Goal: Task Accomplishment & Management: Manage account settings

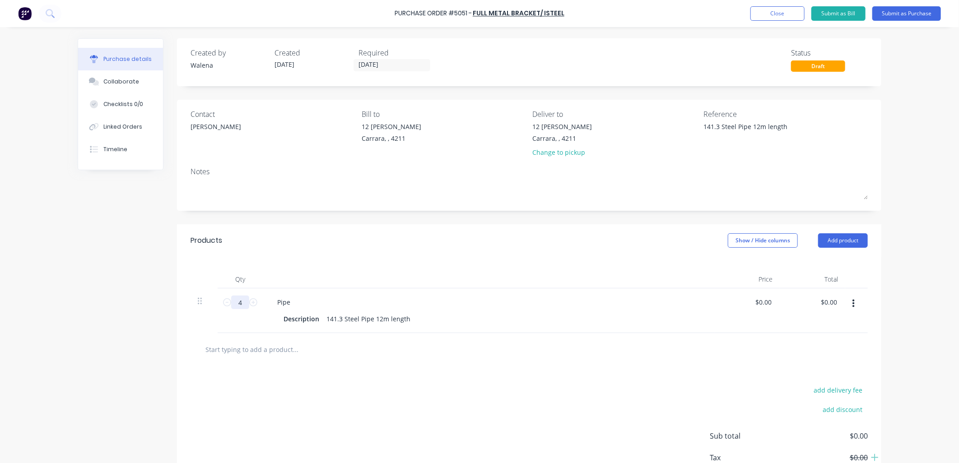
type textarea "x"
drag, startPoint x: 240, startPoint y: 305, endPoint x: 228, endPoint y: 306, distance: 12.7
click at [231, 306] on input "4" at bounding box center [240, 303] width 18 height 14
type input "2"
type textarea "x"
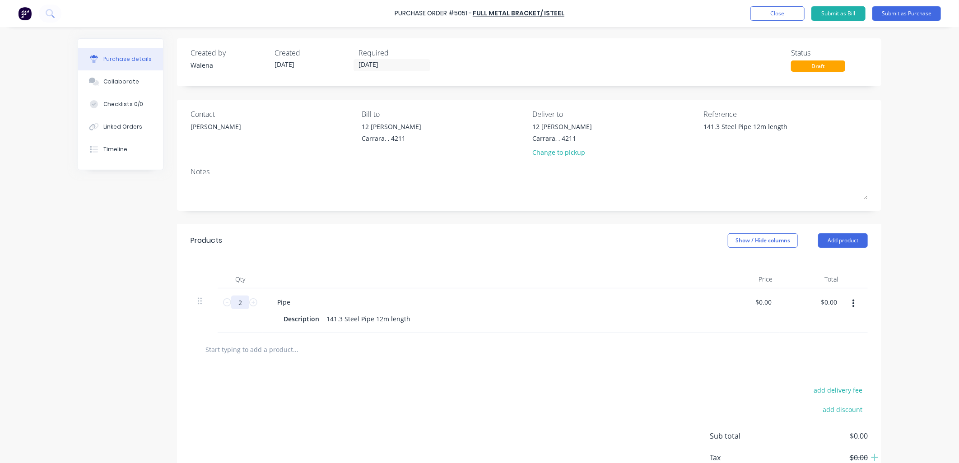
type input "2"
click at [435, 422] on div "add delivery fee add discount Sub total $0.00 Tax $0.00 Total $0.00" at bounding box center [529, 440] width 705 height 149
click at [627, 407] on div "add delivery fee add discount Sub total $0.00 Tax $0.00 Total $0.00" at bounding box center [529, 440] width 705 height 149
drag, startPoint x: 413, startPoint y: 320, endPoint x: 313, endPoint y: 324, distance: 99.9
click at [313, 324] on div "Description 141.3 Steel Pipe 12m length" at bounding box center [487, 319] width 414 height 13
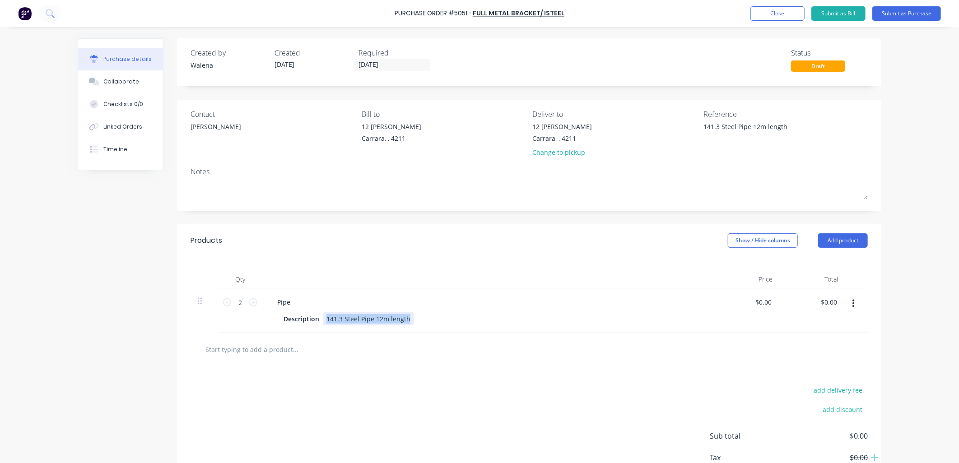
copy div "141.3 Steel Pipe 12m length"
click at [925, 11] on button "Submit as Purchase" at bounding box center [907, 13] width 69 height 14
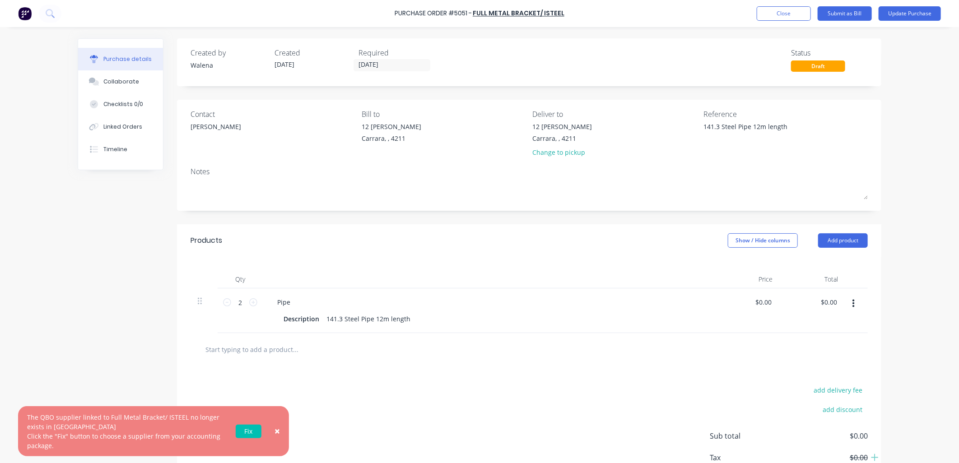
type textarea "x"
click at [243, 434] on link "Fix" at bounding box center [249, 432] width 26 height 14
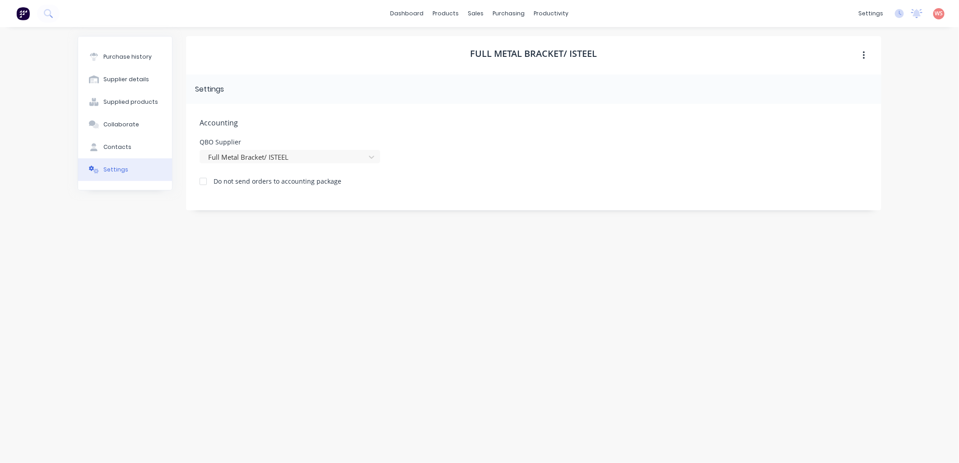
click at [369, 307] on div "Full Metal Bracket/ ISTEEL Settings Accounting QBO Supplier Full Metal Bracket/…" at bounding box center [534, 240] width 696 height 409
click at [387, 341] on div "Full Metal Bracket/ ISTEEL Settings Accounting QBO Supplier Full Metal Bracket/…" at bounding box center [534, 240] width 696 height 409
click at [371, 159] on icon at bounding box center [371, 157] width 9 height 9
click at [369, 155] on icon at bounding box center [371, 157] width 9 height 9
click at [328, 423] on div "Full Metal Bracket/ ISTEEL Settings Accounting QBO Supplier Full Metal Bracket/…" at bounding box center [534, 240] width 696 height 409
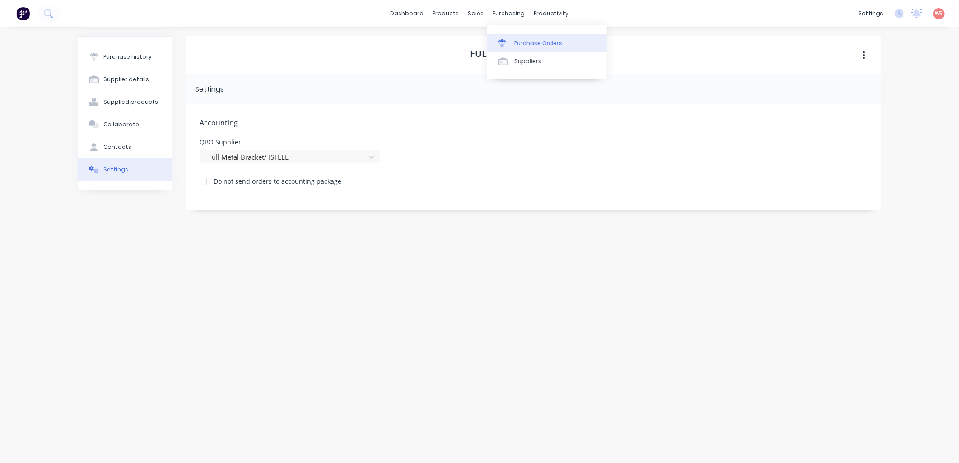
click at [515, 39] on div "Purchase Orders" at bounding box center [538, 43] width 48 height 8
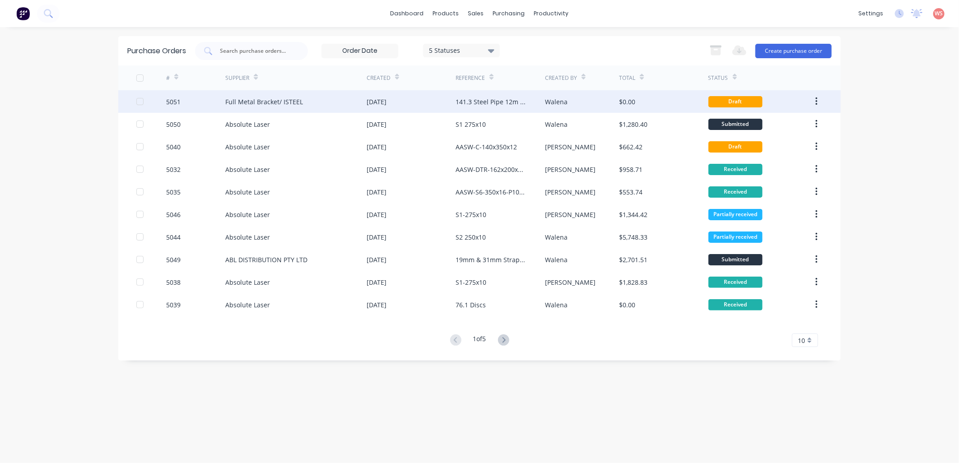
click at [238, 104] on div "Full Metal Bracket/ ISTEEL" at bounding box center [264, 101] width 78 height 9
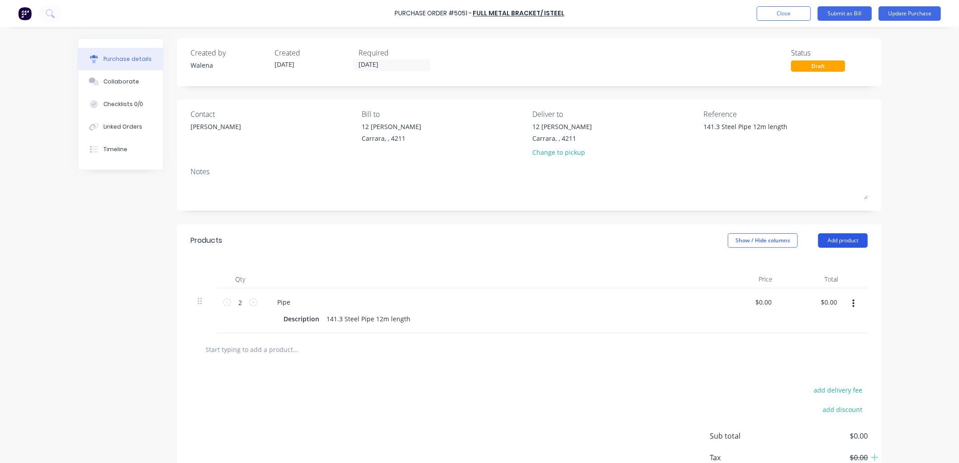
click at [829, 241] on button "Add product" at bounding box center [843, 241] width 50 height 14
click at [815, 263] on div "Product catalogue" at bounding box center [825, 263] width 70 height 13
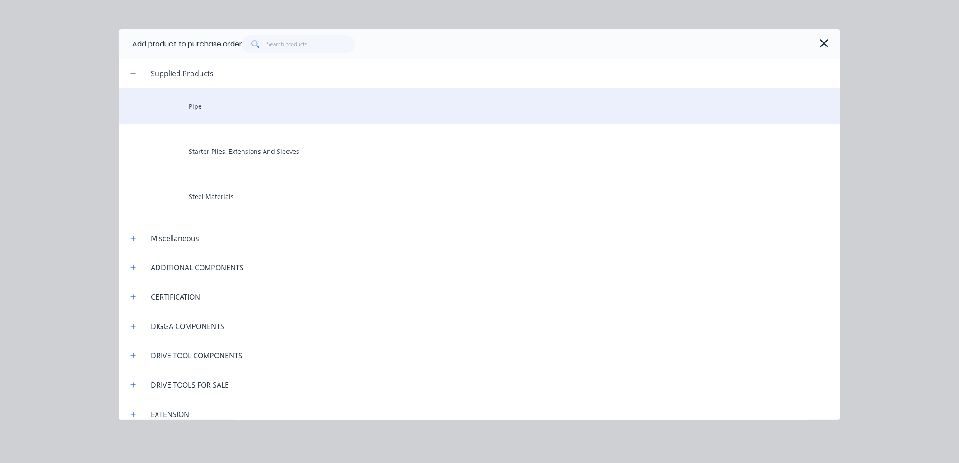
click at [196, 111] on div "Pipe" at bounding box center [480, 106] width 722 height 36
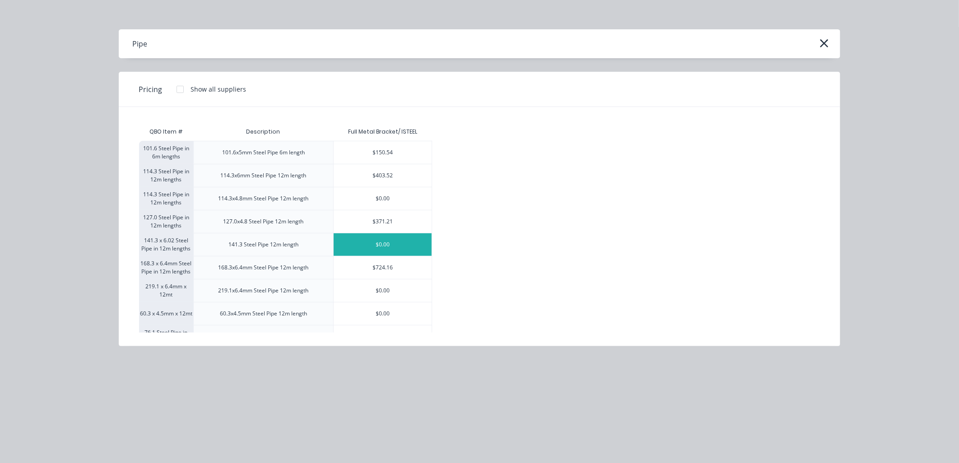
click at [369, 239] on div "$0.00" at bounding box center [383, 245] width 98 height 23
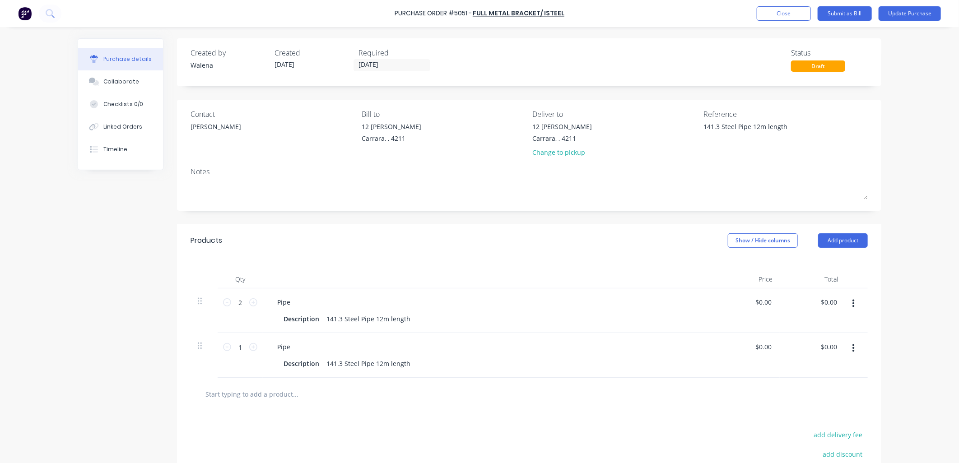
click at [853, 300] on icon "button" at bounding box center [854, 304] width 2 height 10
click at [791, 383] on button "Delete" at bounding box center [826, 382] width 77 height 18
click at [237, 300] on input "1" at bounding box center [240, 303] width 18 height 14
type textarea "x"
type input "2"
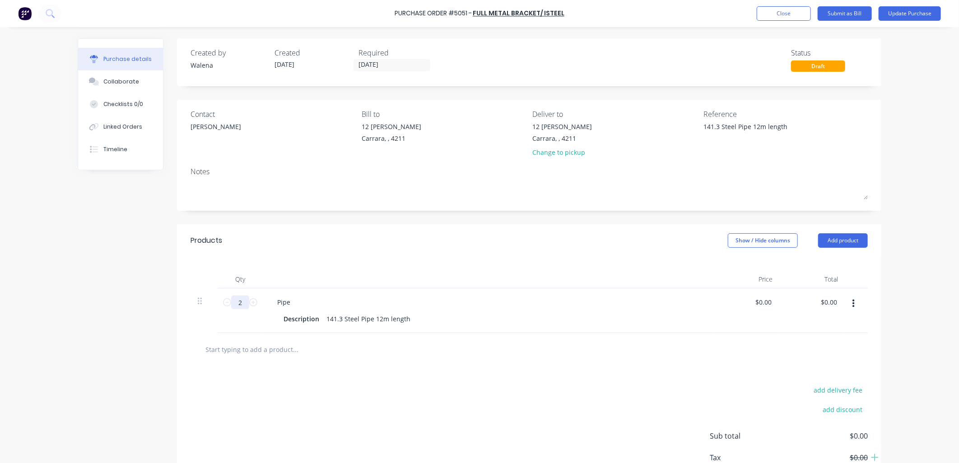
type textarea "x"
type input "2"
click at [416, 403] on div "add delivery fee add discount Sub total $0.00 Tax $0.00 Total $0.00" at bounding box center [529, 440] width 705 height 149
click at [842, 246] on button "Add product" at bounding box center [843, 241] width 50 height 14
click at [833, 262] on div "Product catalogue" at bounding box center [825, 263] width 70 height 13
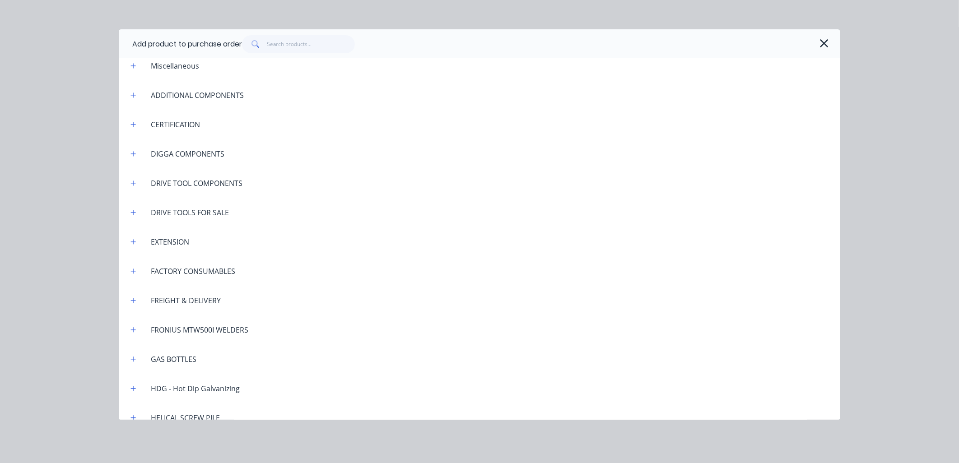
scroll to position [201, 0]
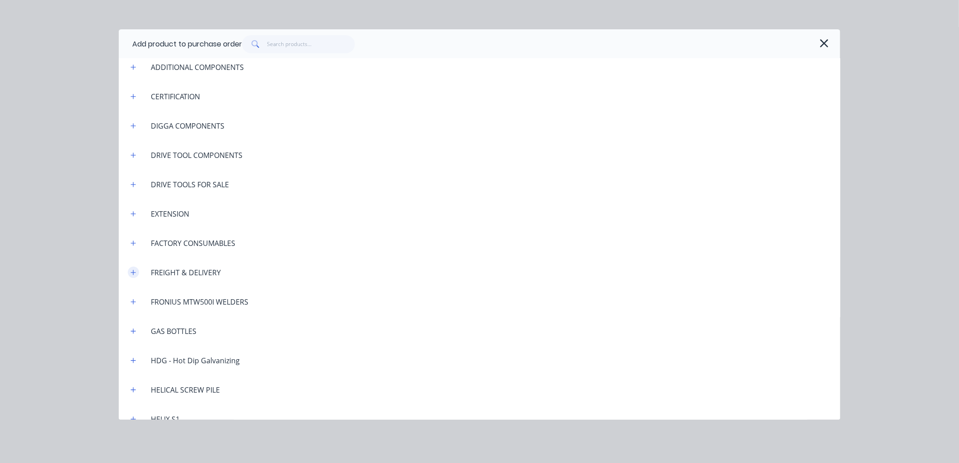
click at [134, 272] on icon "button" at bounding box center [133, 272] width 5 height 5
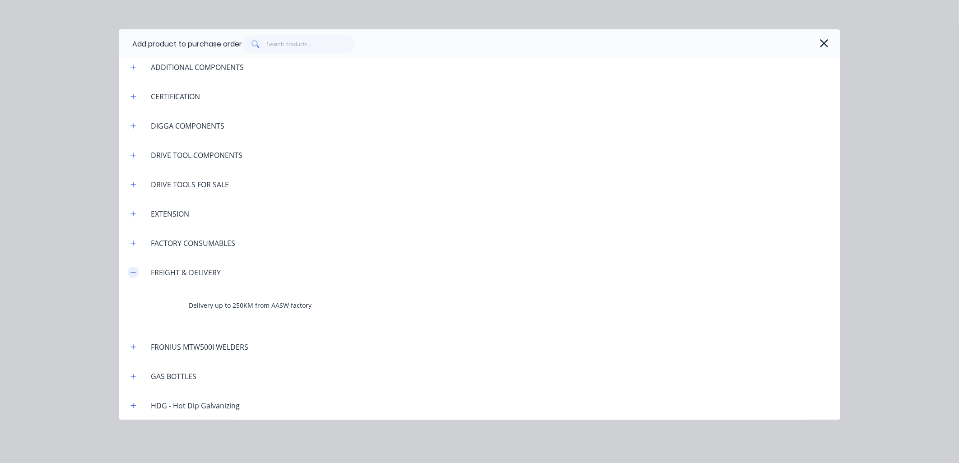
click at [136, 273] on icon "button" at bounding box center [133, 273] width 5 height 6
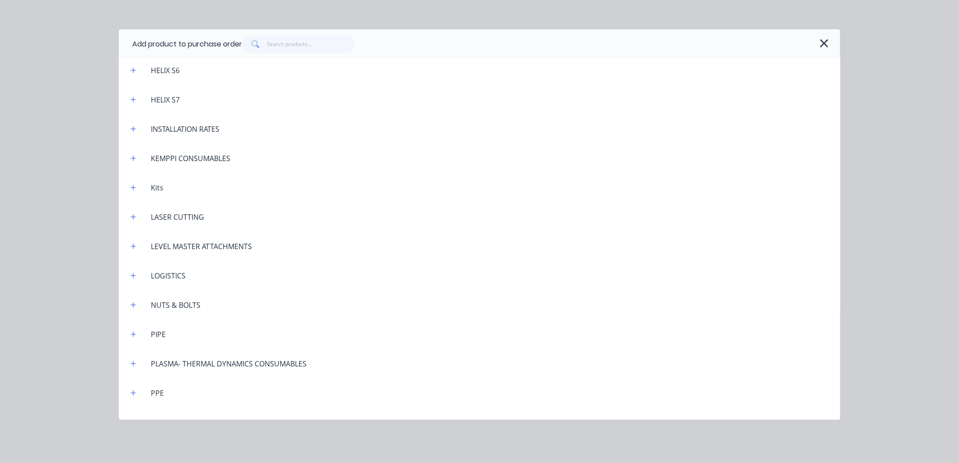
scroll to position [669, 0]
click at [172, 272] on div "LOGISTICS" at bounding box center [168, 274] width 49 height 11
drag, startPoint x: 136, startPoint y: 268, endPoint x: 134, endPoint y: 274, distance: 5.6
click at [134, 274] on header "LOGISTICS" at bounding box center [480, 273] width 722 height 29
click at [134, 273] on icon "button" at bounding box center [133, 274] width 5 height 6
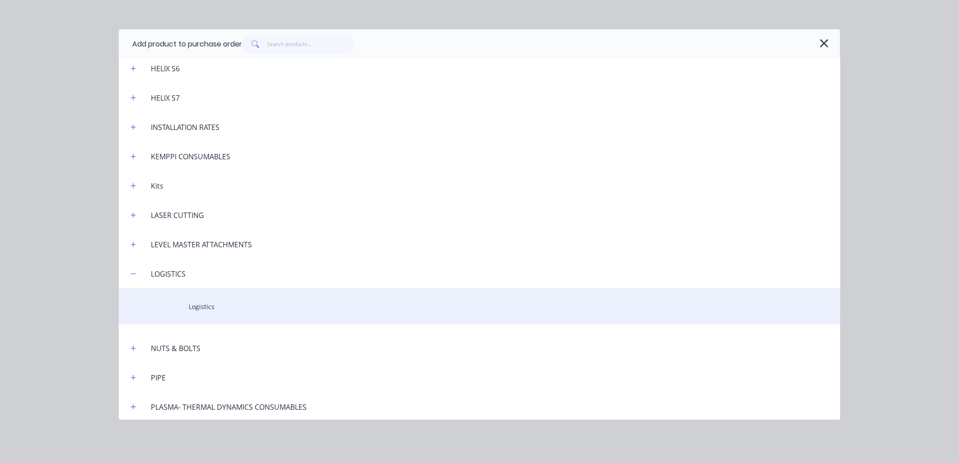
click at [202, 301] on div "Logistics" at bounding box center [480, 307] width 722 height 36
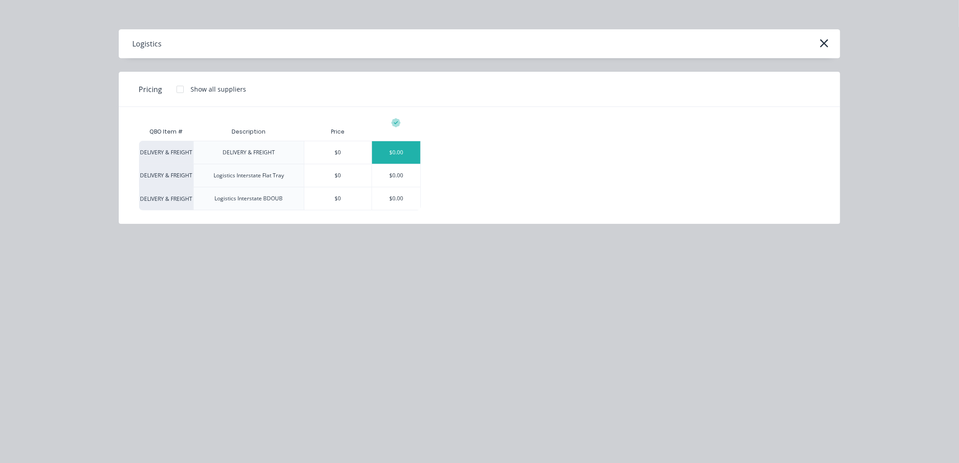
click at [404, 154] on div "$0.00" at bounding box center [396, 152] width 48 height 23
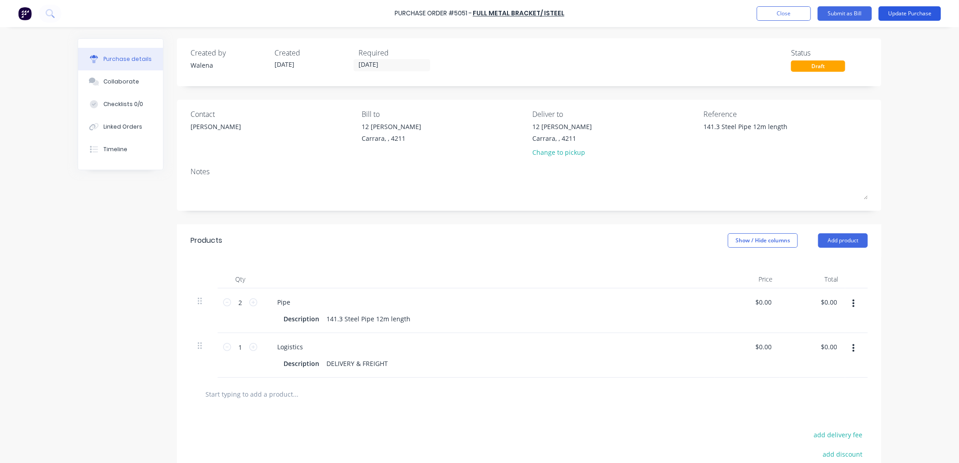
click at [917, 14] on button "Update Purchase" at bounding box center [910, 13] width 62 height 14
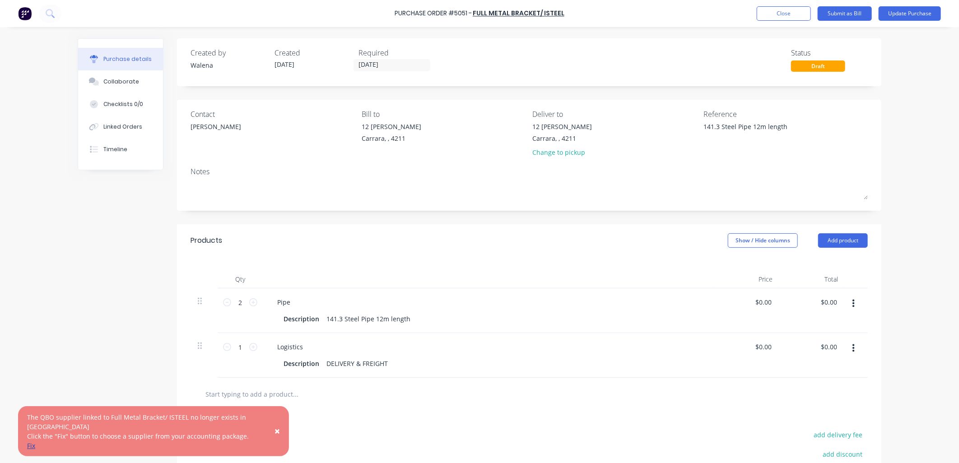
type textarea "x"
click at [29, 448] on link "Fix" at bounding box center [31, 446] width 8 height 9
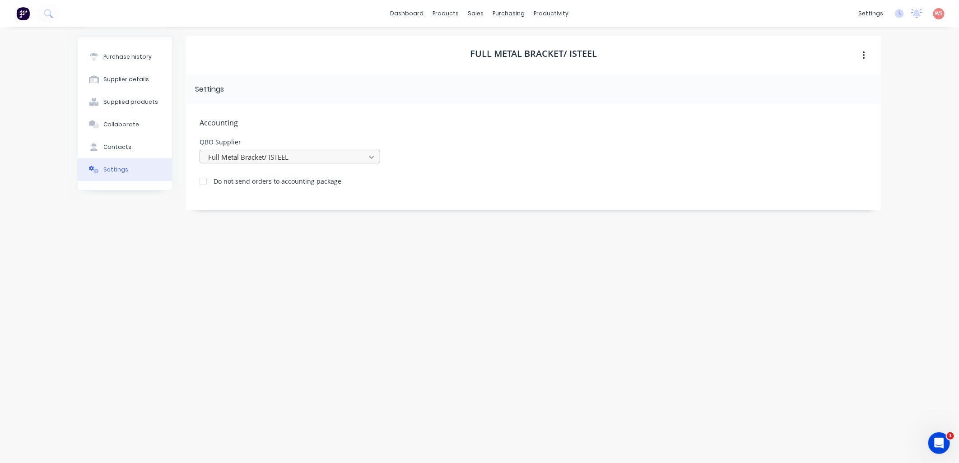
click at [372, 156] on icon at bounding box center [371, 157] width 9 height 9
drag, startPoint x: 296, startPoint y: 156, endPoint x: 211, endPoint y: 155, distance: 84.9
click at [211, 155] on div at bounding box center [284, 157] width 154 height 11
click at [370, 156] on icon at bounding box center [371, 157] width 9 height 9
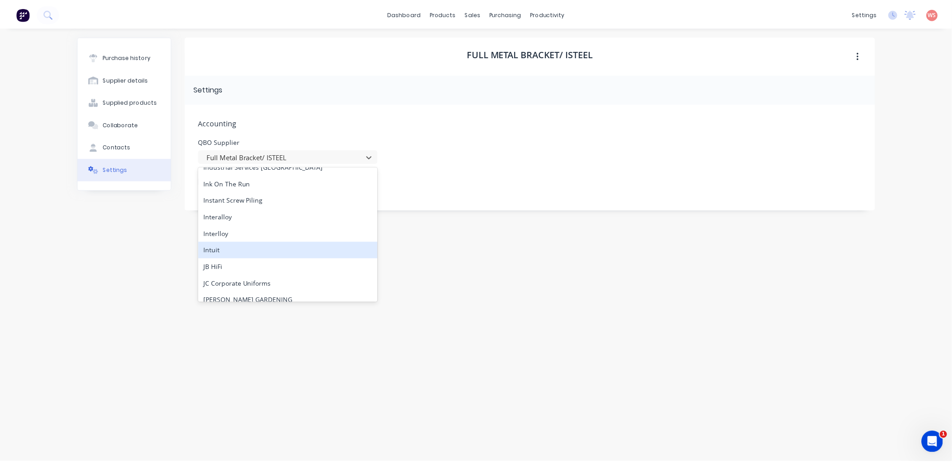
scroll to position [3279, 0]
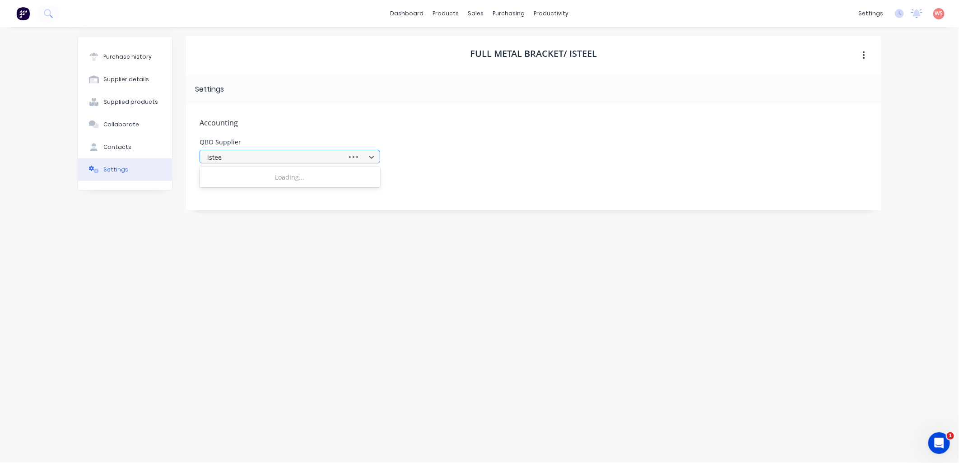
type input "isteel"
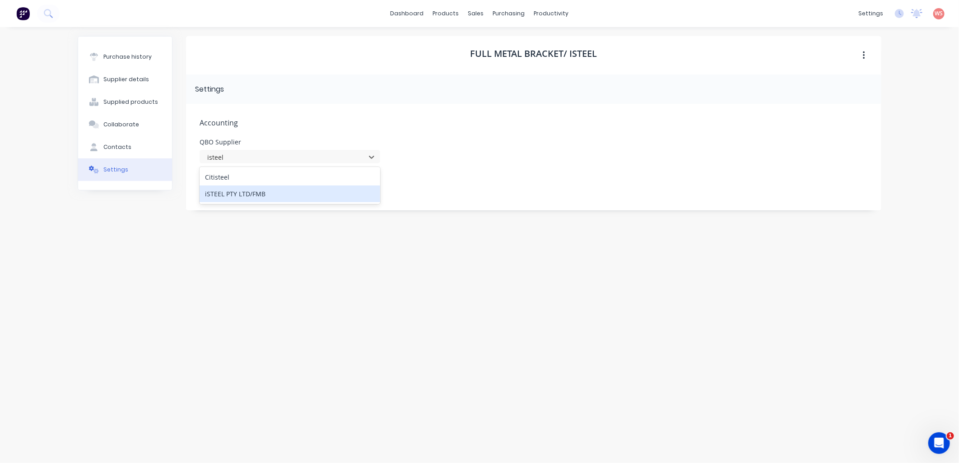
click at [293, 196] on div "iSTEEL PTY LTD/FMB" at bounding box center [290, 194] width 181 height 17
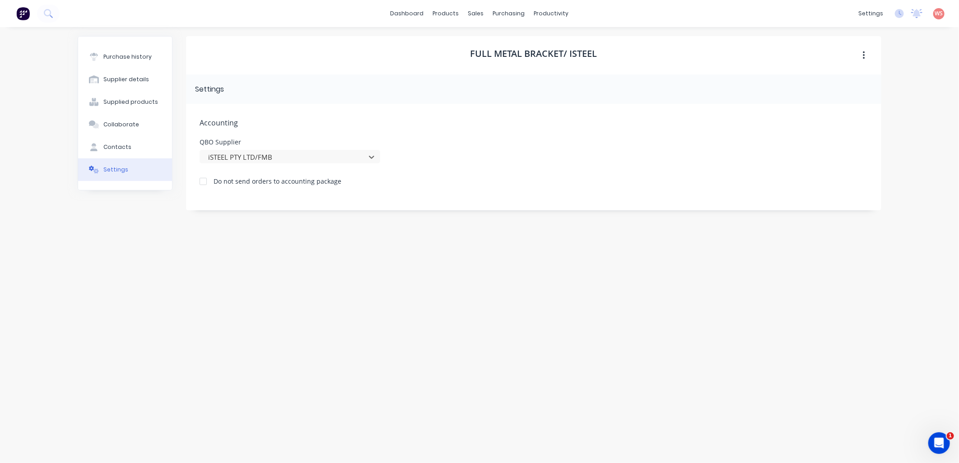
click at [296, 306] on div "Full Metal Bracket/ ISTEEL Settings Accounting QBO Supplier option iSTEEL PTY L…" at bounding box center [534, 240] width 696 height 409
click at [513, 46] on link "Purchase Orders" at bounding box center [547, 43] width 120 height 18
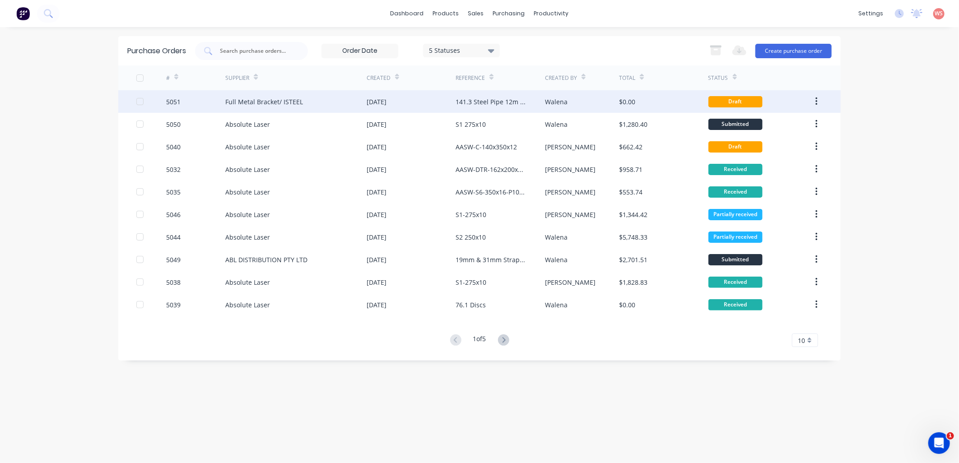
click at [332, 102] on div "Full Metal Bracket/ ISTEEL" at bounding box center [295, 101] width 141 height 23
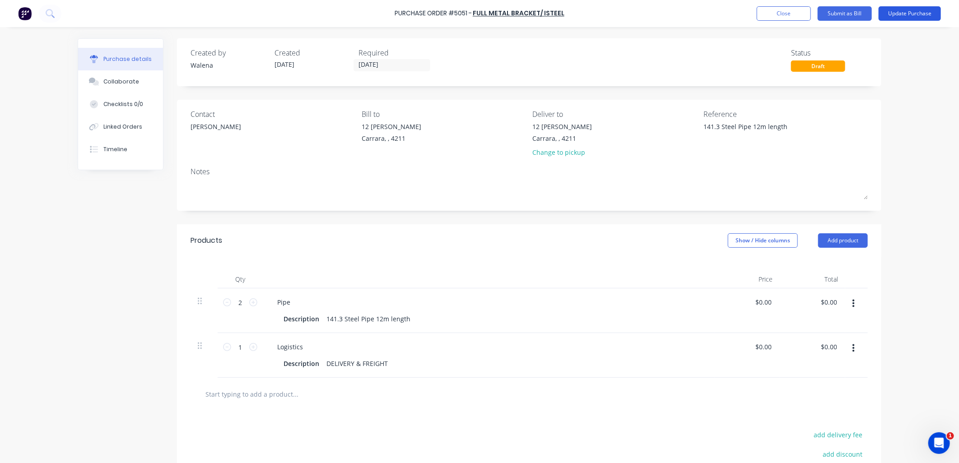
click at [915, 9] on button "Update Purchase" at bounding box center [910, 13] width 62 height 14
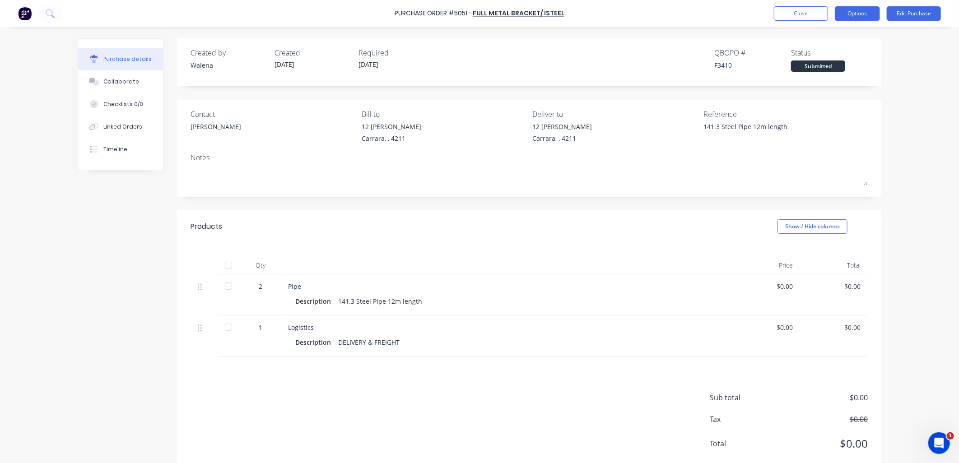
click at [861, 13] on button "Options" at bounding box center [857, 13] width 45 height 14
click at [828, 37] on div "Print / Email" at bounding box center [838, 36] width 70 height 13
click at [828, 56] on div "With pricing" at bounding box center [838, 54] width 70 height 13
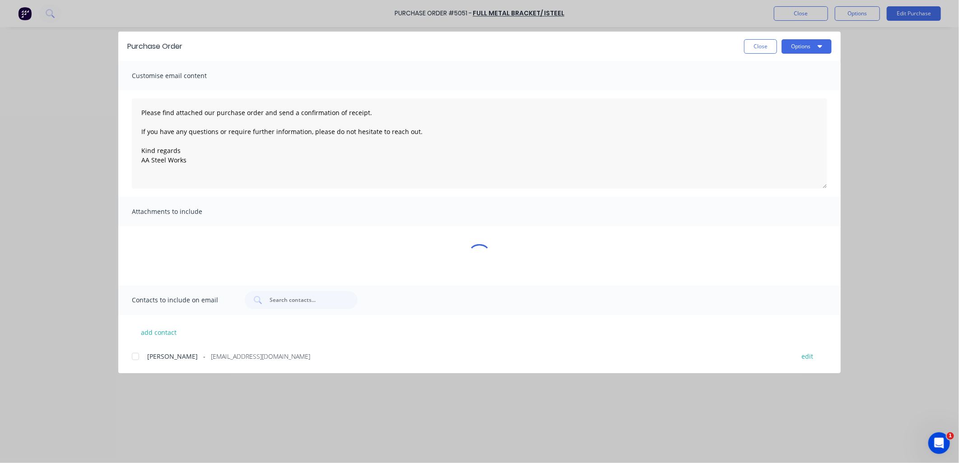
type textarea "x"
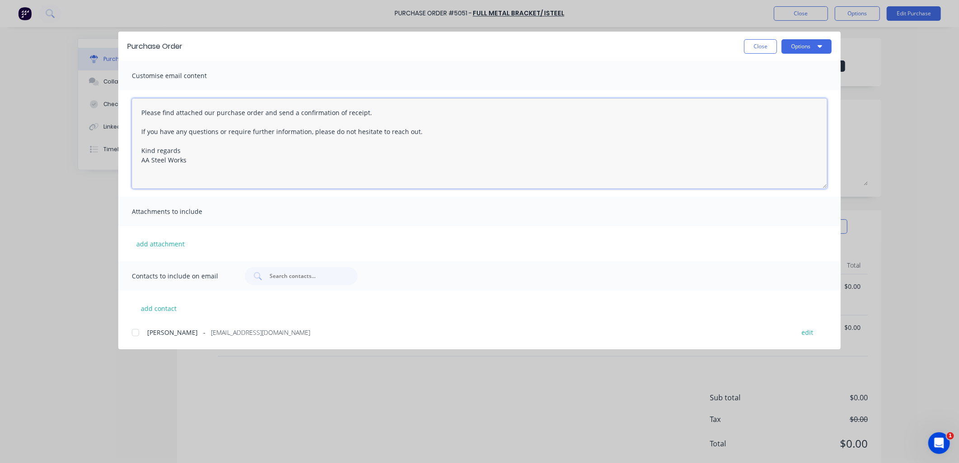
click at [141, 110] on textarea "Please find attached our purchase order and send a confirmation of receipt. If …" at bounding box center [480, 143] width 696 height 90
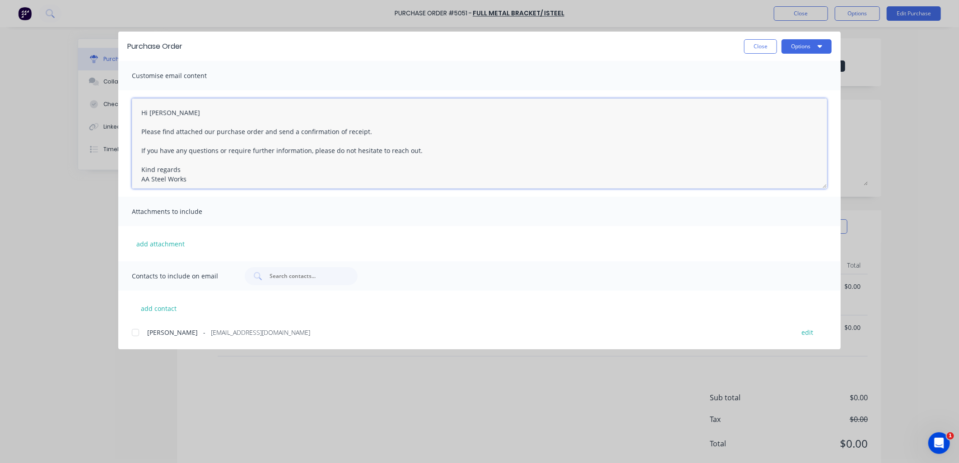
click at [134, 335] on div at bounding box center [135, 333] width 18 height 18
type textarea "Hi Jeff Please find attached our purchase order and send a confirmation of rece…"
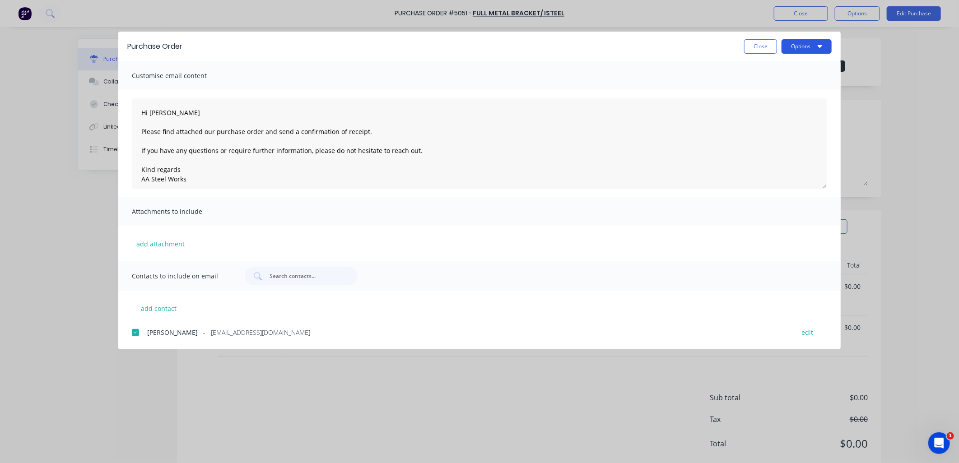
click at [820, 44] on icon "button" at bounding box center [820, 45] width 5 height 7
click at [775, 101] on div "Email" at bounding box center [789, 105] width 70 height 13
click at [750, 52] on button "Close" at bounding box center [760, 46] width 33 height 14
type textarea "x"
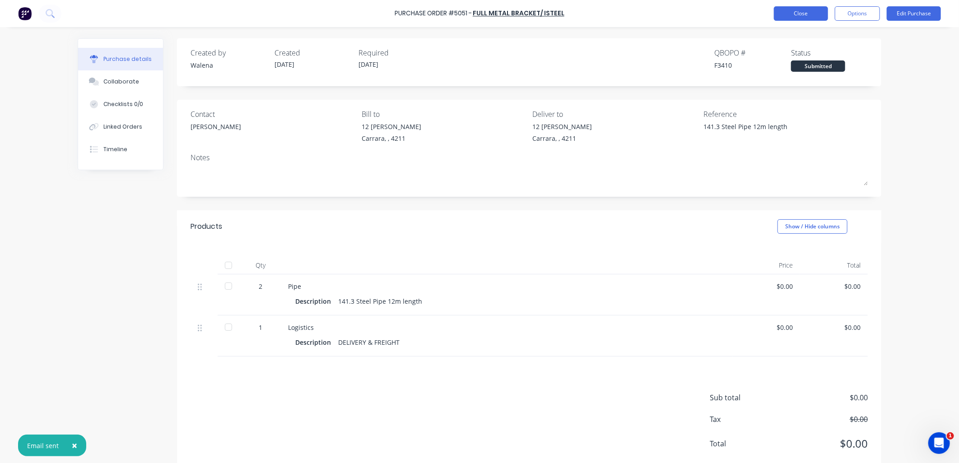
click at [804, 14] on button "Close" at bounding box center [801, 13] width 54 height 14
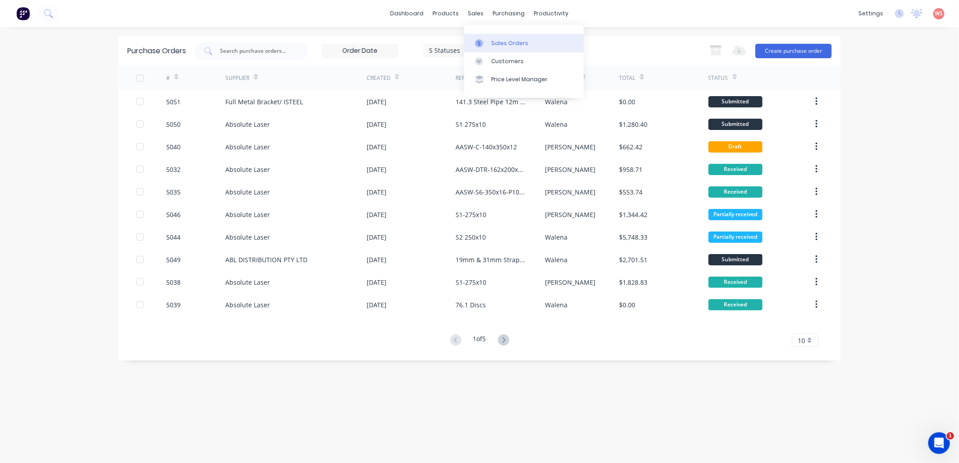
click at [509, 50] on link "Sales Orders" at bounding box center [524, 43] width 120 height 18
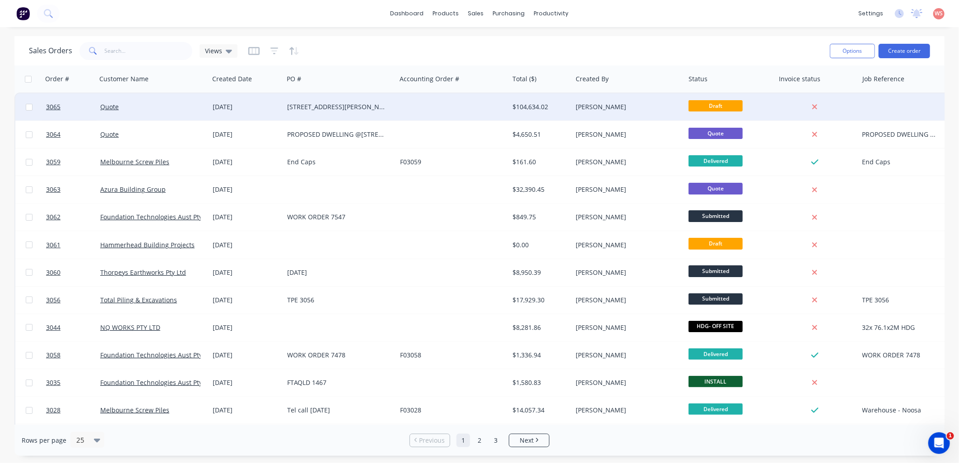
click at [337, 107] on div "[STREET_ADDRESS][PERSON_NAME]" at bounding box center [337, 107] width 100 height 9
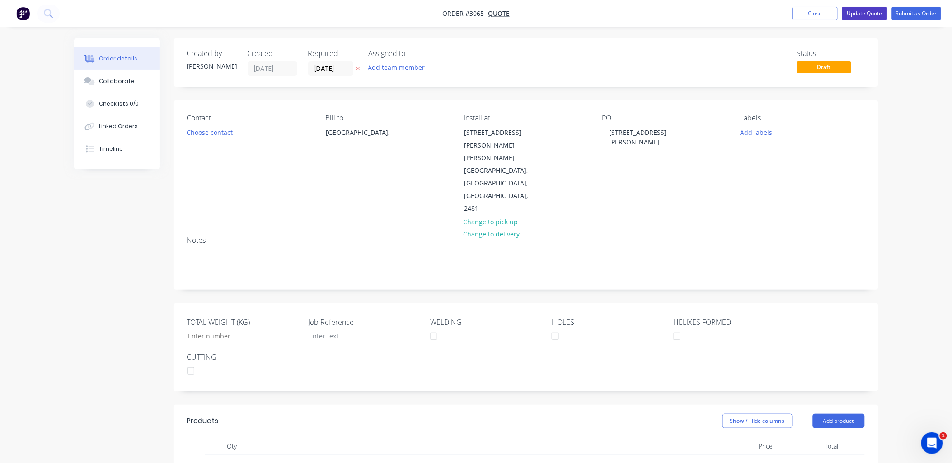
click at [866, 14] on button "Update Quote" at bounding box center [864, 14] width 45 height 14
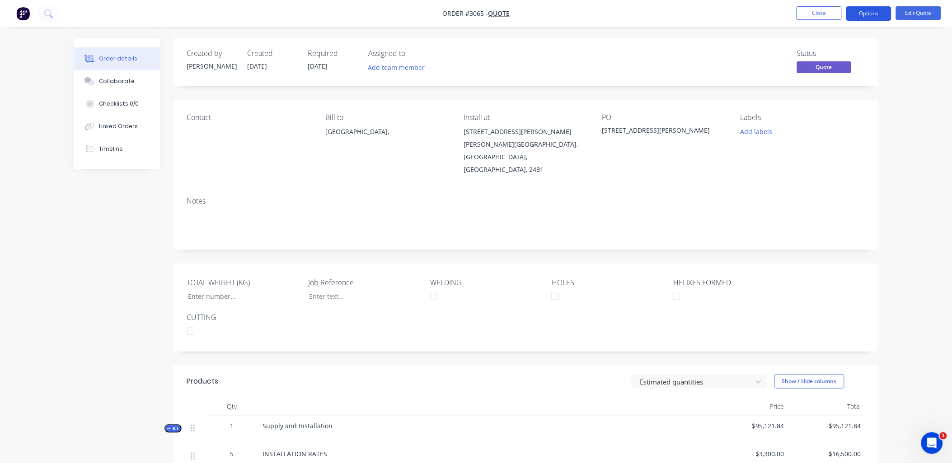
click at [873, 8] on button "Options" at bounding box center [868, 13] width 45 height 14
click at [830, 35] on div "EMAIL / PRINT" at bounding box center [841, 37] width 83 height 12
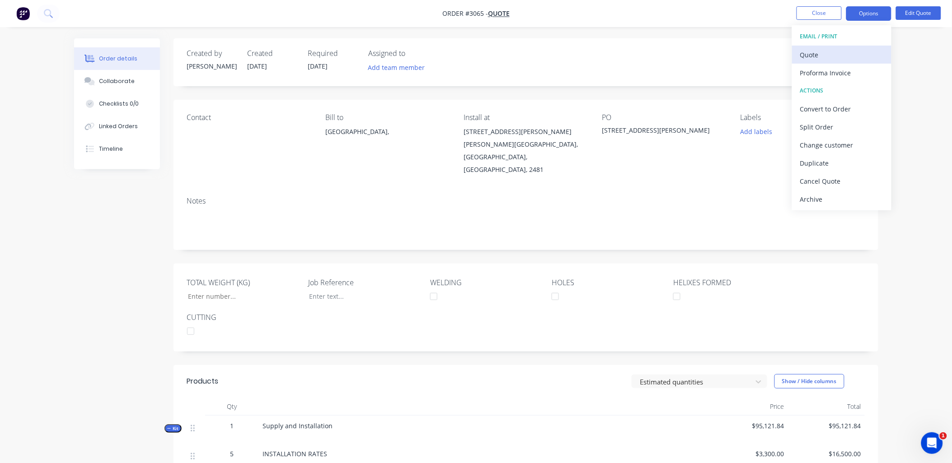
click at [818, 58] on div "Quote" at bounding box center [841, 54] width 83 height 13
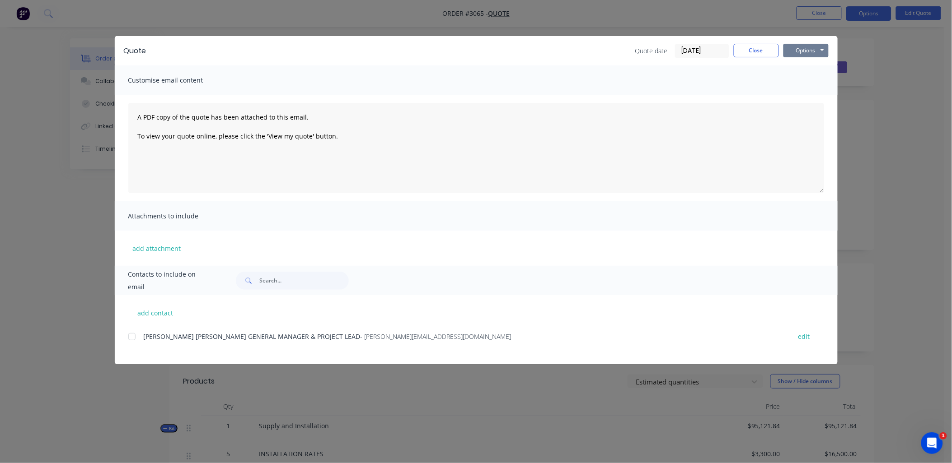
click at [823, 46] on button "Options" at bounding box center [805, 51] width 45 height 14
click at [809, 71] on button "Preview" at bounding box center [812, 66] width 58 height 15
click at [547, 14] on div "Quote Quote date 30/09/25 Close Options Preview Print Email Customise email con…" at bounding box center [476, 231] width 952 height 463
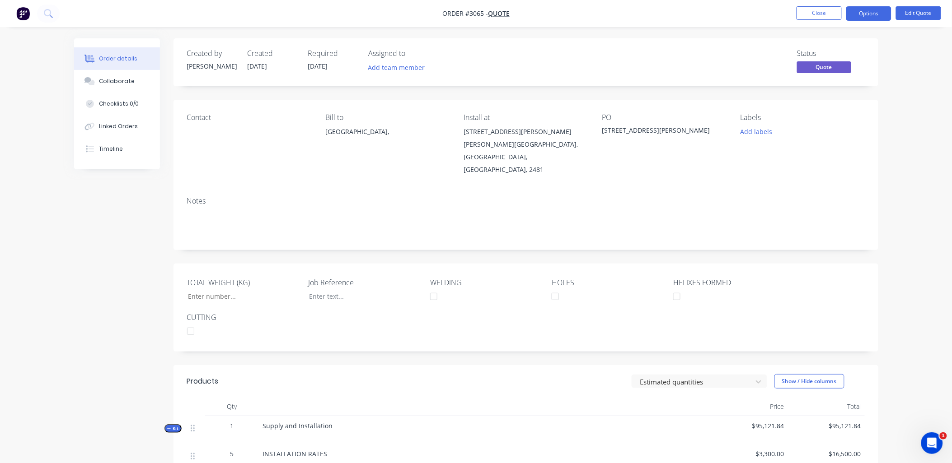
click at [828, 9] on button "Close" at bounding box center [818, 13] width 45 height 14
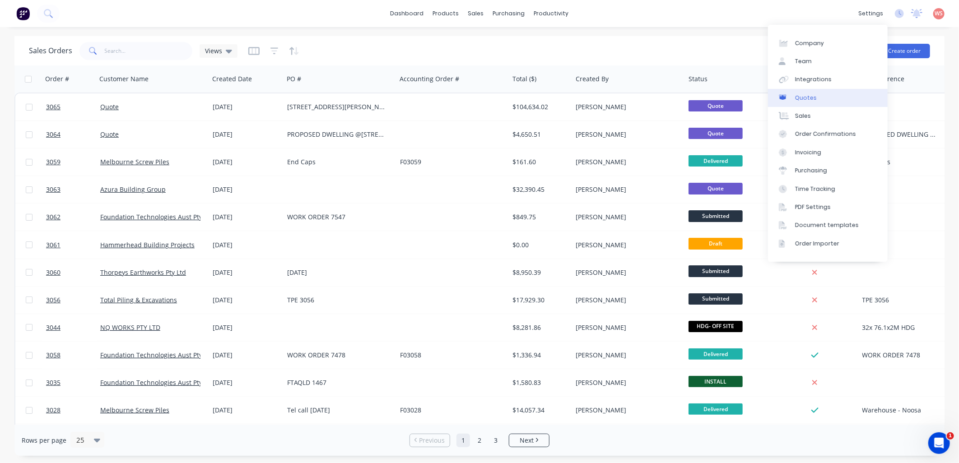
click at [811, 97] on div "Quotes" at bounding box center [806, 98] width 22 height 8
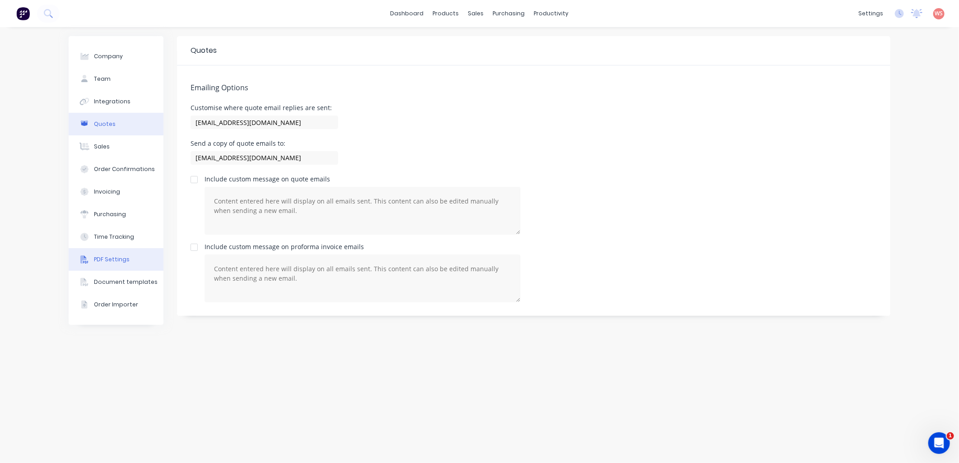
click at [129, 260] on button "PDF Settings" at bounding box center [116, 259] width 95 height 23
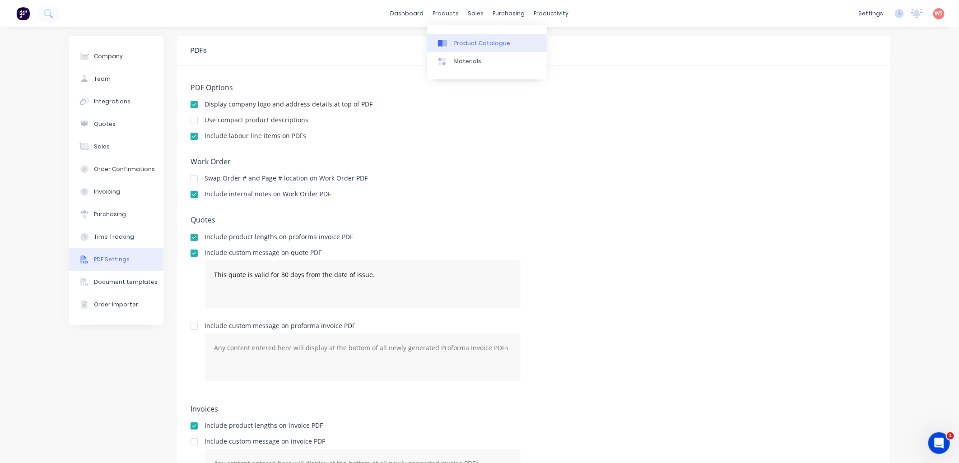
click at [467, 39] on div "Product Catalogue" at bounding box center [482, 43] width 56 height 8
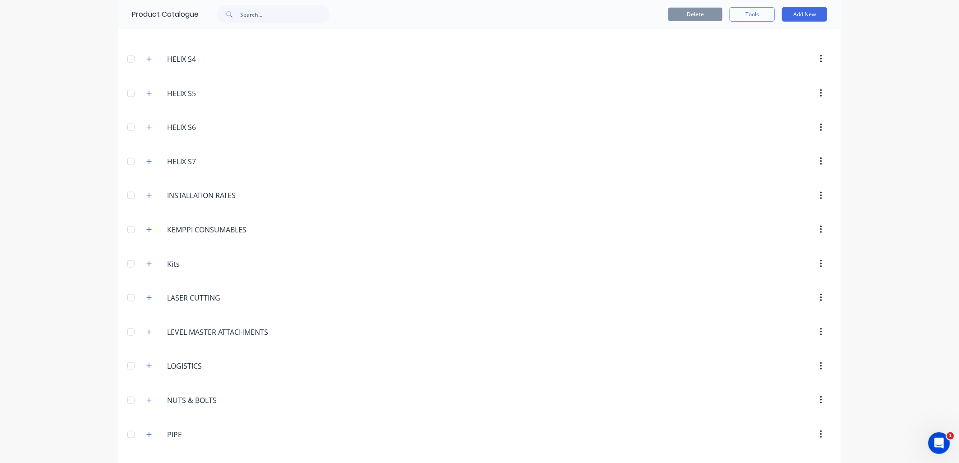
scroll to position [535, 0]
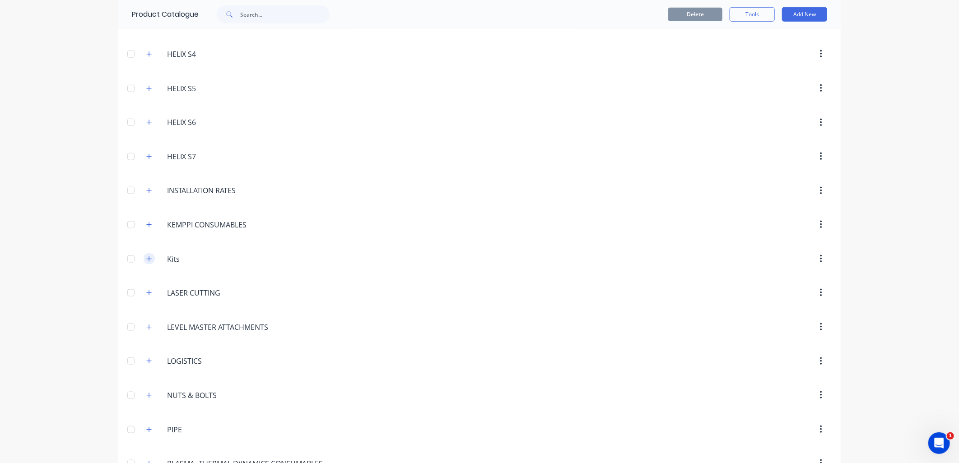
click at [146, 261] on icon "button" at bounding box center [148, 259] width 5 height 6
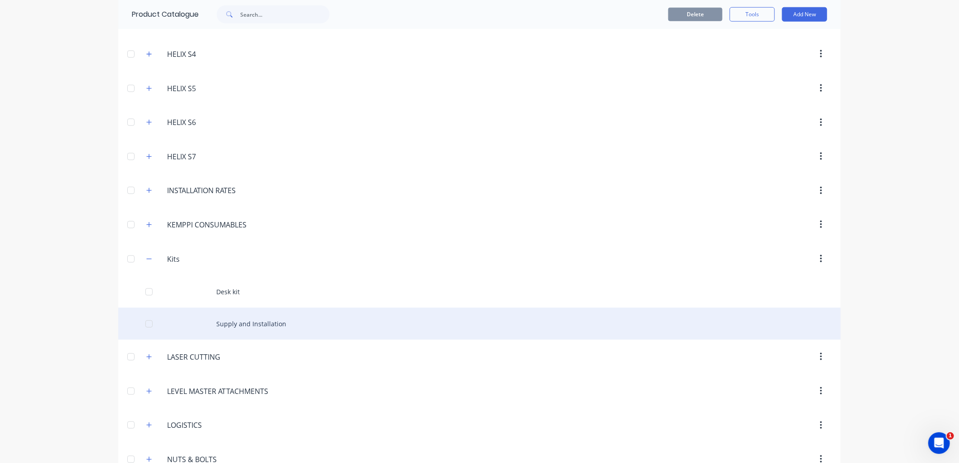
click at [227, 330] on div "Supply and Installation" at bounding box center [479, 324] width 723 height 32
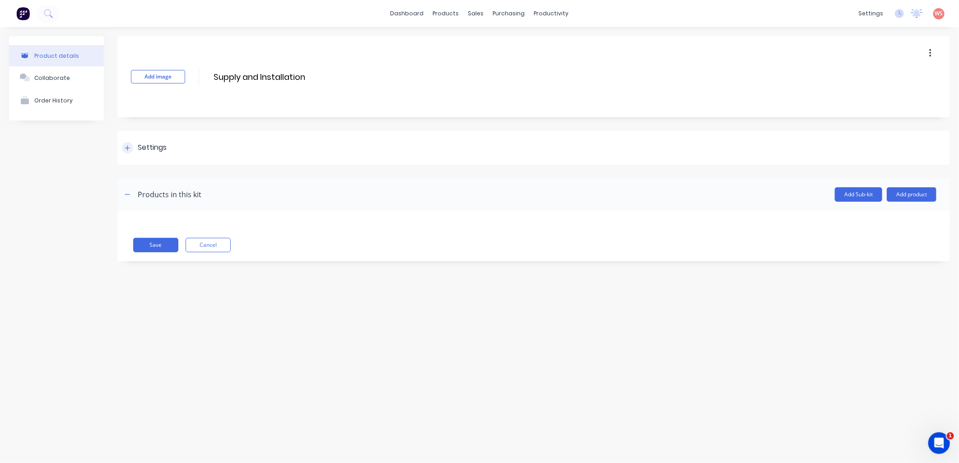
click at [127, 148] on icon at bounding box center [127, 147] width 5 height 5
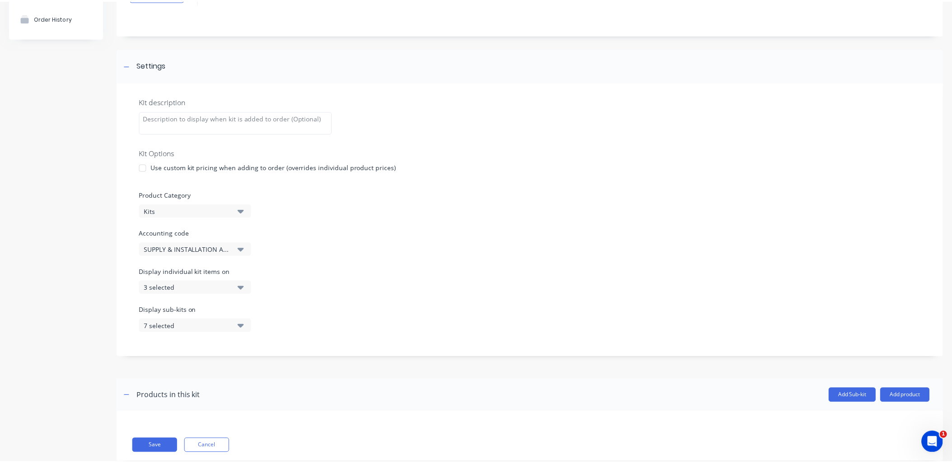
scroll to position [104, 0]
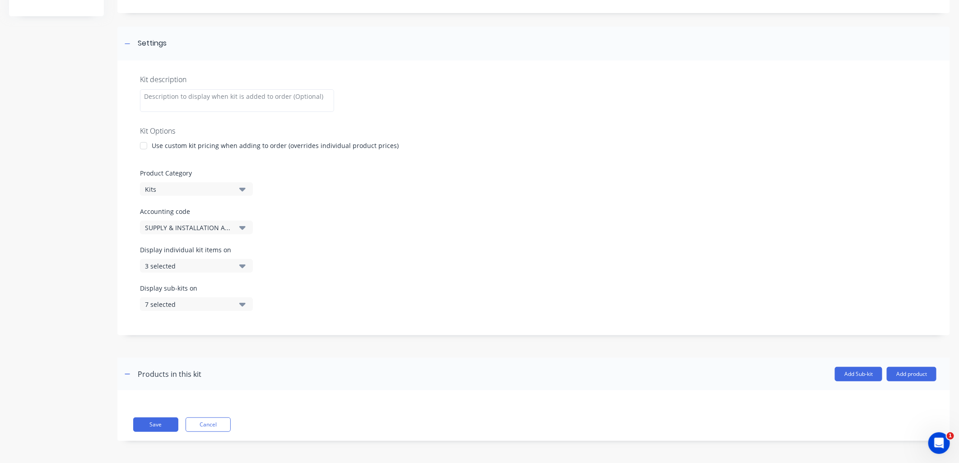
click at [240, 268] on icon "button" at bounding box center [242, 266] width 6 height 10
click at [255, 379] on div "button" at bounding box center [261, 379] width 18 height 18
click at [152, 422] on button "Save" at bounding box center [155, 425] width 45 height 14
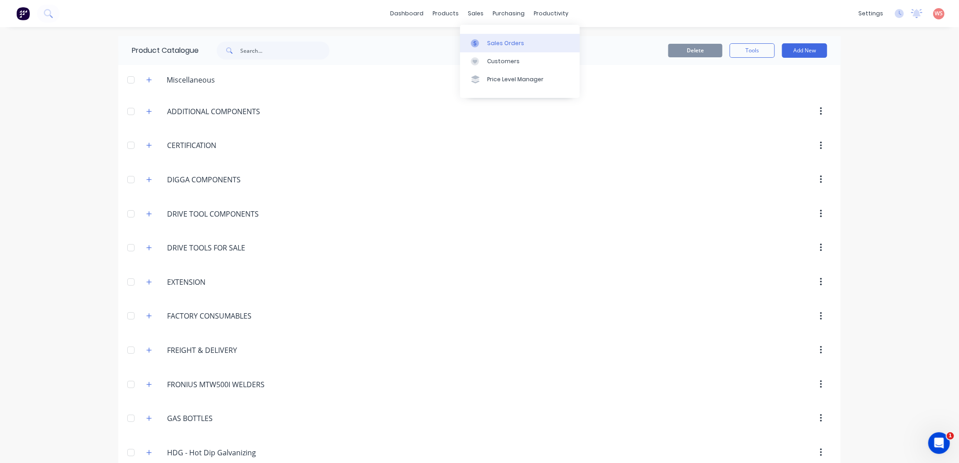
click at [506, 43] on div "Sales Orders" at bounding box center [505, 43] width 37 height 8
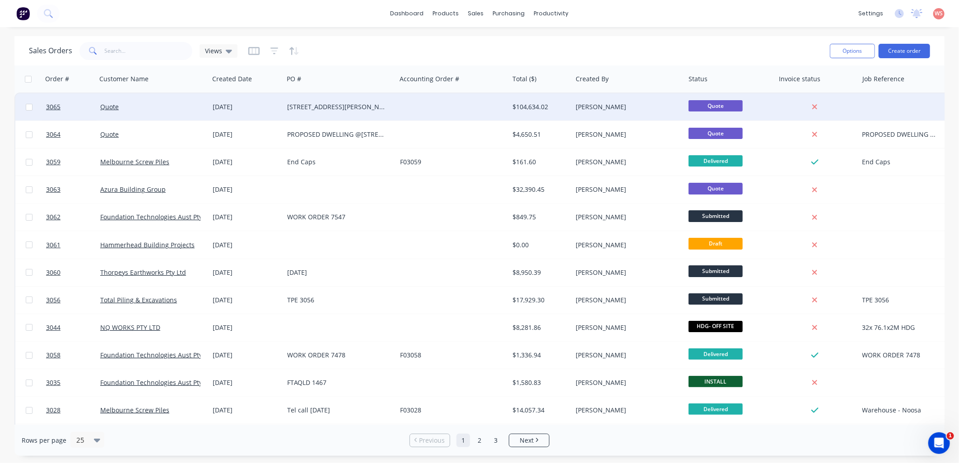
click at [346, 106] on div "[STREET_ADDRESS][PERSON_NAME]" at bounding box center [337, 107] width 100 height 9
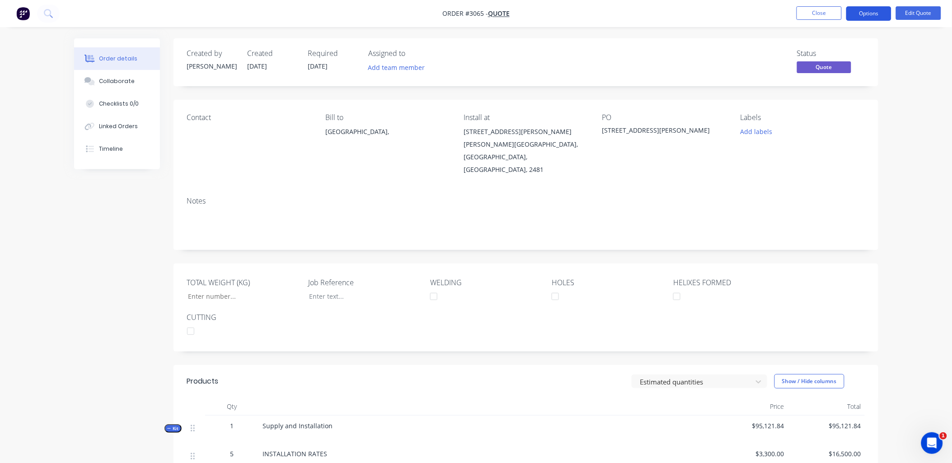
click at [874, 12] on button "Options" at bounding box center [868, 13] width 45 height 14
click at [827, 34] on div "EMAIL / PRINT" at bounding box center [841, 37] width 83 height 12
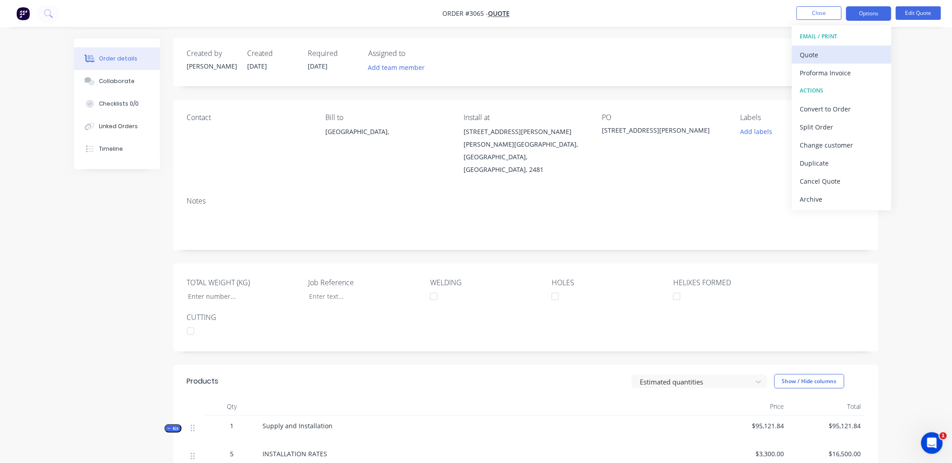
click at [819, 56] on div "Quote" at bounding box center [841, 54] width 83 height 13
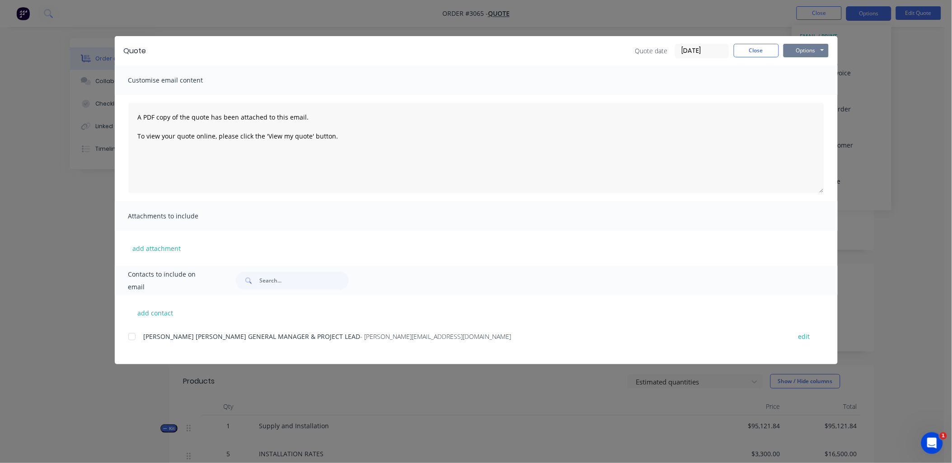
click at [811, 46] on button "Options" at bounding box center [805, 51] width 45 height 14
click at [810, 68] on button "Preview" at bounding box center [812, 66] width 58 height 15
click at [612, 12] on div "Quote Quote date 30/09/25 Close Options Preview Print Email Customise email con…" at bounding box center [476, 231] width 952 height 463
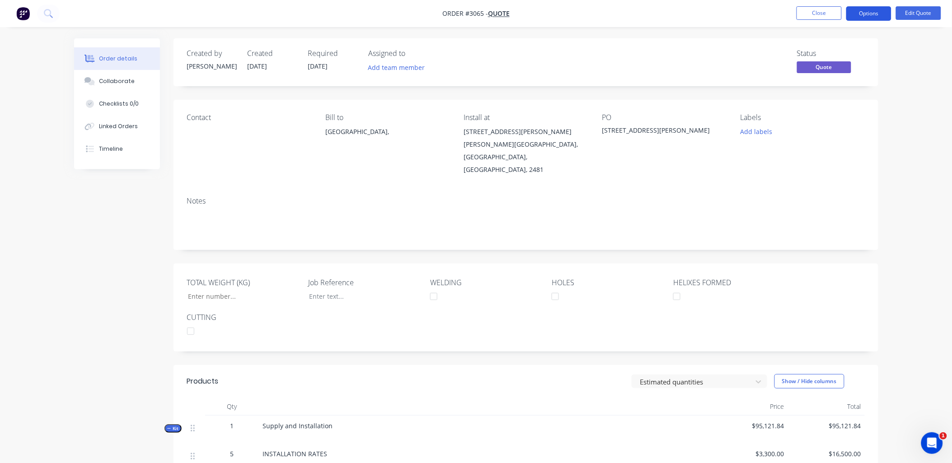
click at [882, 11] on button "Options" at bounding box center [868, 13] width 45 height 14
click at [821, 35] on div "EMAIL / PRINT" at bounding box center [841, 37] width 83 height 12
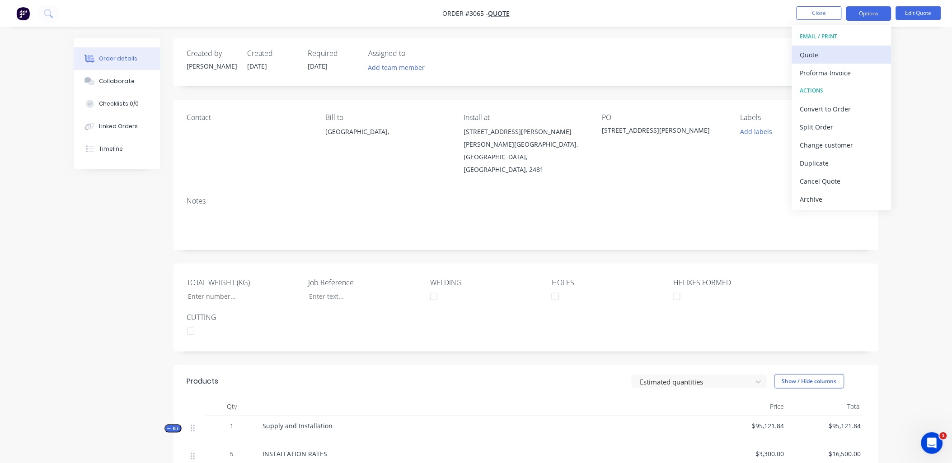
click at [828, 46] on button "Quote" at bounding box center [841, 55] width 99 height 18
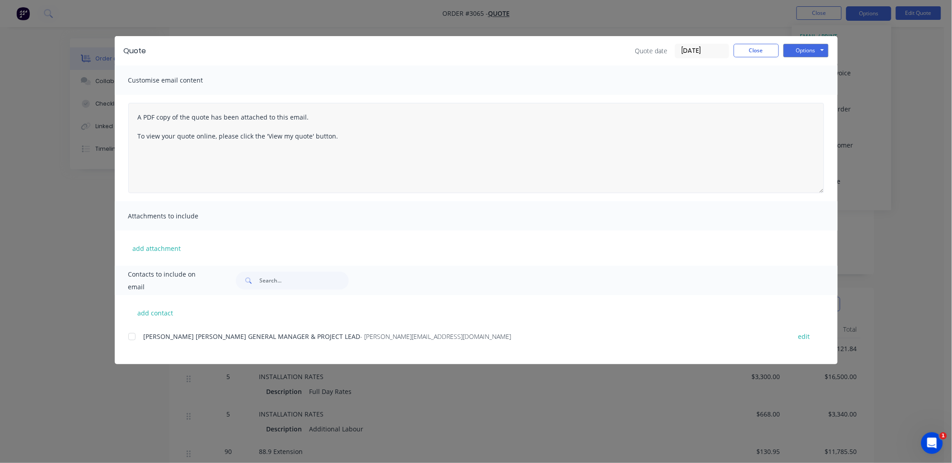
scroll to position [66, 0]
click at [820, 48] on button "Options" at bounding box center [805, 51] width 45 height 14
click at [814, 64] on button "Preview" at bounding box center [812, 66] width 58 height 15
click at [927, 210] on div "Quote Quote date 30/09/25 Close Options Preview Print Email Customise email con…" at bounding box center [476, 231] width 952 height 463
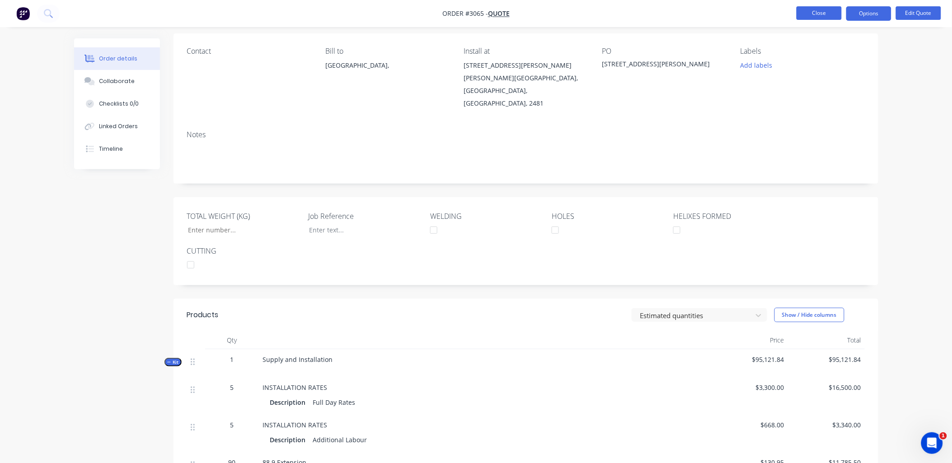
click at [814, 14] on button "Close" at bounding box center [818, 13] width 45 height 14
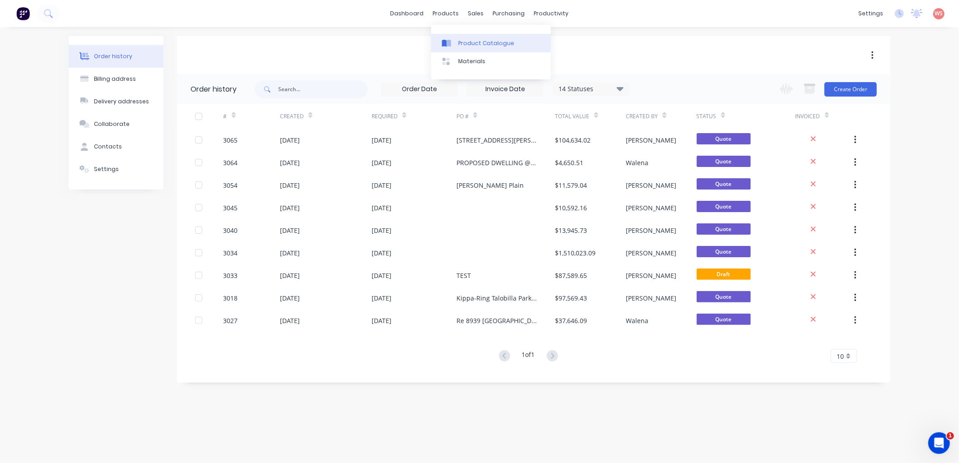
click at [504, 47] on link "Product Catalogue" at bounding box center [491, 43] width 120 height 18
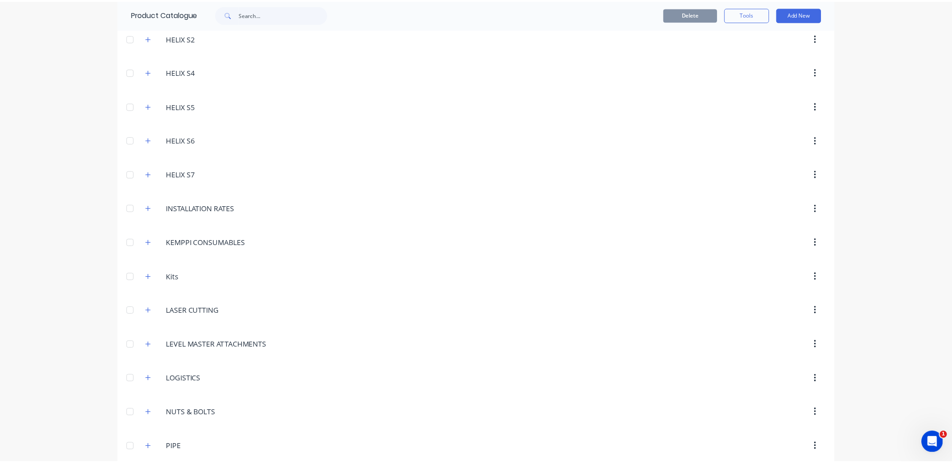
scroll to position [535, 0]
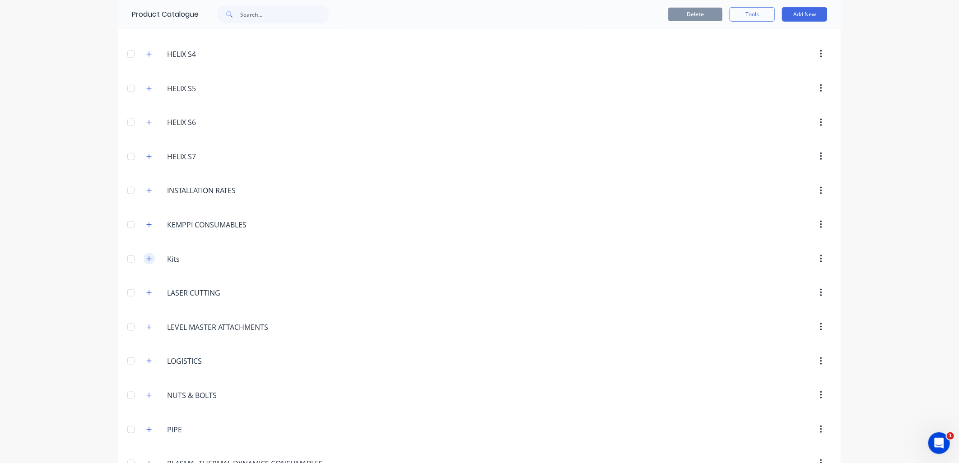
click at [148, 260] on icon "button" at bounding box center [148, 259] width 5 height 6
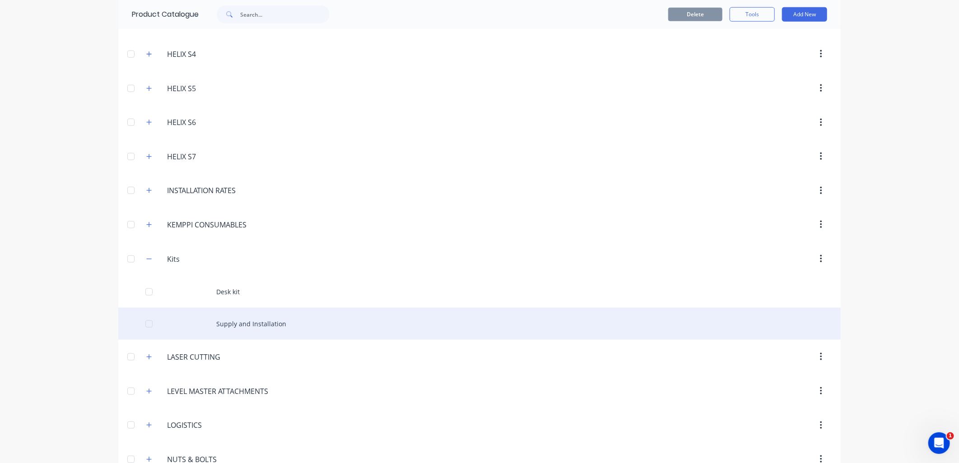
click at [263, 331] on div "Supply and Installation" at bounding box center [479, 324] width 723 height 32
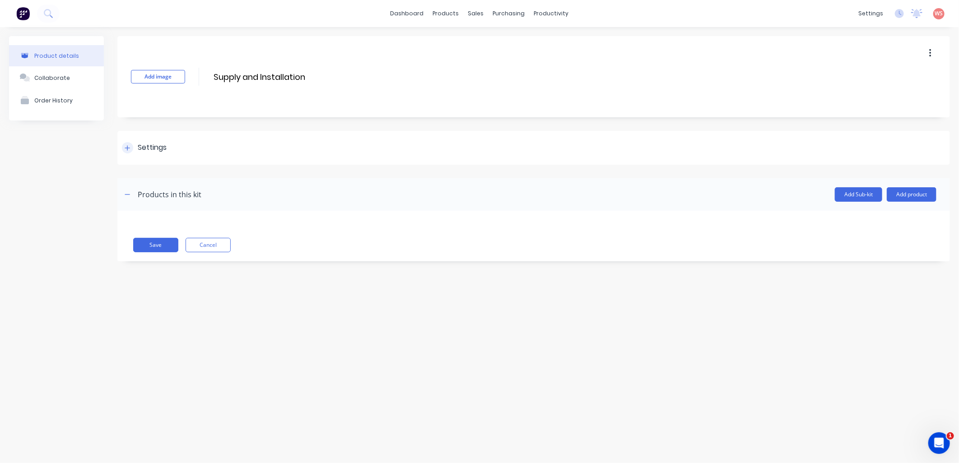
click at [129, 148] on icon at bounding box center [127, 148] width 5 height 6
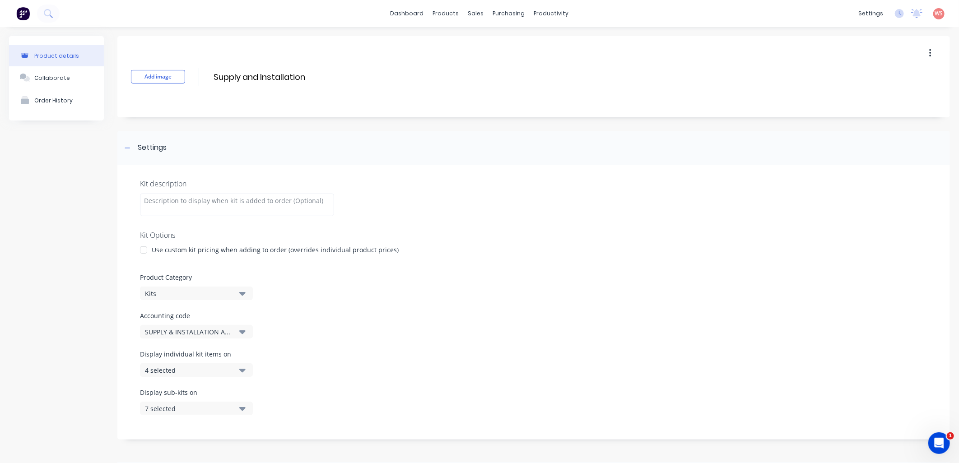
click at [241, 369] on icon "button" at bounding box center [242, 371] width 6 height 4
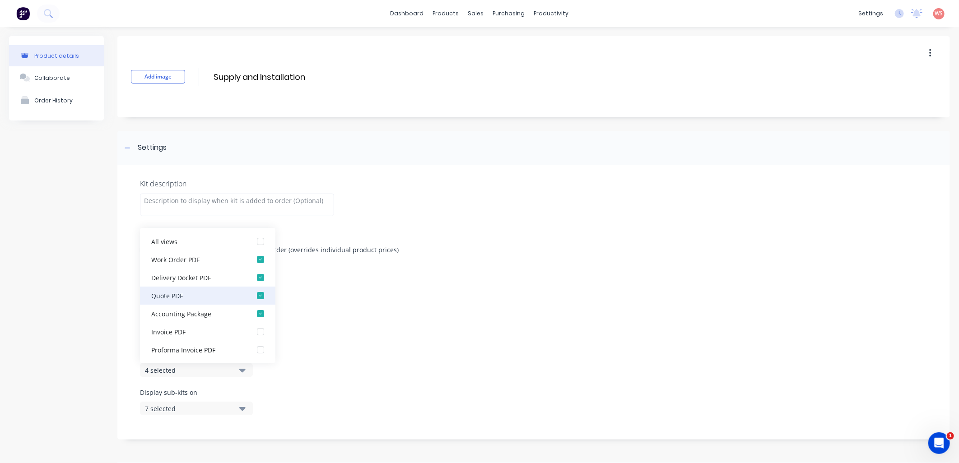
click at [253, 295] on div "button" at bounding box center [261, 296] width 18 height 18
click at [255, 351] on div "button" at bounding box center [261, 350] width 18 height 18
click at [674, 381] on div "Display individual kit items on 4 selected" at bounding box center [534, 369] width 788 height 38
click at [56, 79] on div "Collaborate" at bounding box center [52, 78] width 36 height 7
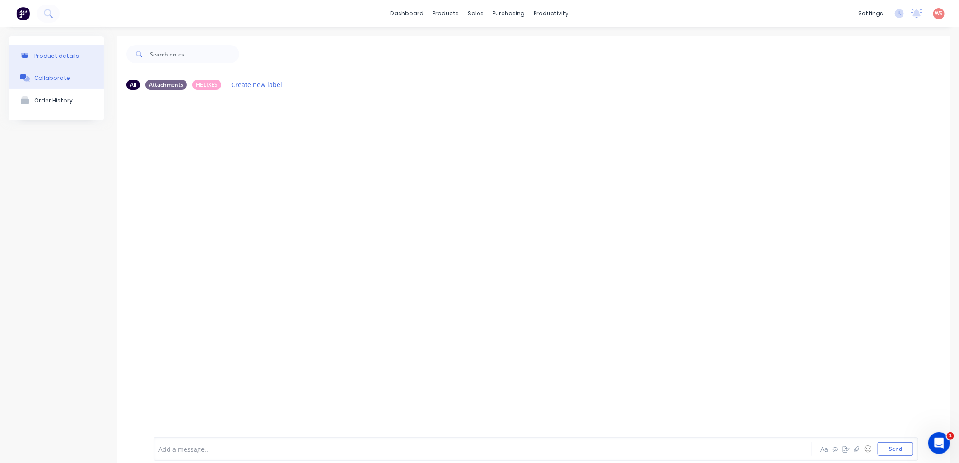
click at [60, 50] on button "Product details" at bounding box center [56, 55] width 95 height 21
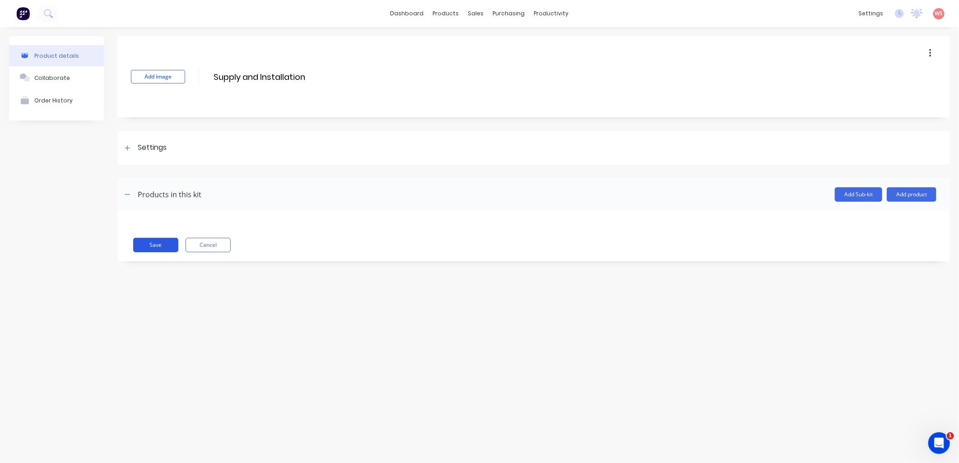
click at [165, 240] on button "Save" at bounding box center [155, 245] width 45 height 14
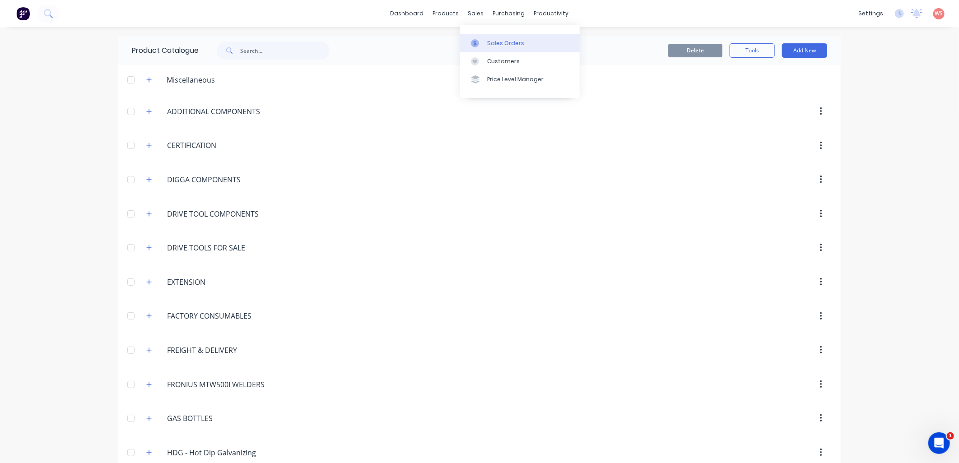
click at [489, 41] on div "Sales Orders" at bounding box center [505, 43] width 37 height 8
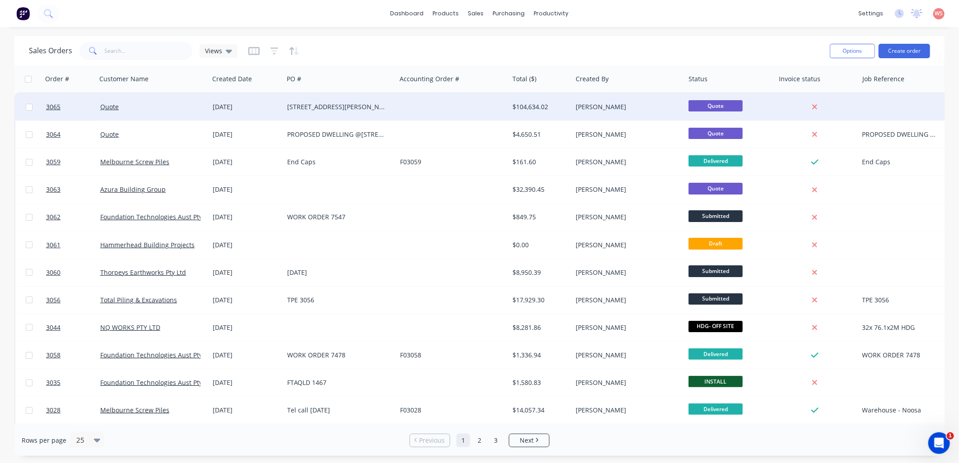
click at [293, 109] on div "[STREET_ADDRESS][PERSON_NAME]" at bounding box center [337, 107] width 100 height 9
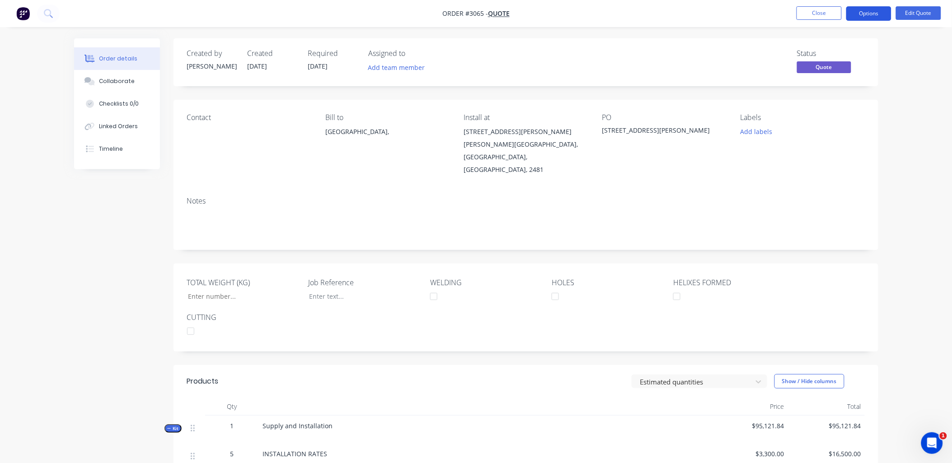
click at [874, 13] on button "Options" at bounding box center [868, 13] width 45 height 14
click at [829, 35] on div "EMAIL / PRINT" at bounding box center [841, 37] width 83 height 12
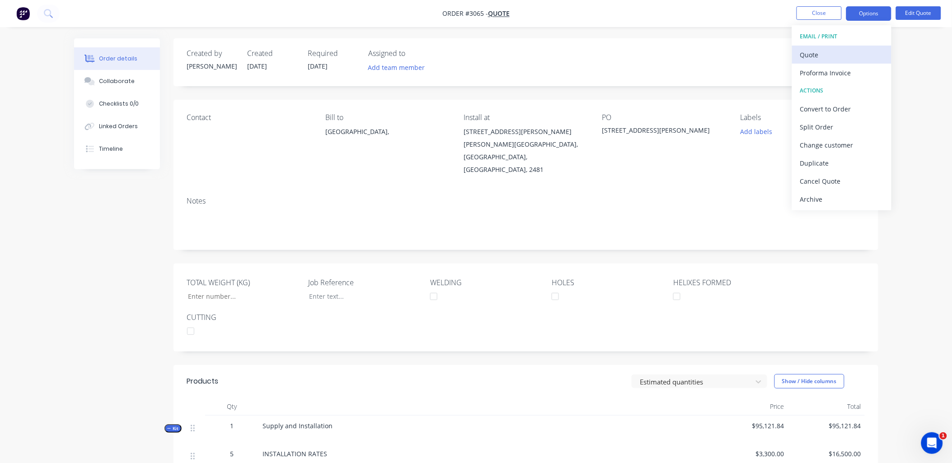
click at [814, 51] on div "Quote" at bounding box center [841, 54] width 83 height 13
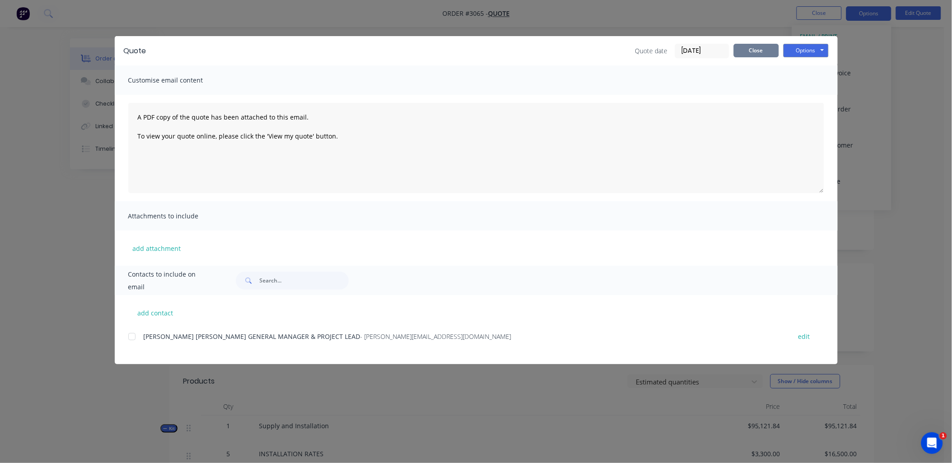
click at [765, 49] on button "Close" at bounding box center [756, 51] width 45 height 14
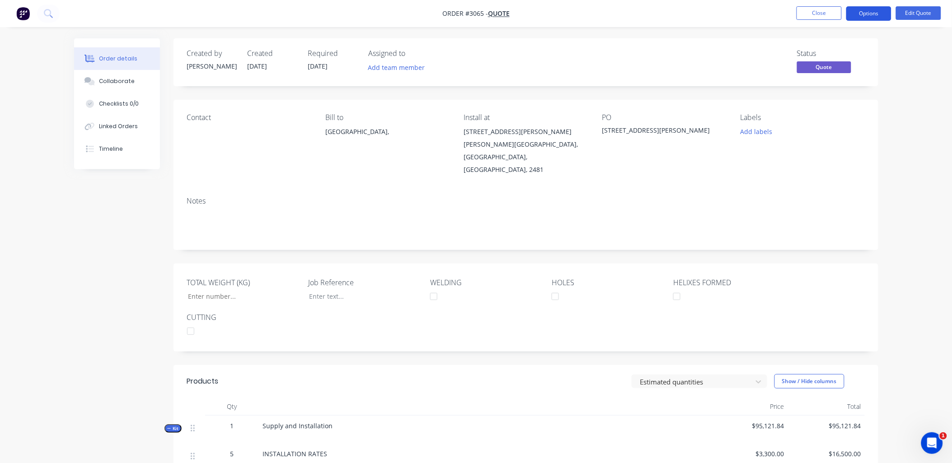
click at [868, 11] on button "Options" at bounding box center [868, 13] width 45 height 14
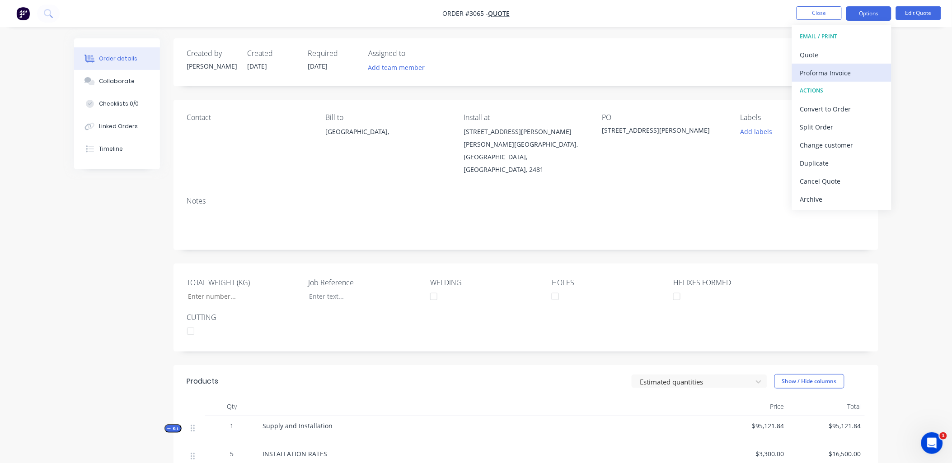
click at [838, 69] on div "Proforma Invoice" at bounding box center [841, 72] width 83 height 13
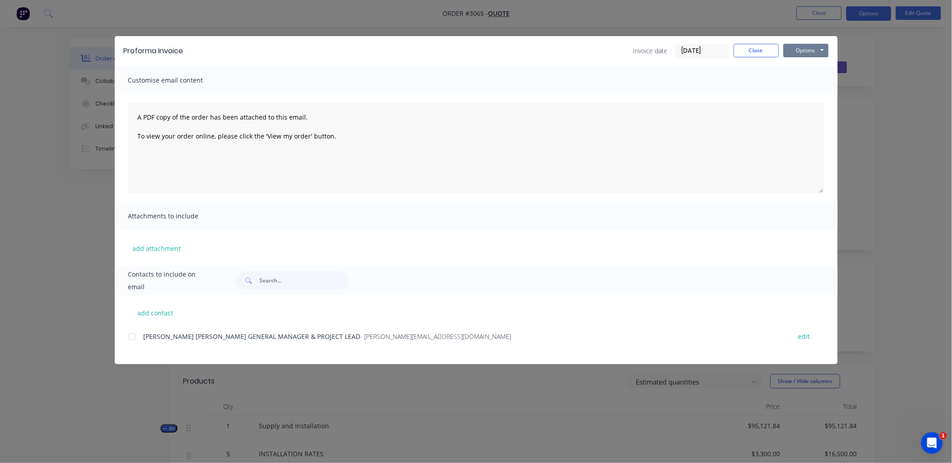
click at [811, 50] on button "Options" at bounding box center [805, 51] width 45 height 14
click at [809, 65] on button "Preview" at bounding box center [812, 66] width 58 height 15
click at [887, 274] on div "Proforma Invoice Invoice date 30/09/25 Close Options Preview Print Email Custom…" at bounding box center [476, 231] width 952 height 463
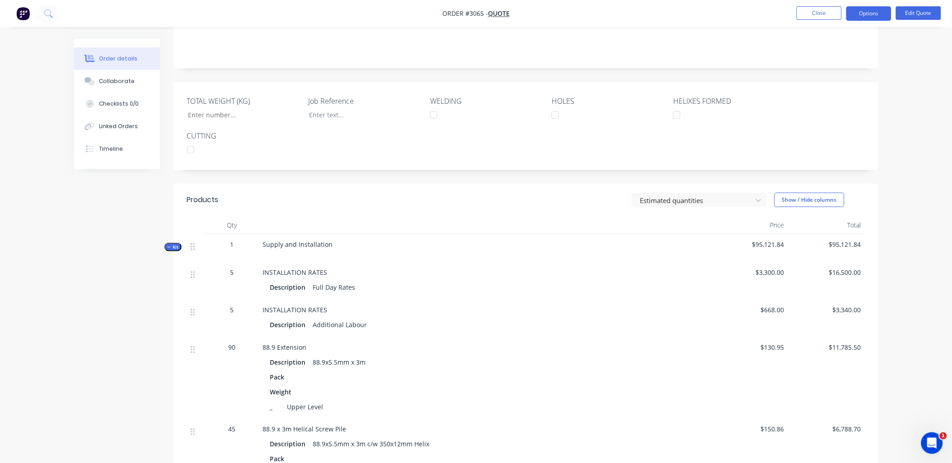
scroll to position [201, 0]
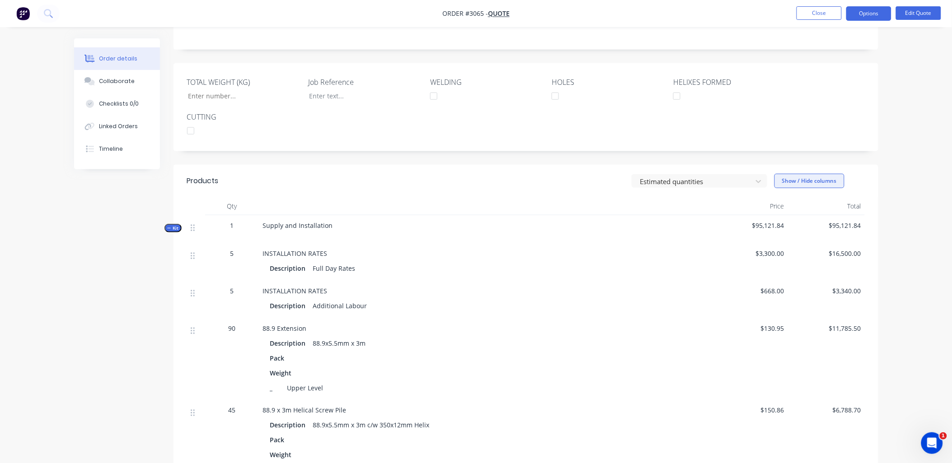
click at [827, 174] on button "Show / Hide columns" at bounding box center [809, 181] width 70 height 14
click at [789, 199] on label "Cost" at bounding box center [786, 199] width 16 height 8
click at [778, 195] on input "Cost" at bounding box center [778, 195] width 0 height 0
click at [873, 13] on button "Options" at bounding box center [868, 13] width 45 height 14
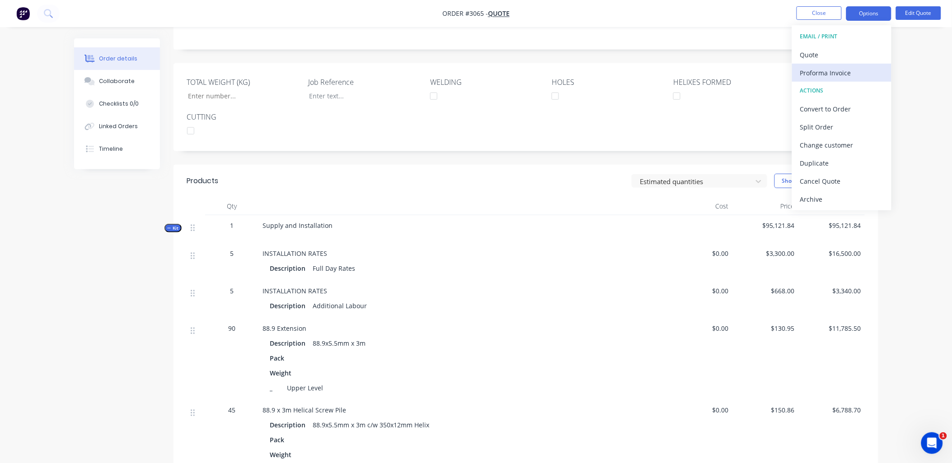
click at [843, 73] on div "Proforma Invoice" at bounding box center [841, 72] width 83 height 13
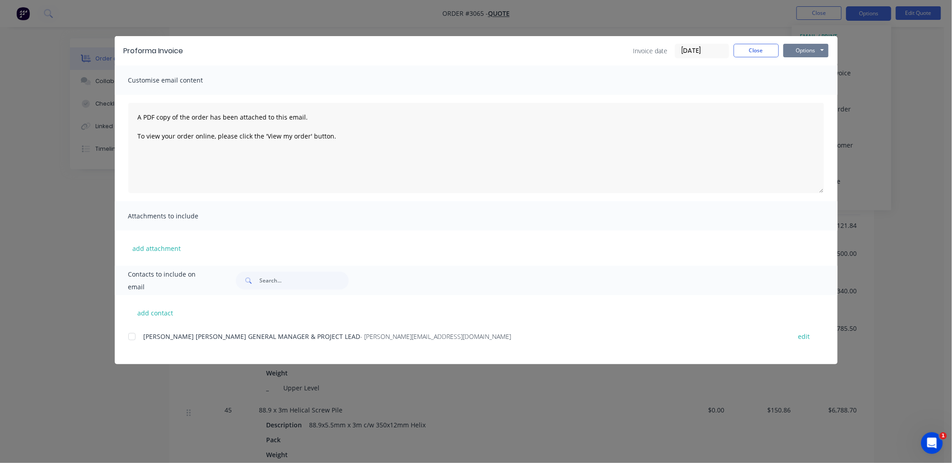
click at [819, 52] on button "Options" at bounding box center [805, 51] width 45 height 14
click at [815, 66] on button "Preview" at bounding box center [812, 66] width 58 height 15
click at [928, 259] on div "Proforma Invoice Invoice date 30/09/25 Close Options Preview Print Email Custom…" at bounding box center [476, 231] width 952 height 463
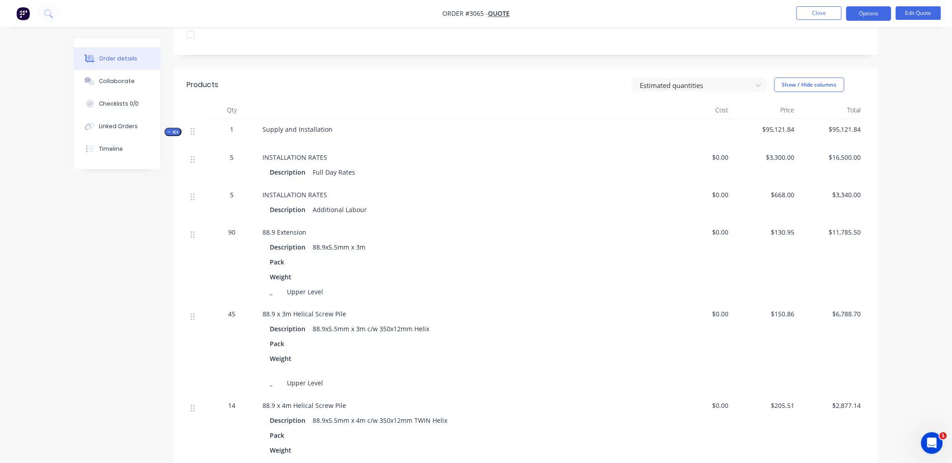
scroll to position [134, 0]
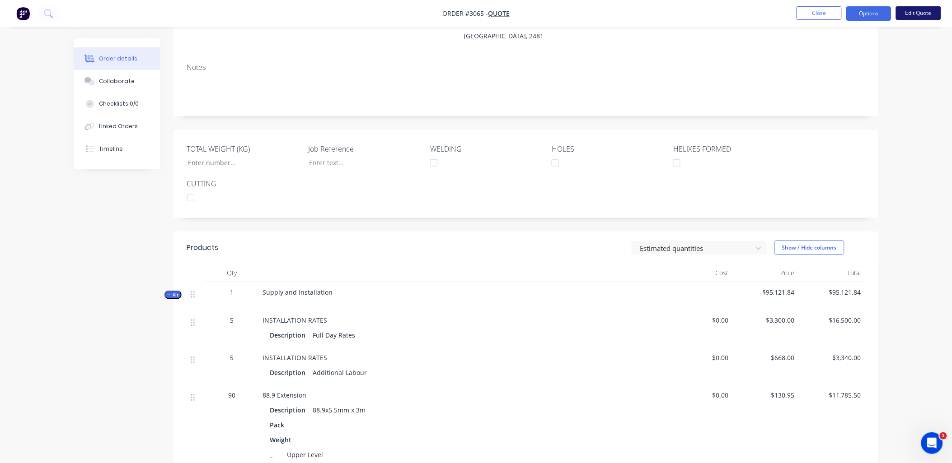
click at [910, 7] on button "Edit Quote" at bounding box center [918, 13] width 45 height 14
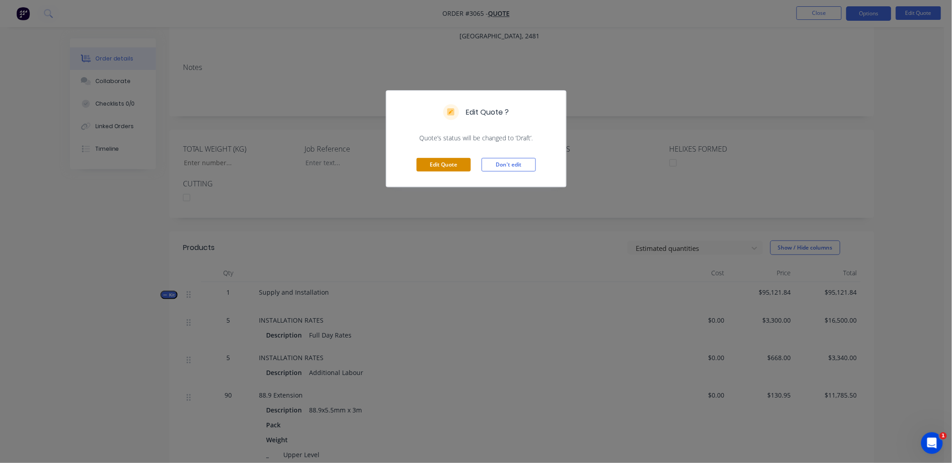
click at [444, 164] on button "Edit Quote" at bounding box center [443, 165] width 54 height 14
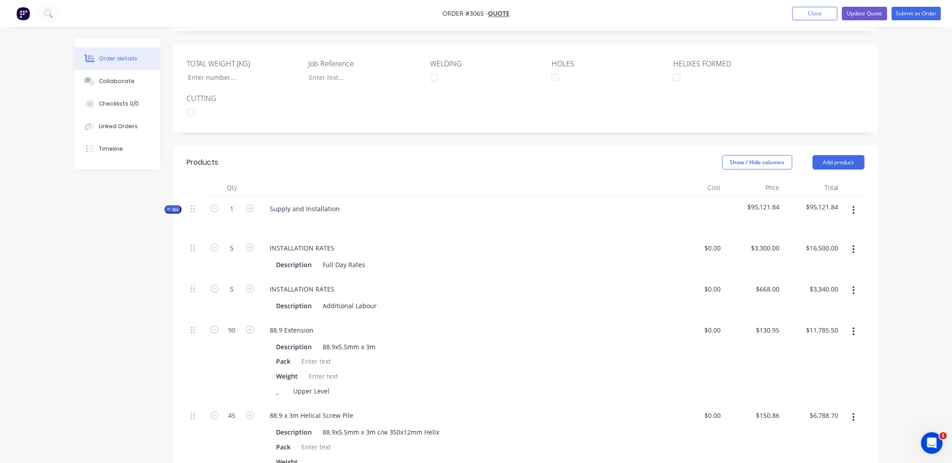
scroll to position [267, 0]
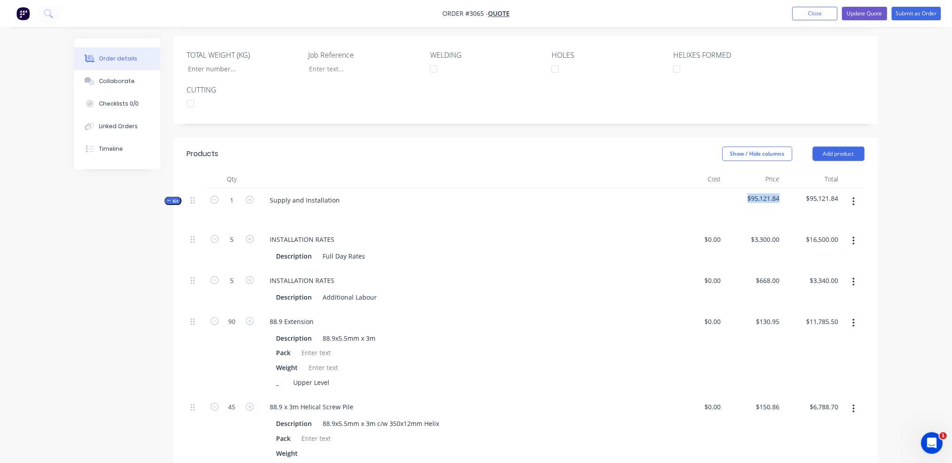
drag, startPoint x: 780, startPoint y: 146, endPoint x: 748, endPoint y: 148, distance: 31.7
click at [748, 188] on div "$95,121.84" at bounding box center [754, 207] width 59 height 39
drag, startPoint x: 748, startPoint y: 148, endPoint x: 759, endPoint y: 150, distance: 11.2
click at [759, 194] on span "$95,121.84" at bounding box center [753, 198] width 51 height 9
drag, startPoint x: 752, startPoint y: 148, endPoint x: 809, endPoint y: 145, distance: 57.0
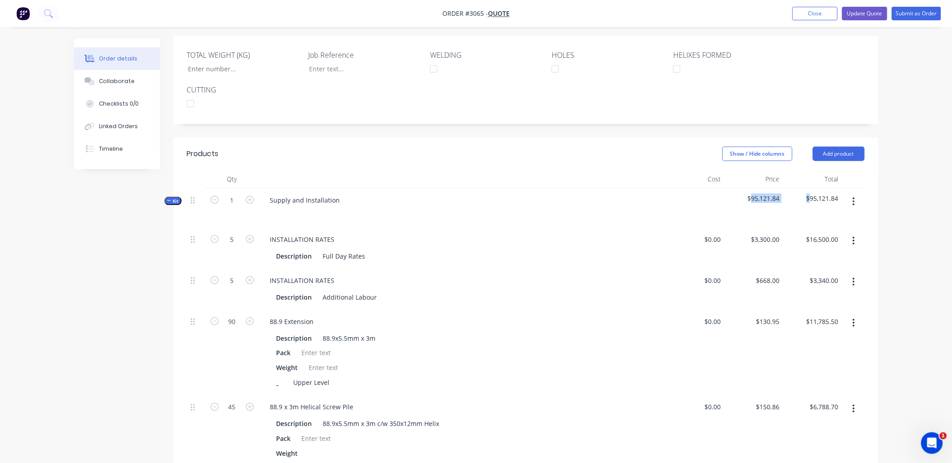
click at [809, 188] on div "Kit 1 Supply and Installation $95,121.84 $95,121.84" at bounding box center [526, 207] width 678 height 39
click at [580, 188] on div "Supply and Installation" at bounding box center [462, 207] width 407 height 39
click at [812, 16] on button "Close" at bounding box center [814, 14] width 45 height 14
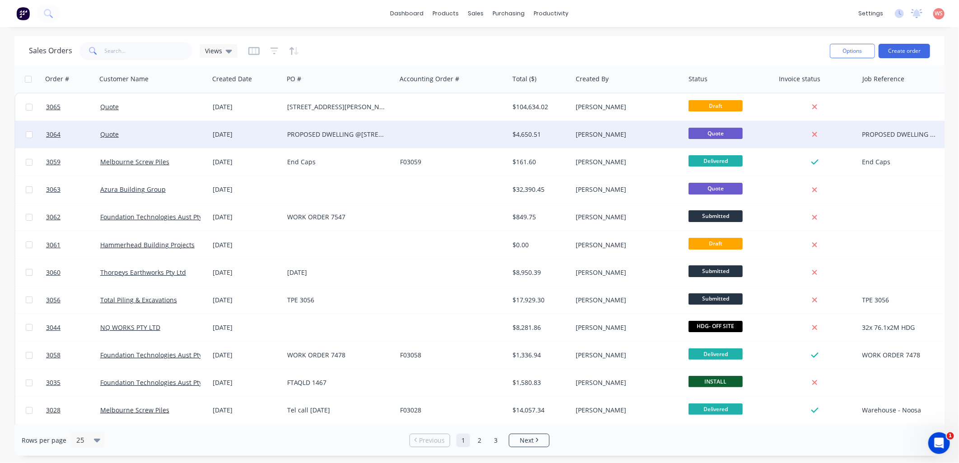
click at [363, 135] on div "PROPOSED DWELLING @[STREET_ADDRESS][PERSON_NAME]" at bounding box center [337, 134] width 100 height 9
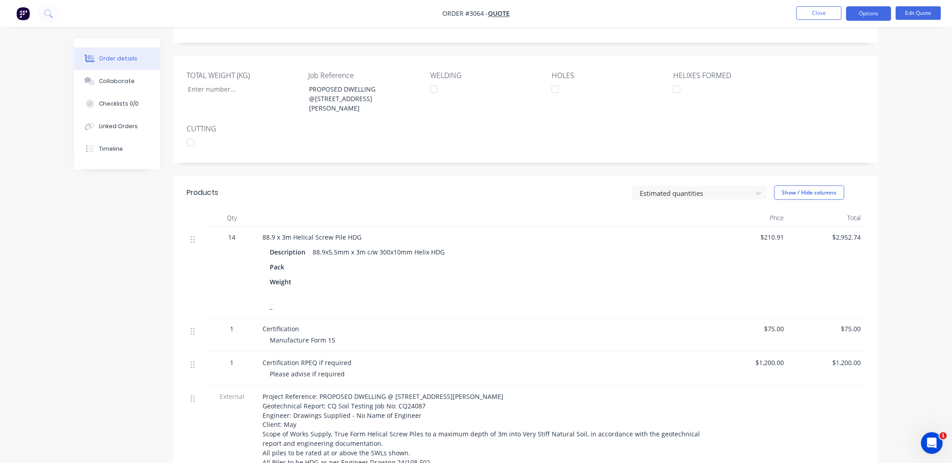
scroll to position [119, 0]
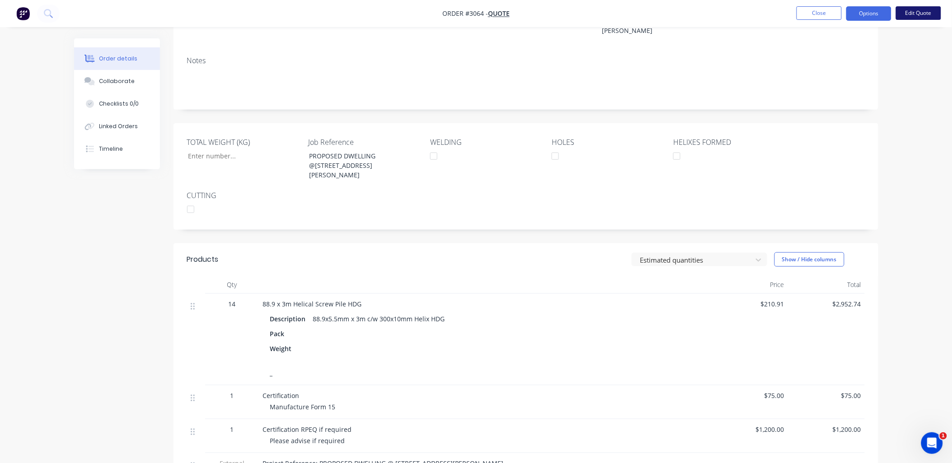
click at [914, 12] on button "Edit Quote" at bounding box center [918, 13] width 45 height 14
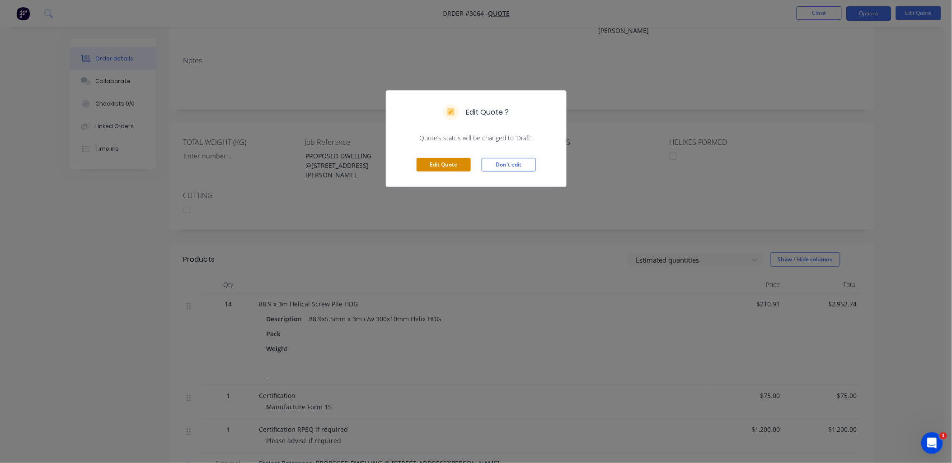
click at [444, 164] on button "Edit Quote" at bounding box center [443, 165] width 54 height 14
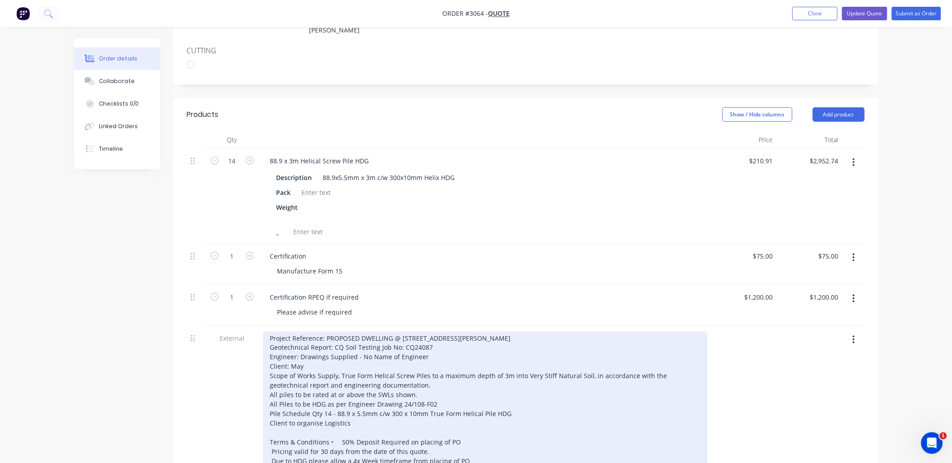
scroll to position [267, 0]
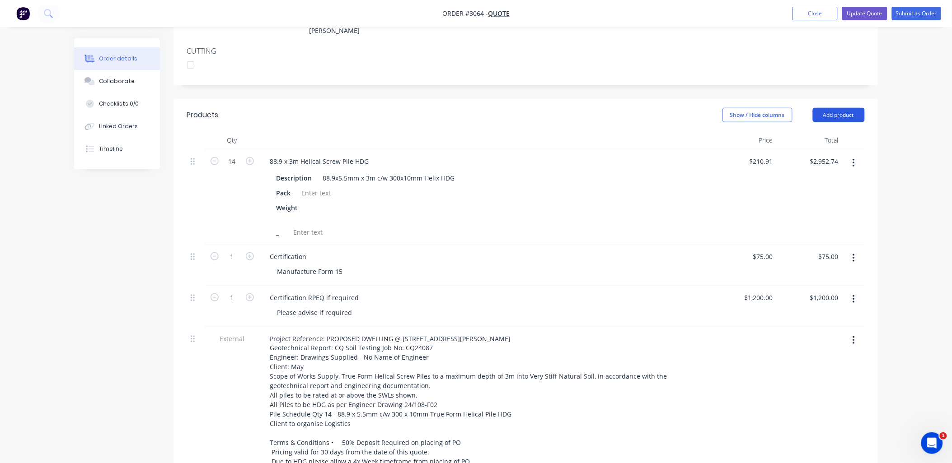
click at [824, 108] on button "Add product" at bounding box center [839, 115] width 52 height 14
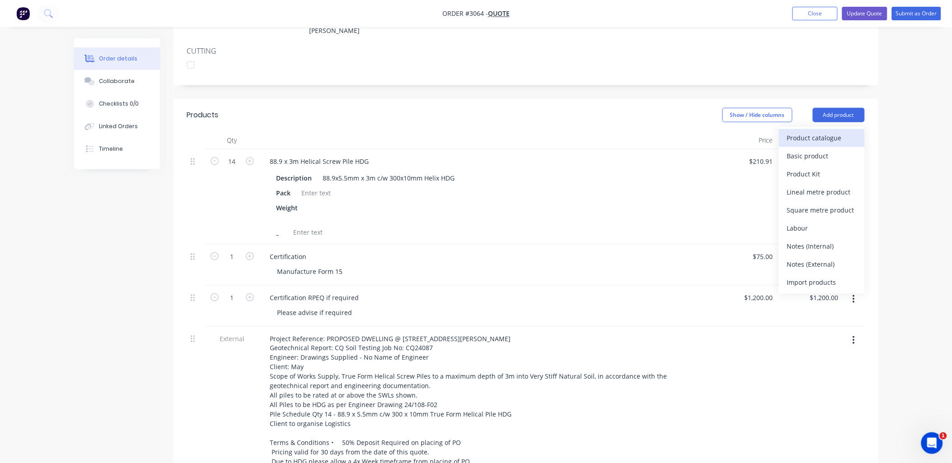
click at [828, 131] on div "Product catalogue" at bounding box center [822, 137] width 70 height 13
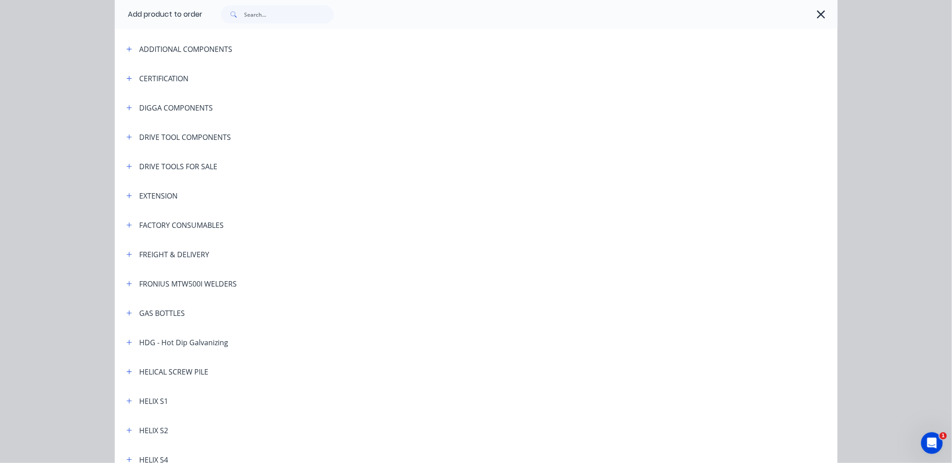
scroll to position [0, 0]
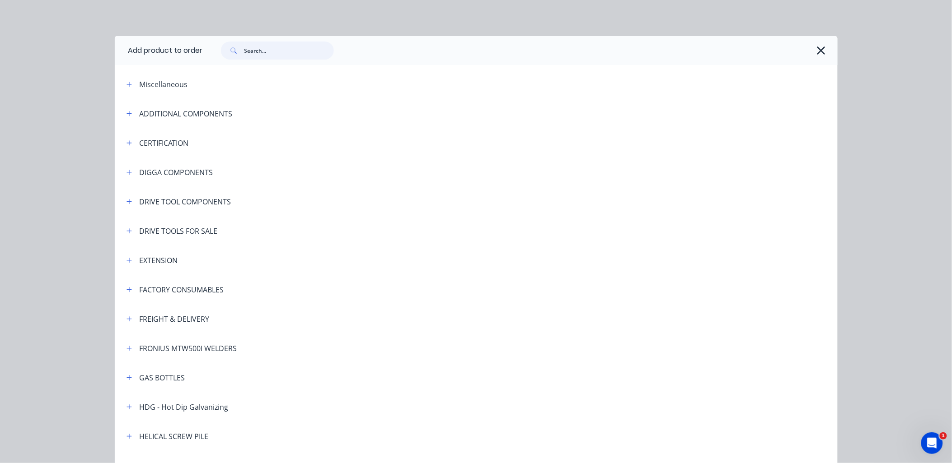
click at [262, 51] on input "text" at bounding box center [288, 51] width 89 height 18
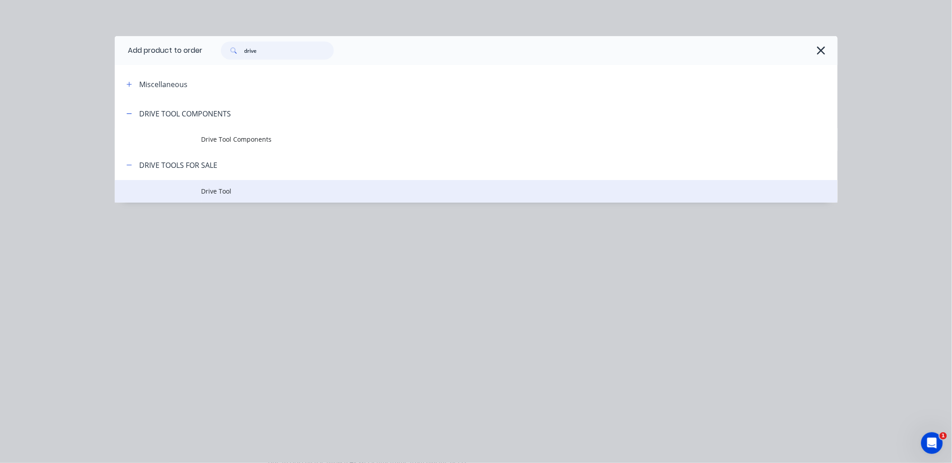
type input "drive"
click at [205, 190] on span "Drive Tool" at bounding box center [455, 191] width 509 height 9
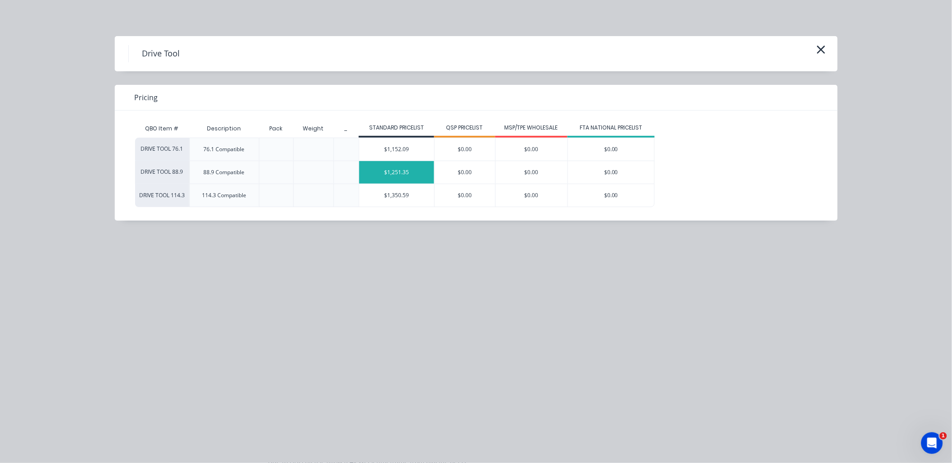
click at [391, 177] on div "$1,251.35" at bounding box center [396, 172] width 75 height 23
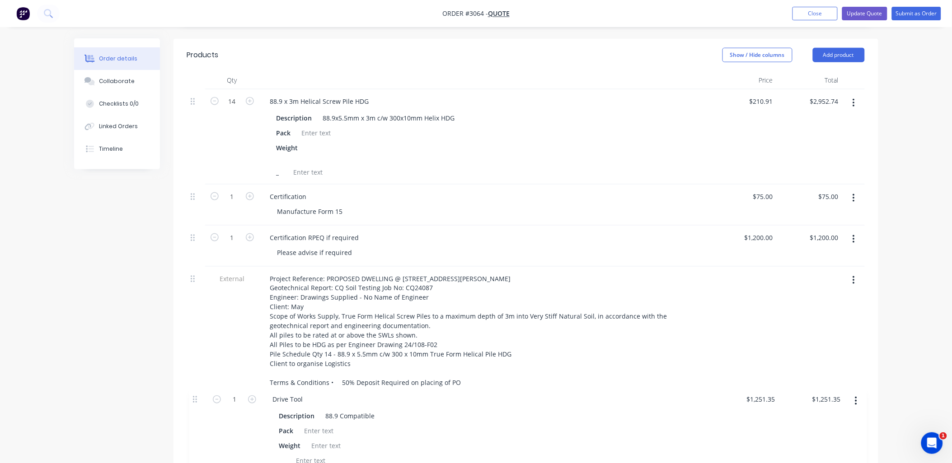
scroll to position [330, 0]
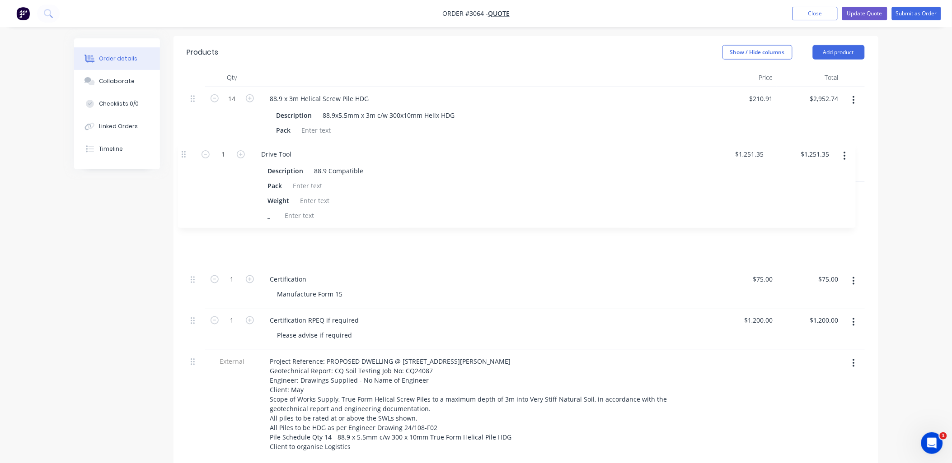
drag, startPoint x: 193, startPoint y: 421, endPoint x: 185, endPoint y: 155, distance: 265.7
click at [185, 155] on div "Qty Price Total 14 88.9 x 3m Helical Screw Pile HDG Description 88.9x5.5mm x 3m…" at bounding box center [525, 299] width 705 height 460
click at [867, 12] on button "Update Quote" at bounding box center [864, 14] width 45 height 14
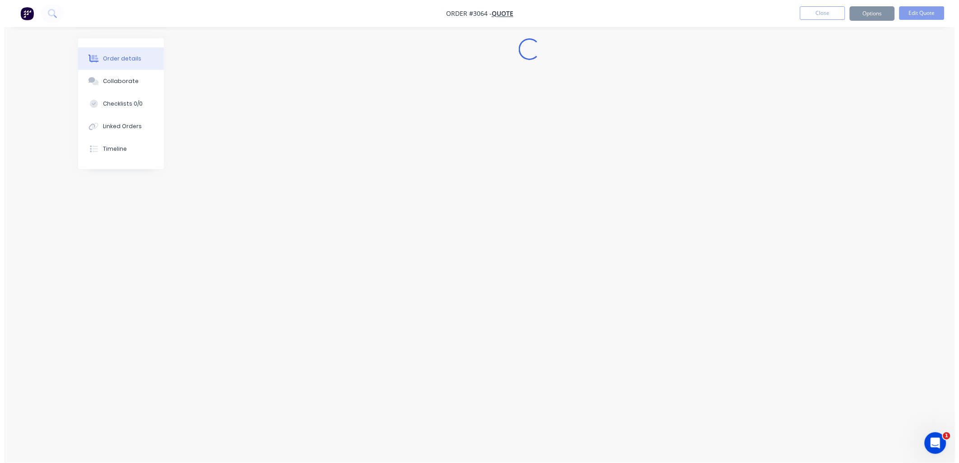
scroll to position [0, 0]
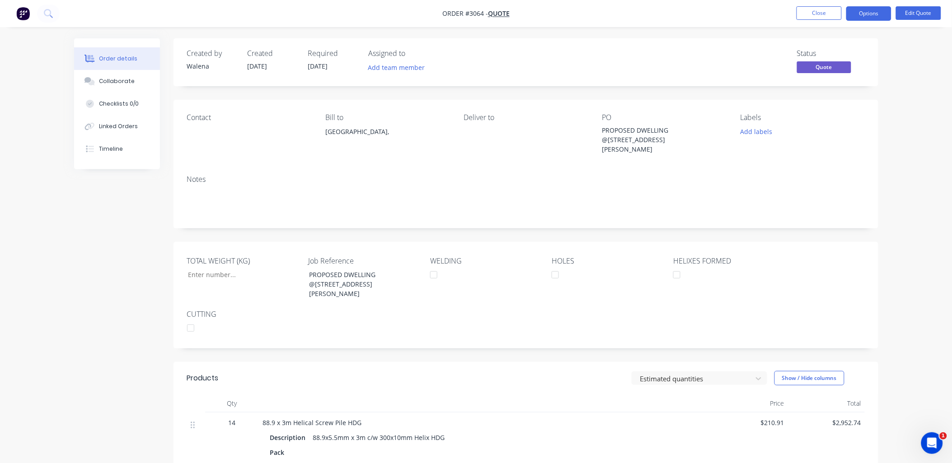
click at [867, 12] on button "Options" at bounding box center [868, 13] width 45 height 14
click at [825, 34] on div "EMAIL / PRINT" at bounding box center [841, 37] width 83 height 12
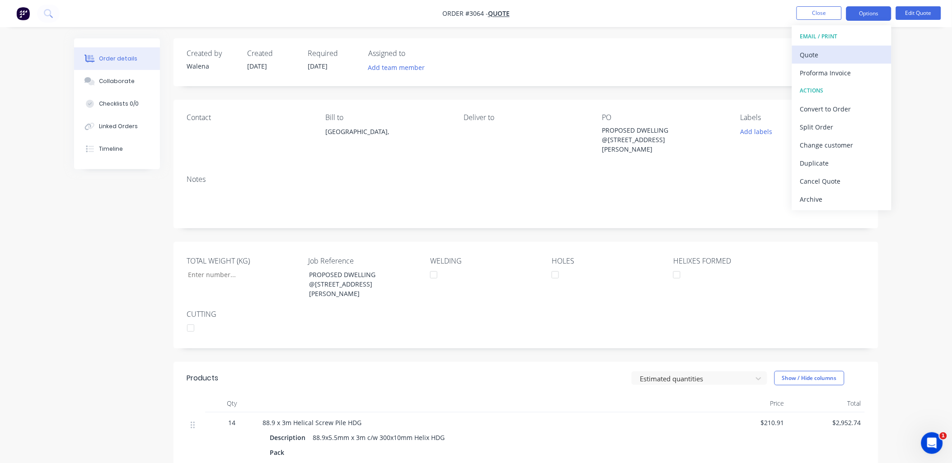
click at [812, 52] on div "Quote" at bounding box center [841, 54] width 83 height 13
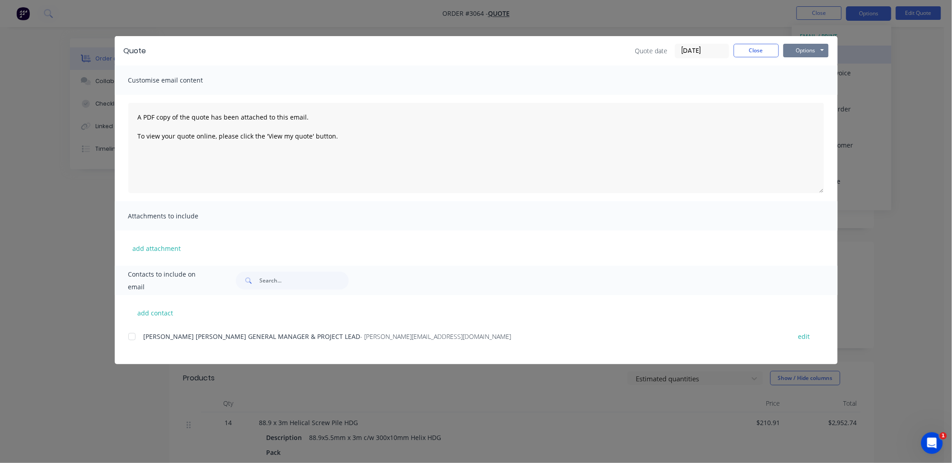
click at [812, 52] on button "Options" at bounding box center [805, 51] width 45 height 14
click at [809, 71] on button "Preview" at bounding box center [812, 66] width 58 height 15
click at [37, 368] on div "Quote Quote date 30/09/25 Close Options Preview Print Email Customise email con…" at bounding box center [476, 231] width 952 height 463
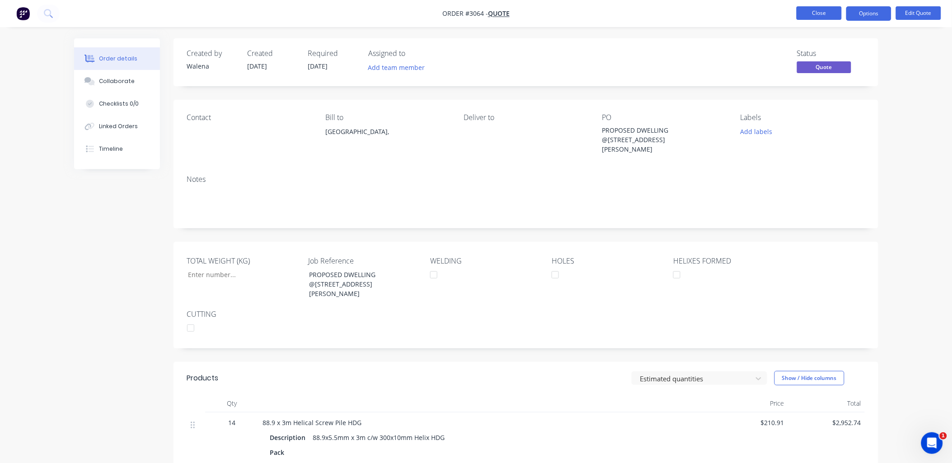
click at [814, 12] on button "Close" at bounding box center [818, 13] width 45 height 14
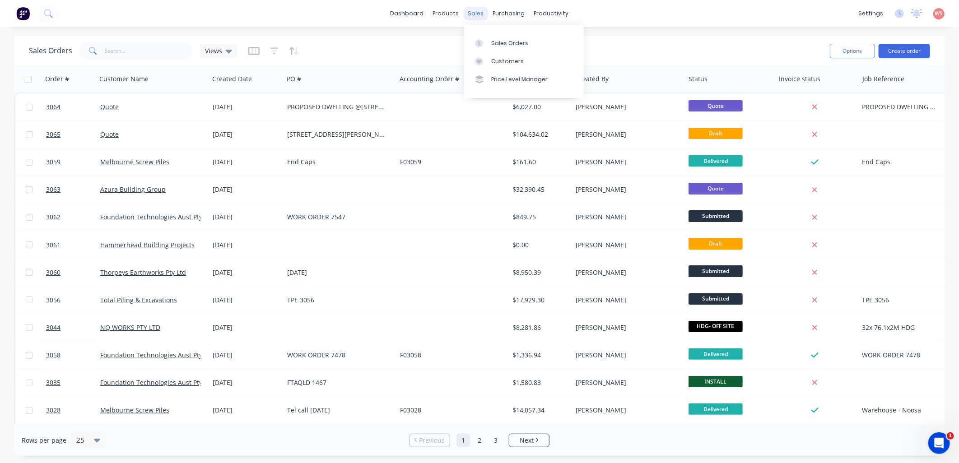
click at [480, 12] on div "sales" at bounding box center [476, 14] width 25 height 14
click at [499, 59] on div "Customers" at bounding box center [507, 61] width 33 height 8
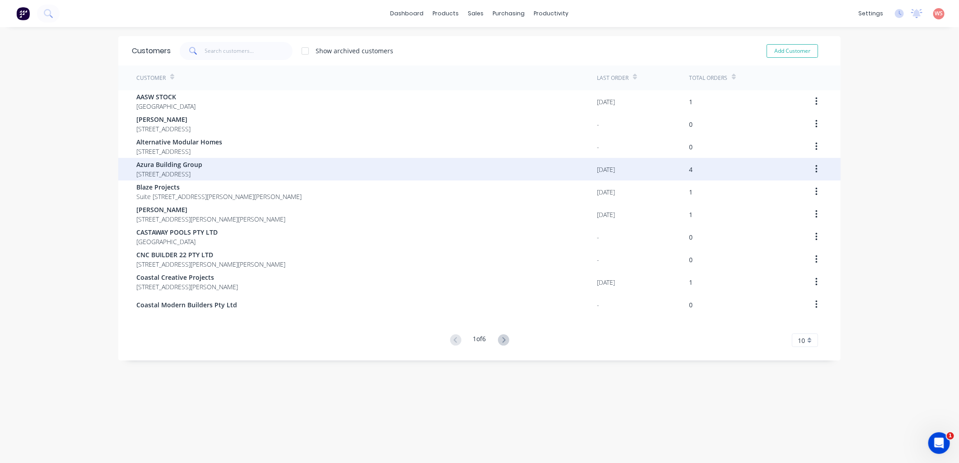
click at [202, 164] on span "Azura Building Group" at bounding box center [169, 164] width 66 height 9
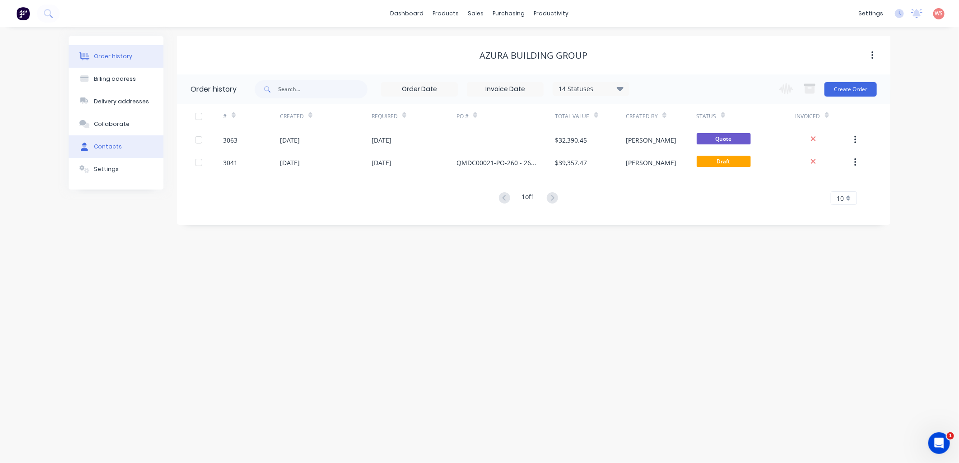
click at [102, 150] on div "Contacts" at bounding box center [108, 147] width 28 height 8
select select "AU"
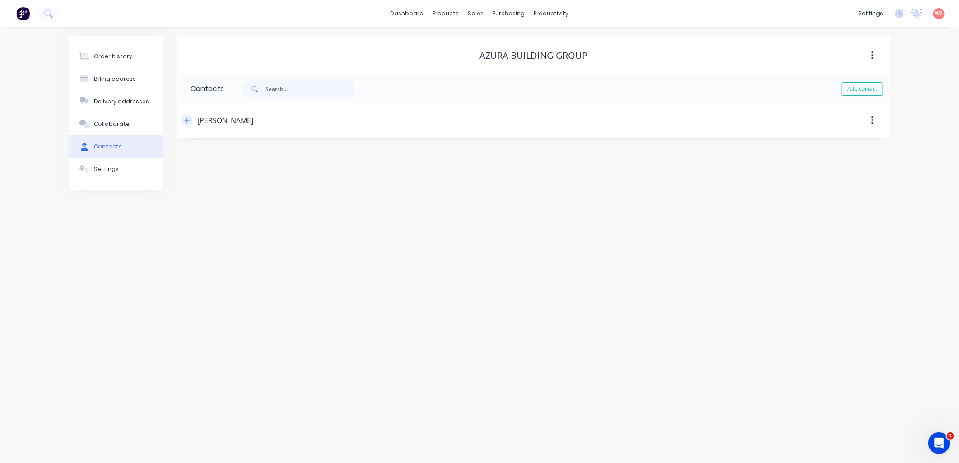
click at [188, 119] on icon "button" at bounding box center [186, 120] width 5 height 6
drag, startPoint x: 299, startPoint y: 189, endPoint x: 188, endPoint y: 195, distance: 110.8
click at [188, 195] on div "Contact name Janice Mercado Email address estimator2@azuragroup.com.au Phone In…" at bounding box center [534, 213] width 714 height 150
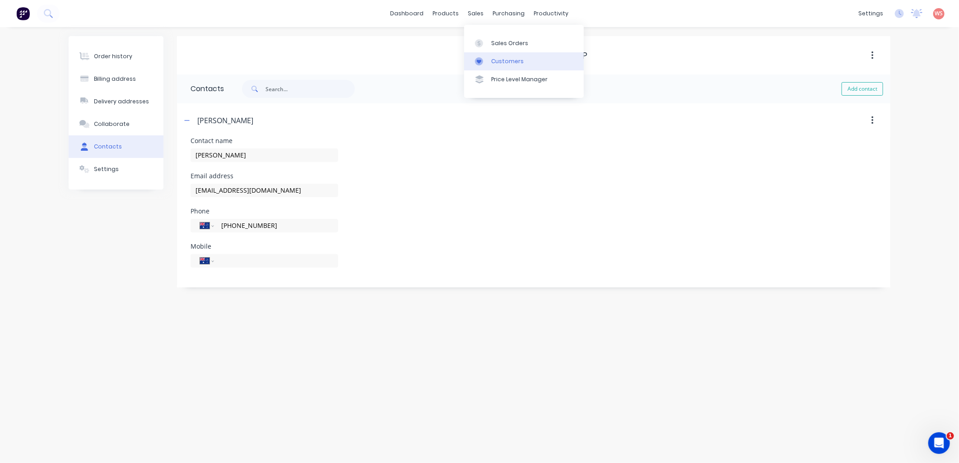
click at [501, 58] on div "Customers" at bounding box center [507, 61] width 33 height 8
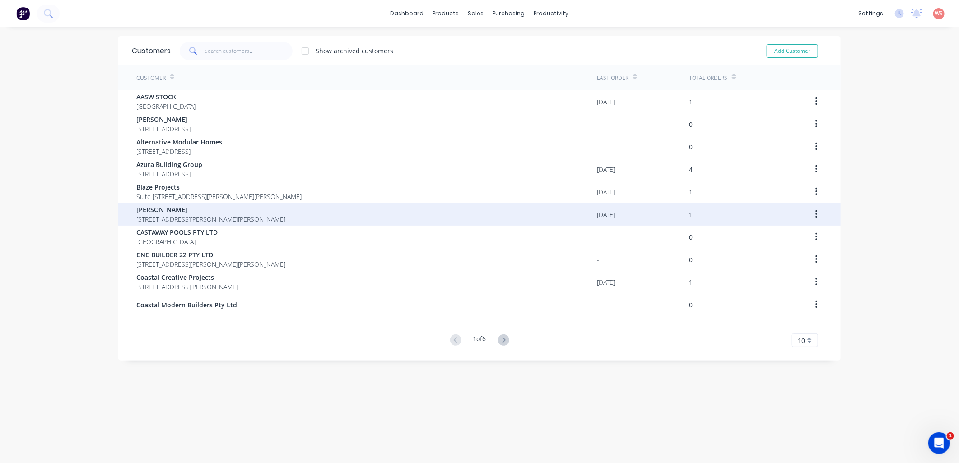
click at [197, 213] on span "BOUMAN" at bounding box center [210, 209] width 149 height 9
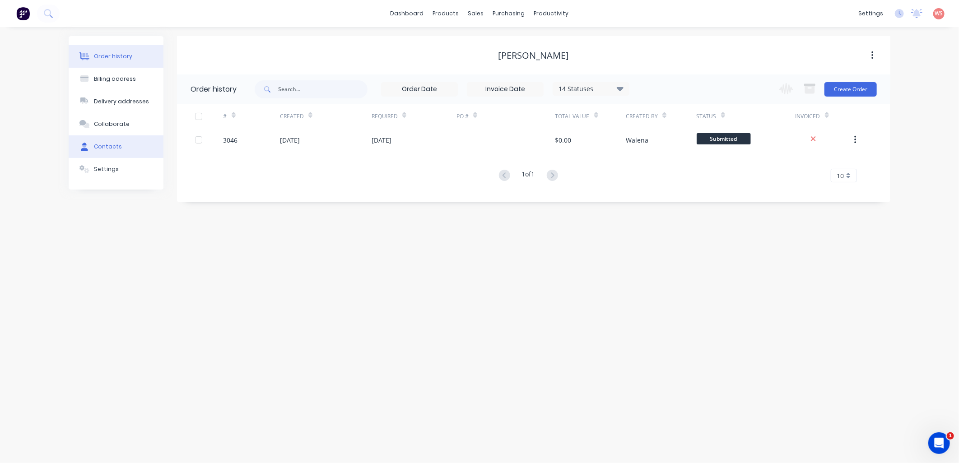
click at [104, 152] on button "Contacts" at bounding box center [116, 147] width 95 height 23
select select "AU"
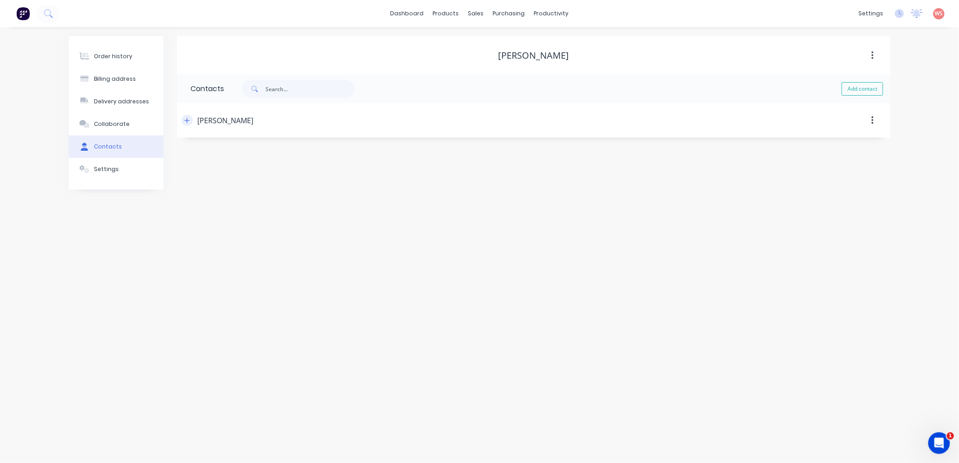
click at [187, 119] on icon "button" at bounding box center [186, 120] width 5 height 6
drag, startPoint x: 282, startPoint y: 192, endPoint x: 168, endPoint y: 190, distance: 113.4
click at [168, 190] on div "Order history Billing address Delivery addresses Collaborate Contacts Settings …" at bounding box center [480, 162] width 822 height 252
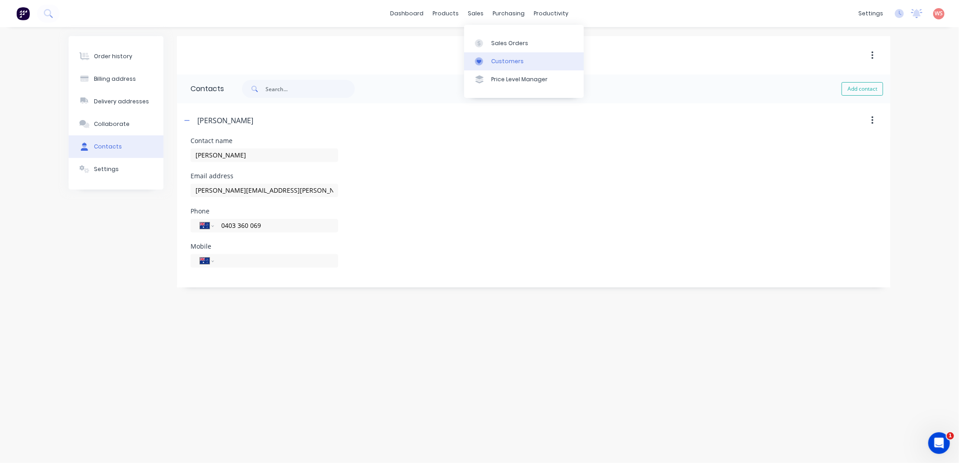
click at [509, 60] on div "Customers" at bounding box center [507, 61] width 33 height 8
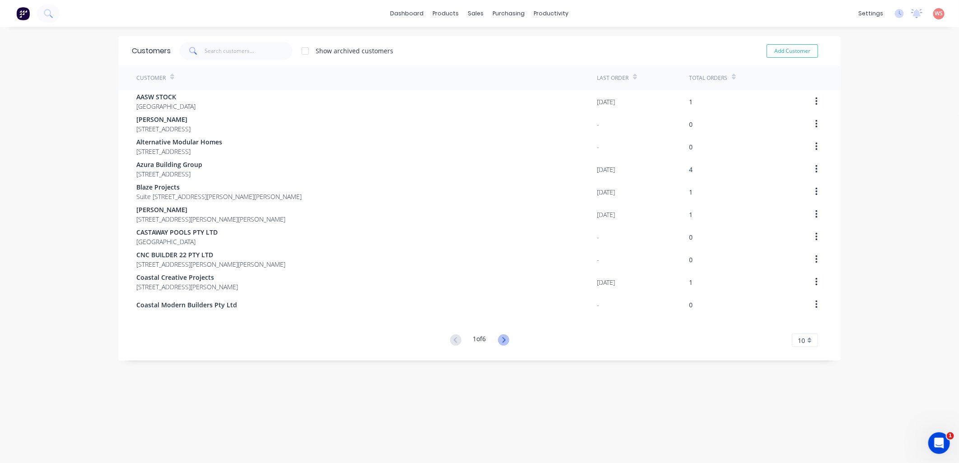
click at [503, 341] on icon at bounding box center [503, 339] width 3 height 5
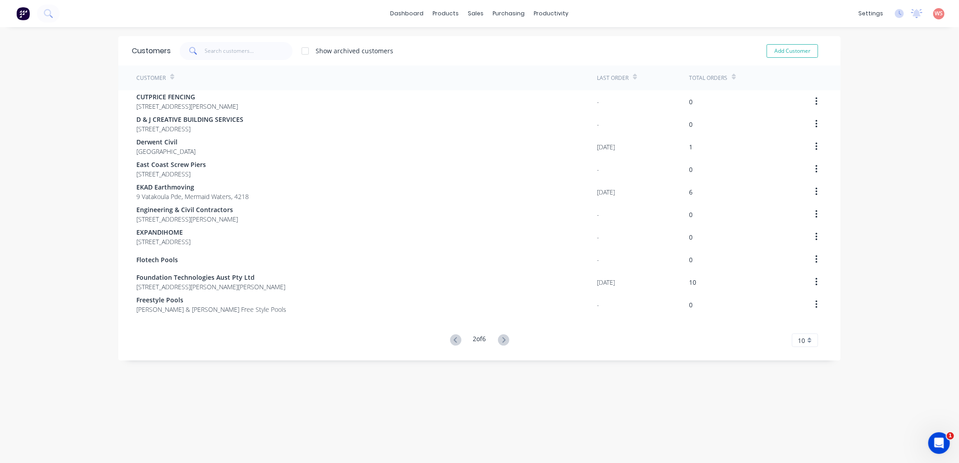
click at [503, 341] on icon at bounding box center [503, 339] width 3 height 5
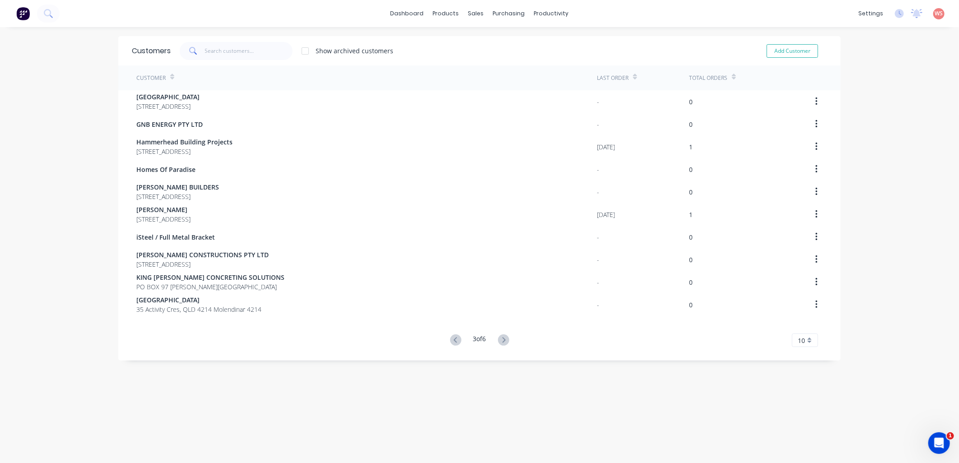
click at [503, 341] on icon at bounding box center [503, 339] width 3 height 5
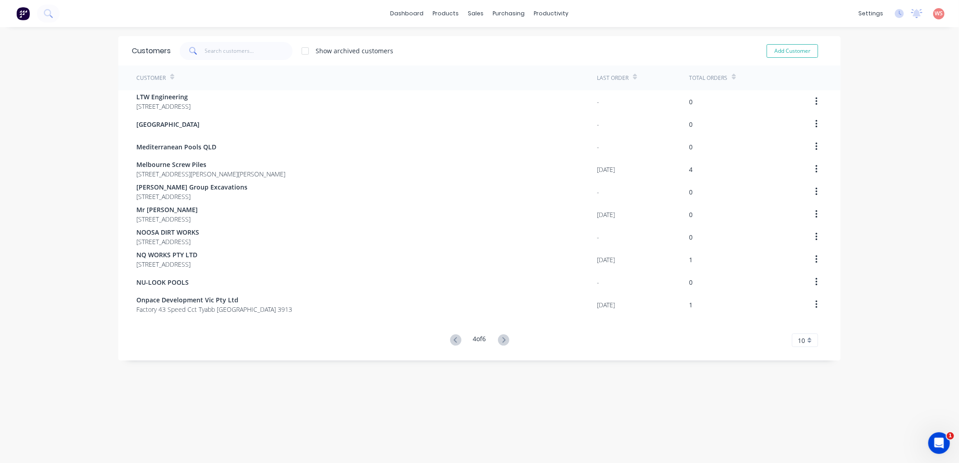
click at [10, 229] on div "dashboard products sales purchasing productivity dashboard products Product Cat…" at bounding box center [479, 231] width 959 height 463
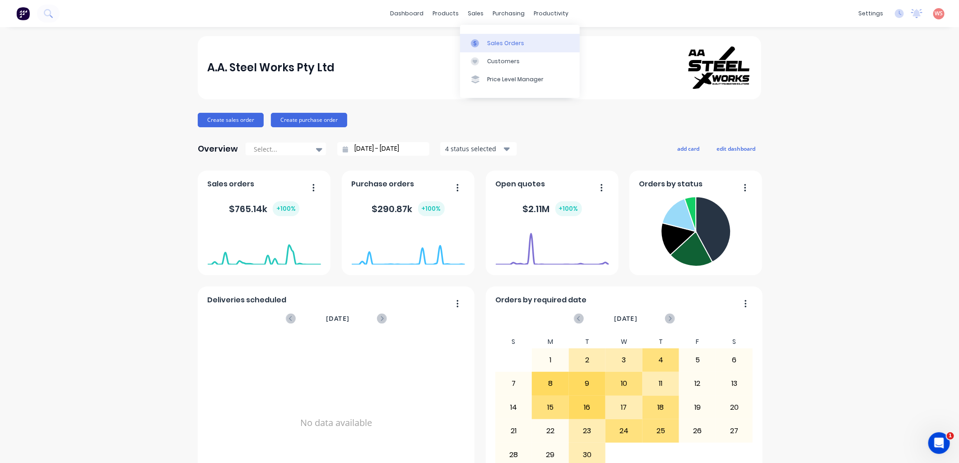
click at [502, 41] on div "Sales Orders" at bounding box center [505, 43] width 37 height 8
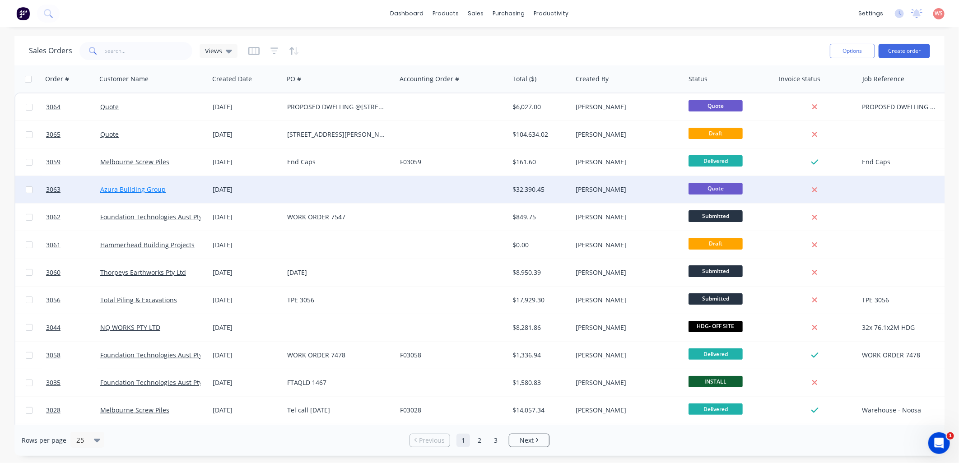
click at [159, 185] on link "Azura Building Group" at bounding box center [132, 189] width 65 height 9
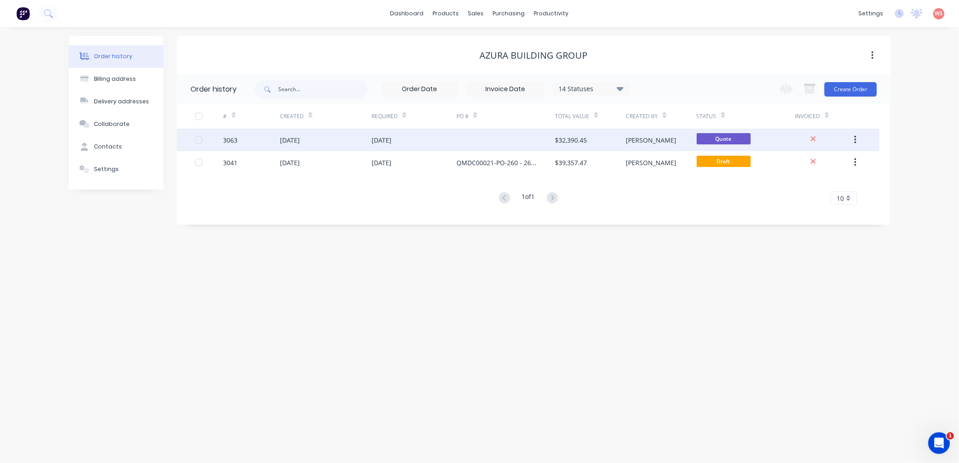
click at [267, 135] on div "3063" at bounding box center [252, 140] width 56 height 23
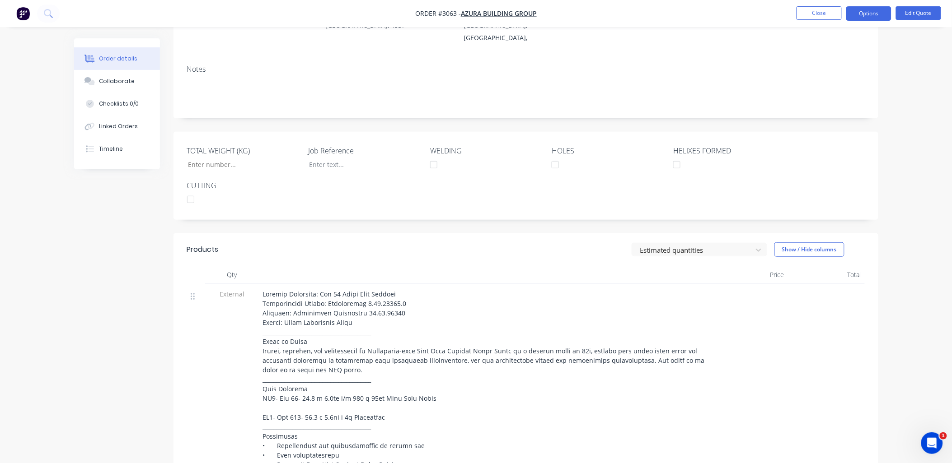
scroll to position [134, 0]
drag, startPoint x: 396, startPoint y: 269, endPoint x: 317, endPoint y: 274, distance: 79.2
click at [317, 288] on div at bounding box center [485, 463] width 444 height 351
drag, startPoint x: 317, startPoint y: 274, endPoint x: 331, endPoint y: 271, distance: 14.3
copy span "Lot [GEOGRAPHIC_DATA]"
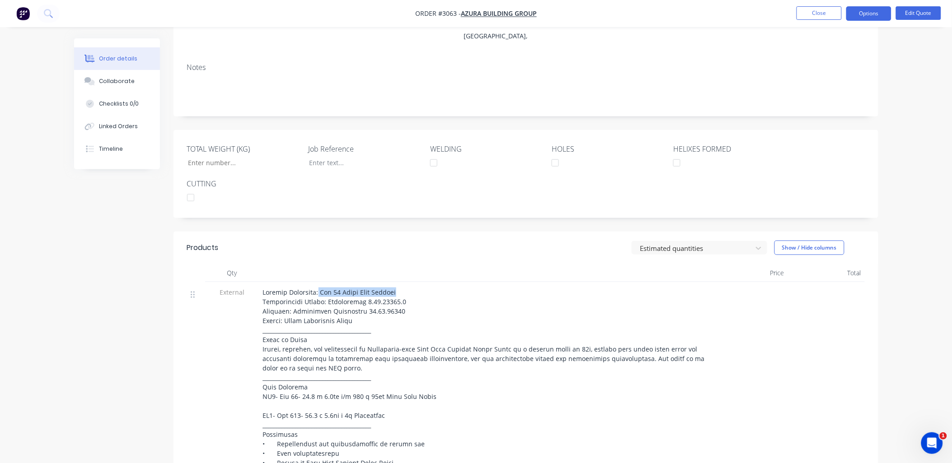
scroll to position [0, 0]
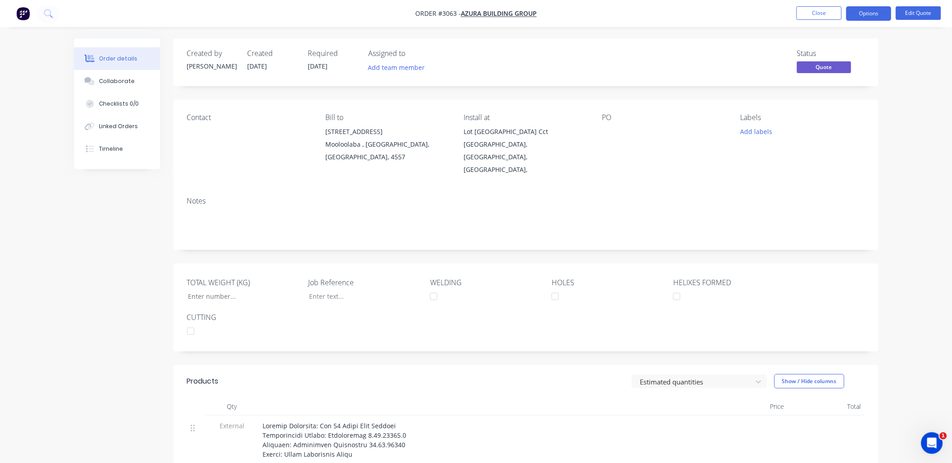
click at [608, 132] on div at bounding box center [658, 132] width 113 height 13
click at [932, 12] on button "Edit Quote" at bounding box center [918, 13] width 45 height 14
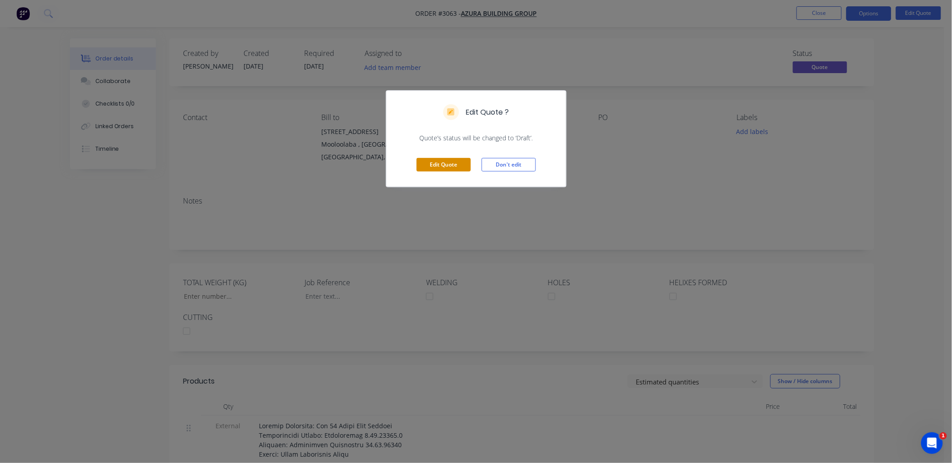
click at [444, 166] on button "Edit Quote" at bounding box center [443, 165] width 54 height 14
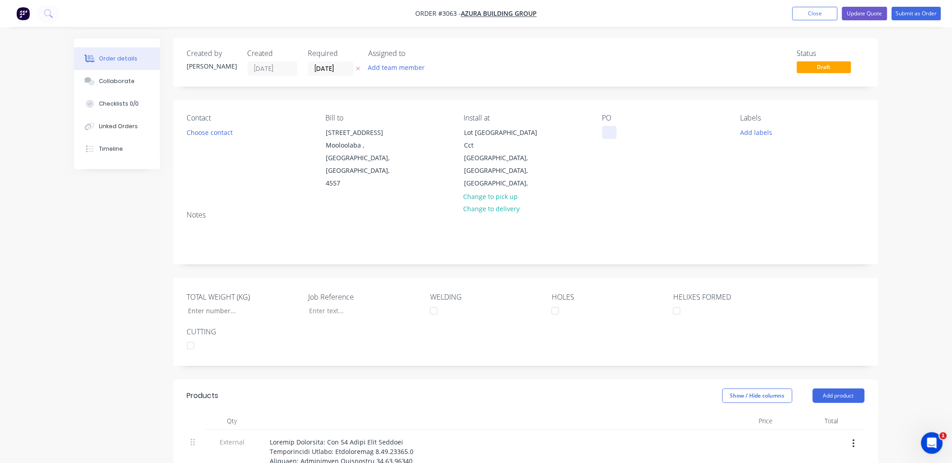
click at [606, 133] on div at bounding box center [609, 132] width 14 height 13
paste div
click at [607, 132] on div "Lot [GEOGRAPHIC_DATA]" at bounding box center [646, 132] width 88 height 13
click at [875, 10] on button "Update Quote" at bounding box center [864, 14] width 45 height 14
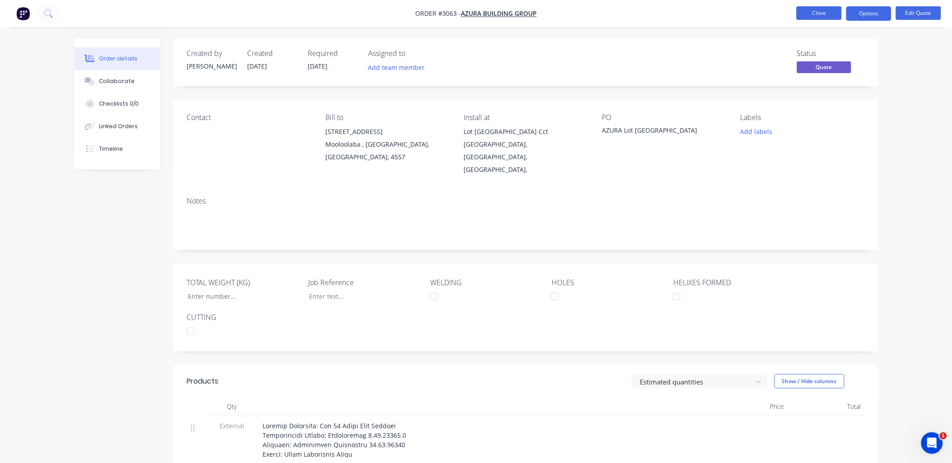
click at [810, 16] on button "Close" at bounding box center [818, 13] width 45 height 14
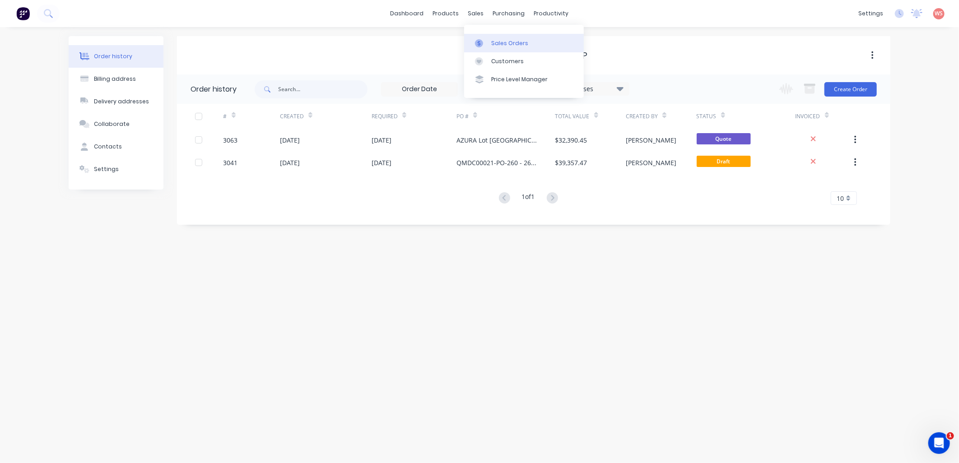
click at [498, 41] on div "Sales Orders" at bounding box center [509, 43] width 37 height 8
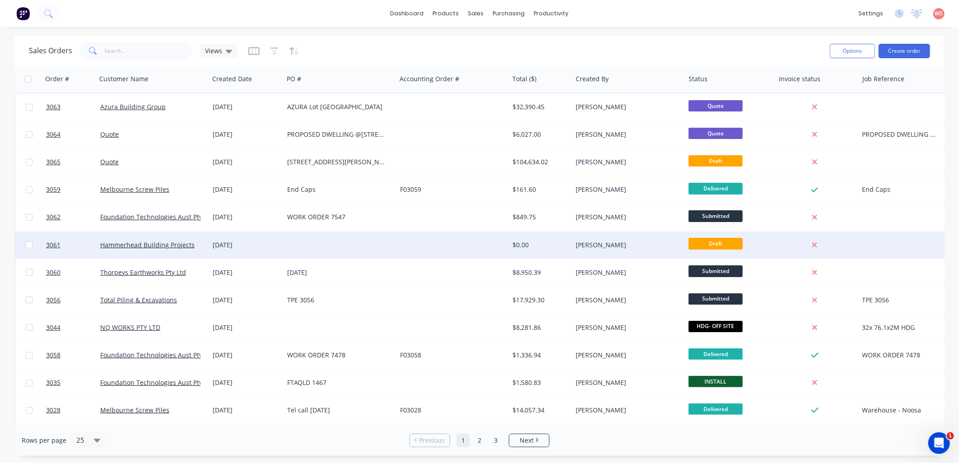
click at [174, 249] on div "Hammerhead Building Projects" at bounding box center [153, 245] width 113 height 27
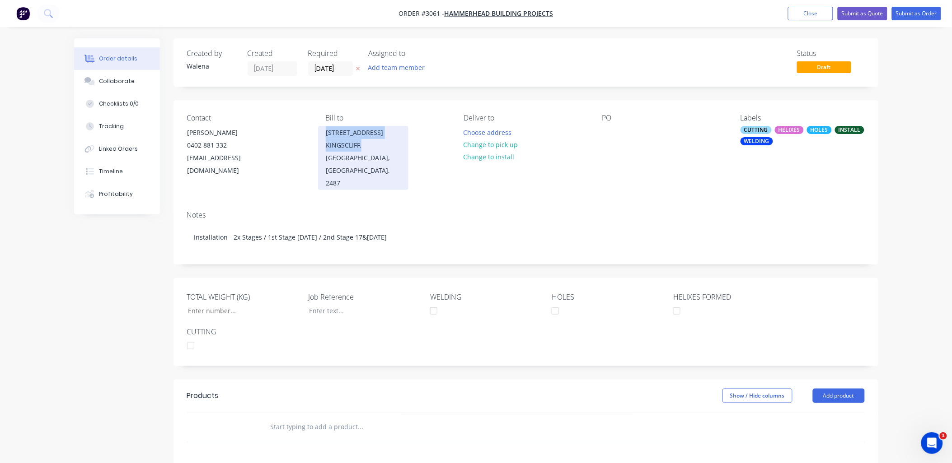
drag, startPoint x: 360, startPoint y: 147, endPoint x: 326, endPoint y: 134, distance: 36.7
click at [326, 134] on div "[STREET_ADDRESS]" at bounding box center [363, 158] width 90 height 64
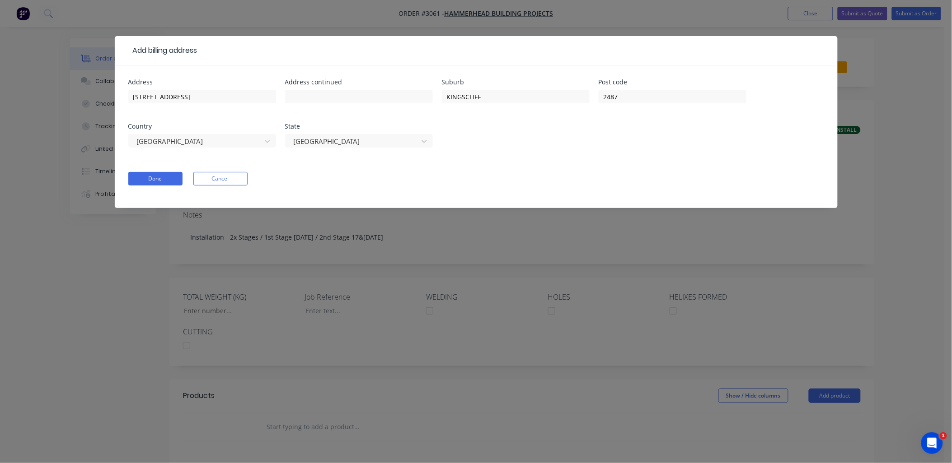
drag, startPoint x: 327, startPoint y: 133, endPoint x: 209, endPoint y: 183, distance: 127.9
click at [209, 183] on button "Cancel" at bounding box center [220, 179] width 54 height 14
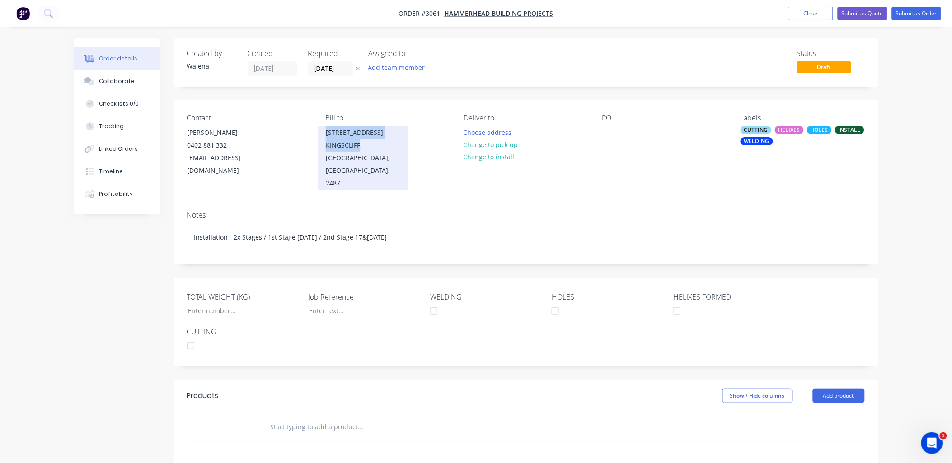
drag, startPoint x: 359, startPoint y: 146, endPoint x: 324, endPoint y: 133, distance: 37.7
click at [324, 133] on div "[STREET_ADDRESS]" at bounding box center [363, 158] width 90 height 64
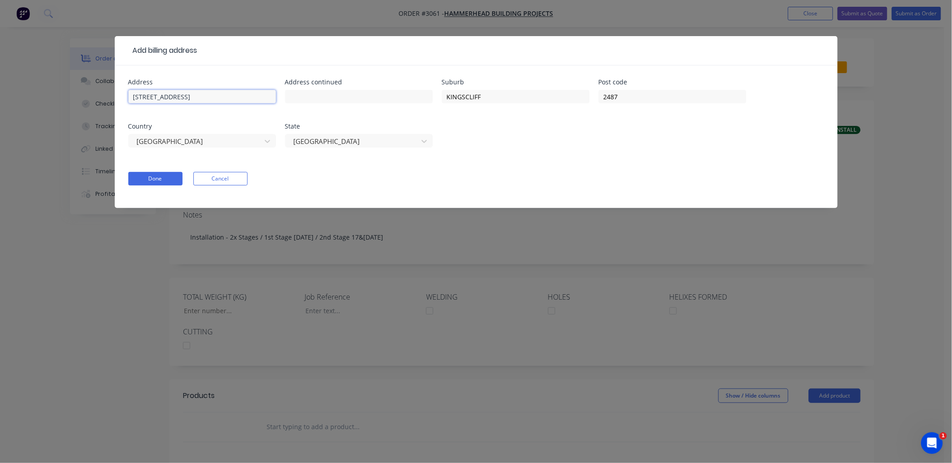
drag, startPoint x: 218, startPoint y: 95, endPoint x: 173, endPoint y: 106, distance: 45.7
click at [105, 92] on div "Add billing address Address [STREET_ADDRESS] State [GEOGRAPHIC_DATA] Done Cancel" at bounding box center [476, 231] width 952 height 463
click at [156, 184] on button "Done" at bounding box center [155, 179] width 54 height 14
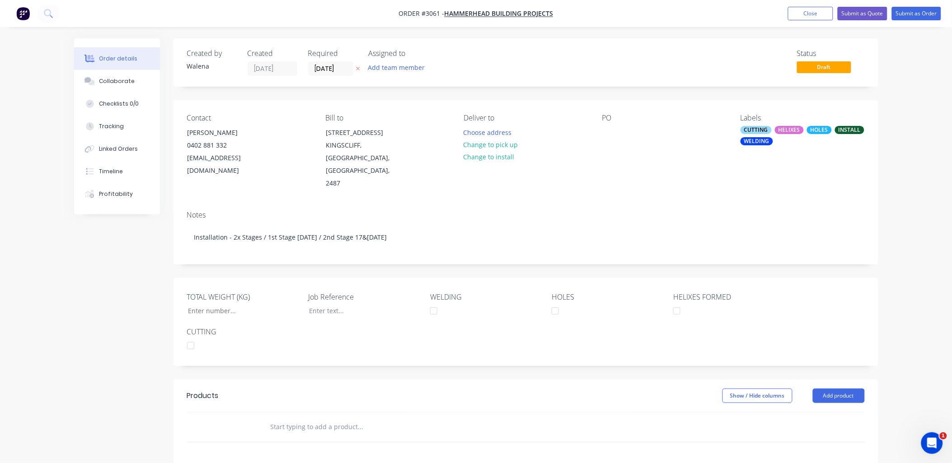
click at [599, 130] on div "Contact [PERSON_NAME] [PHONE_NUMBER] [EMAIL_ADDRESS][DOMAIN_NAME] Bill to [STRE…" at bounding box center [525, 151] width 705 height 103
click at [612, 130] on div at bounding box center [609, 132] width 14 height 13
paste div
click at [606, 134] on div "[STREET_ADDRESS]" at bounding box center [638, 132] width 72 height 13
click at [664, 131] on div "[STREET_ADDRESS]" at bounding box center [638, 132] width 72 height 13
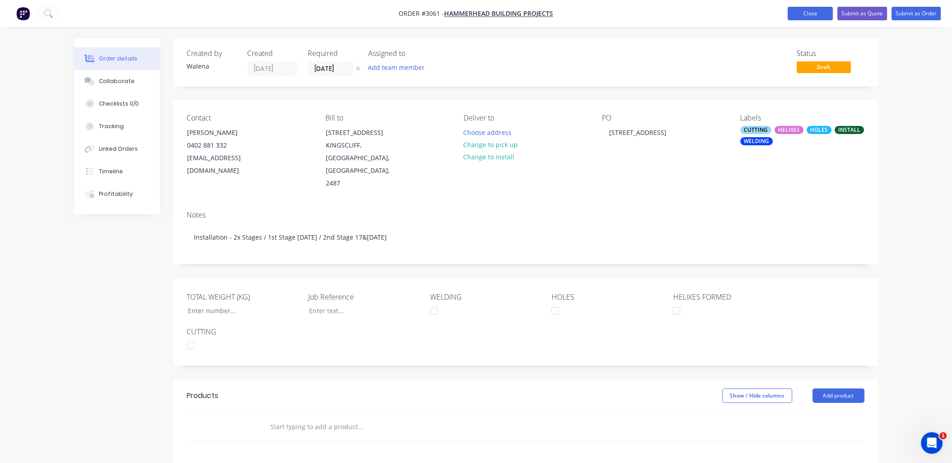
click at [798, 15] on button "Close" at bounding box center [810, 14] width 45 height 14
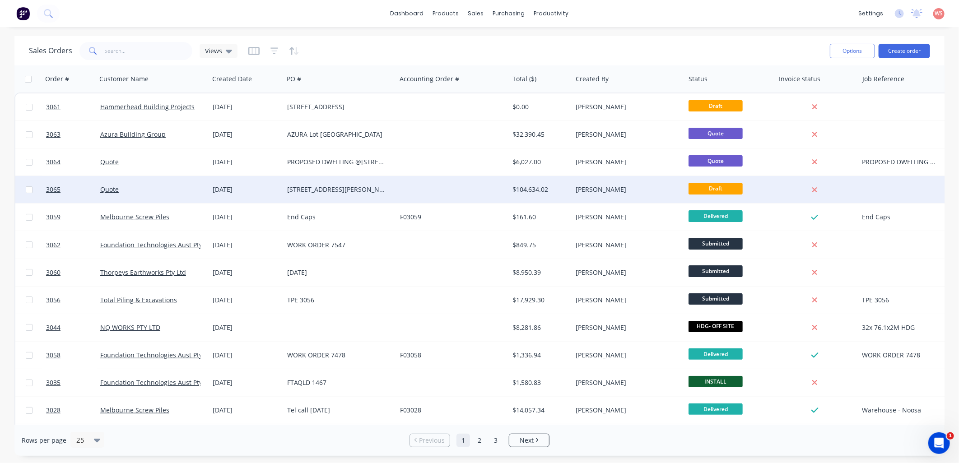
click at [314, 190] on div "[STREET_ADDRESS][PERSON_NAME]" at bounding box center [337, 189] width 100 height 9
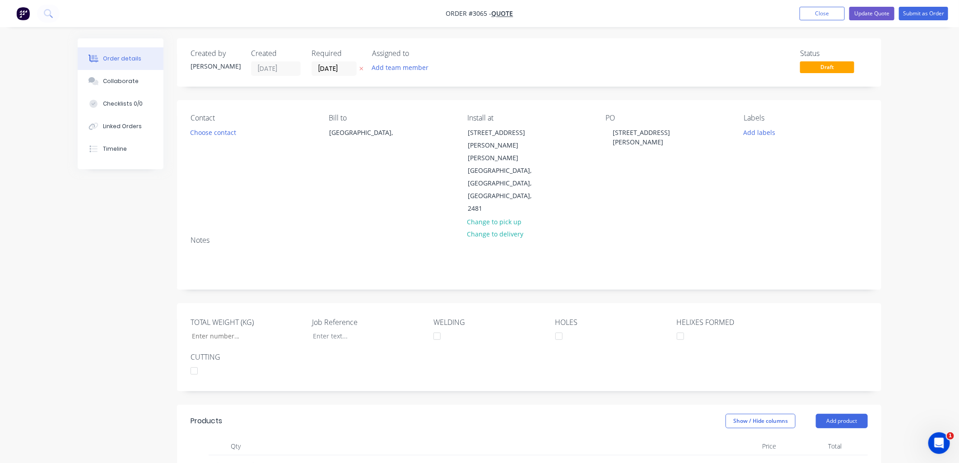
type input "$3,300.00"
type input "$16,500.00"
type input "$668.00"
type input "$3,340.00"
type input "$130.95"
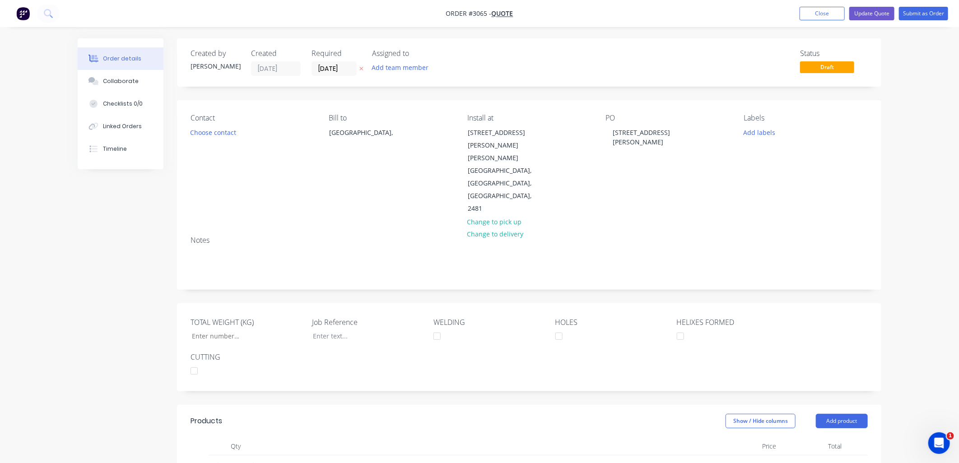
type input "$11,785.50"
type input "$150.86"
type input "$6,788.70"
type input "$205.51"
type input "$2,877.14"
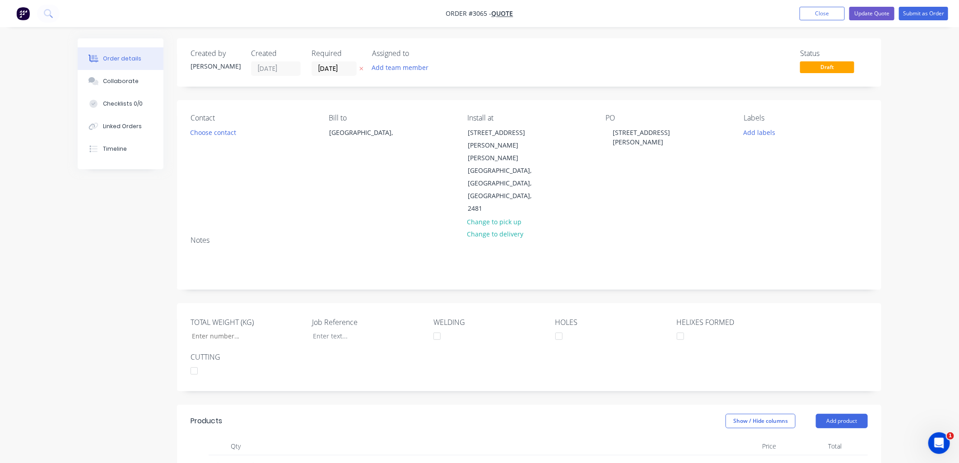
type input "$130.95"
type input "$1,833.30"
type input "$329.50"
type input "$25,042.00"
type input "$315.20"
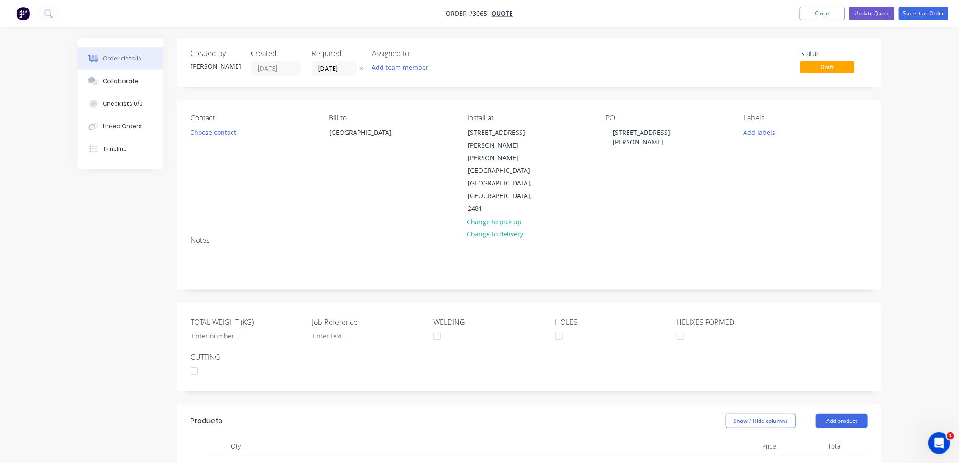
type input "$23,955.20"
type input "$1,500.00"
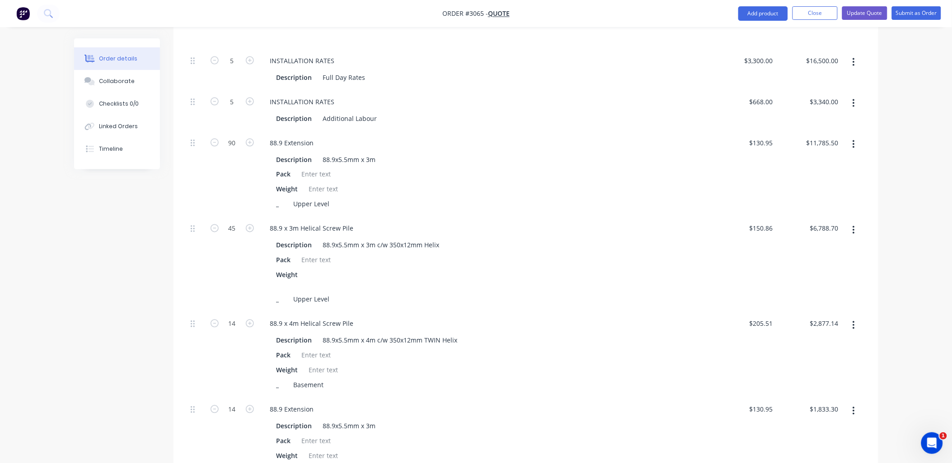
scroll to position [267, 0]
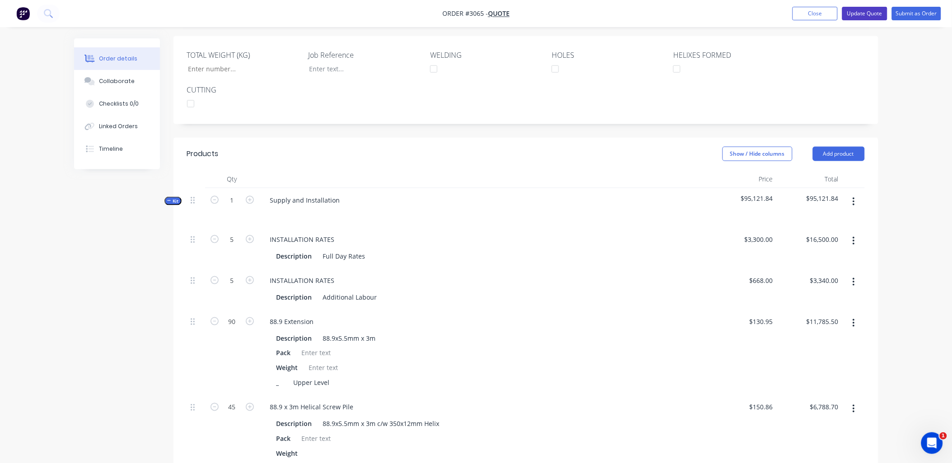
click at [861, 16] on button "Update Quote" at bounding box center [864, 14] width 45 height 14
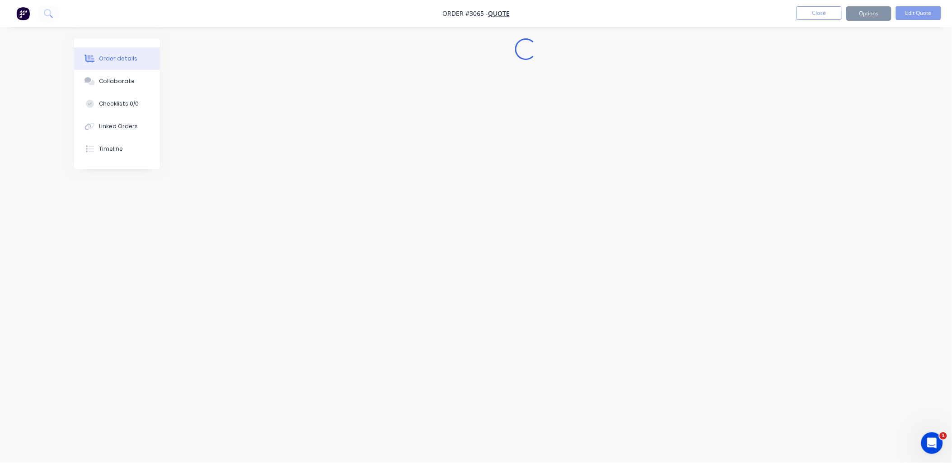
scroll to position [0, 0]
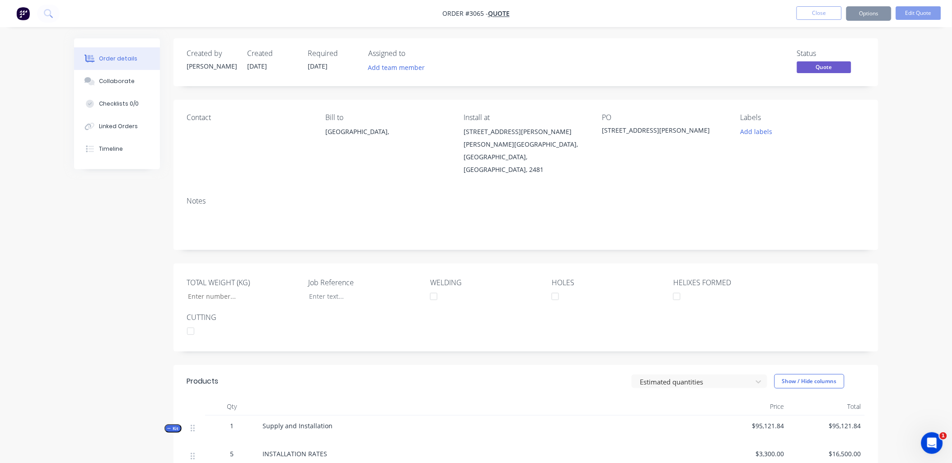
click at [822, 164] on div "Contact Bill to [GEOGRAPHIC_DATA], Install at [STREET_ADDRESS][PERSON_NAME][PER…" at bounding box center [525, 145] width 705 height 90
